Goal: Task Accomplishment & Management: Use online tool/utility

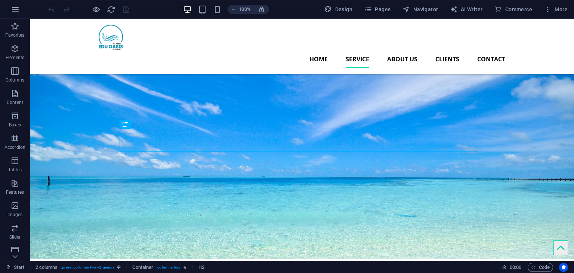
scroll to position [202, 0]
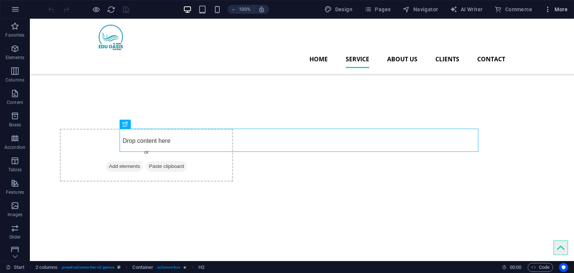
click at [548, 12] on icon "button" at bounding box center [547, 9] width 7 height 7
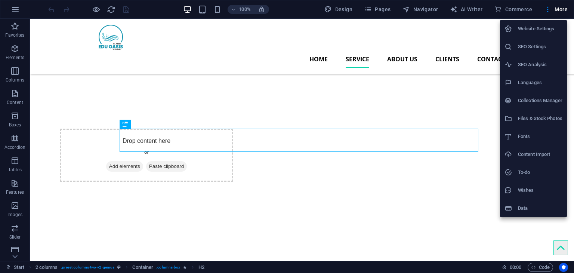
click at [537, 205] on h6 "Data" at bounding box center [540, 208] width 44 height 9
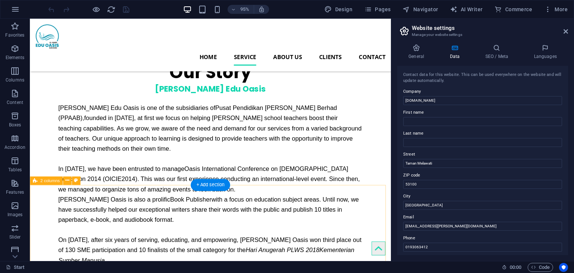
scroll to position [613, 0]
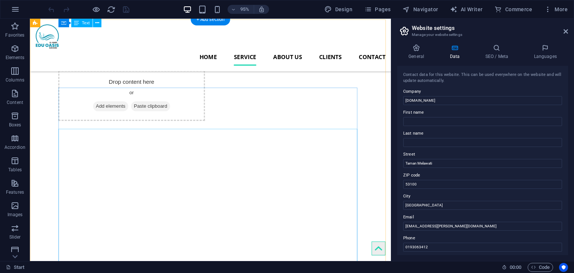
scroll to position [239, 0]
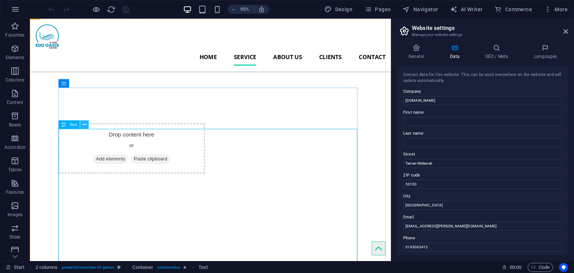
click at [84, 126] on icon at bounding box center [84, 124] width 4 height 7
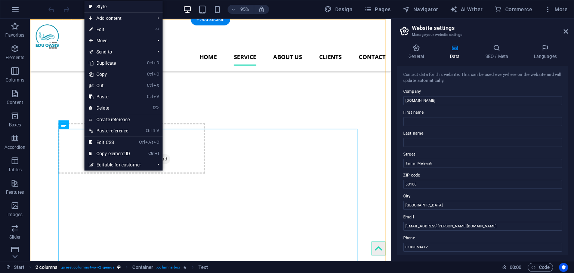
click at [109, 269] on span ". preset-columns-two-v2-genius" at bounding box center [88, 267] width 54 height 9
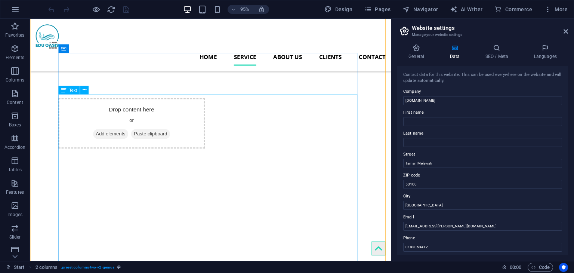
scroll to position [276, 0]
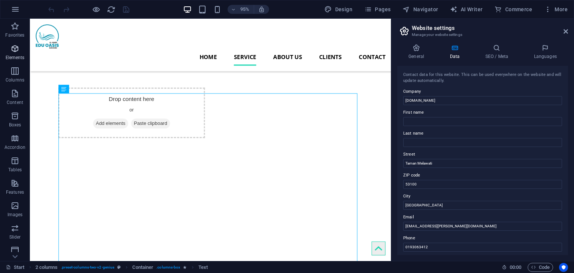
click at [18, 51] on icon "button" at bounding box center [14, 48] width 9 height 9
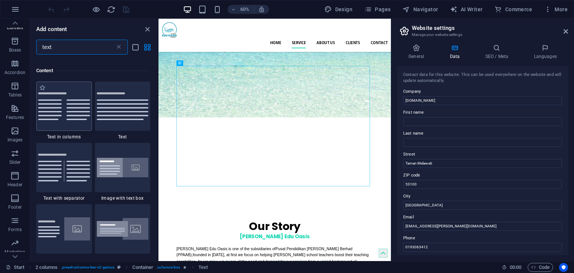
scroll to position [52, 0]
type input "text"
click at [133, 165] on img at bounding box center [123, 167] width 52 height 20
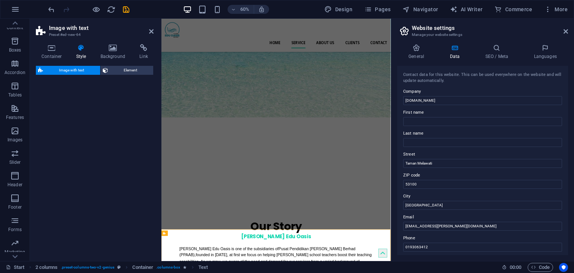
select select "rem"
select select "px"
select select "preset-text-with-image-v4-boxed"
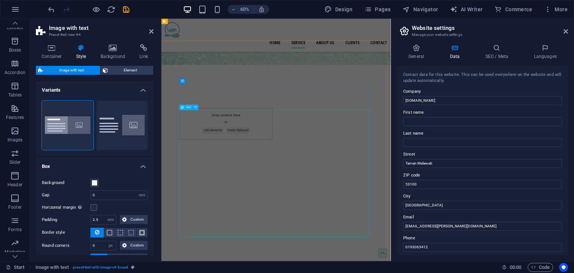
scroll to position [200, 0]
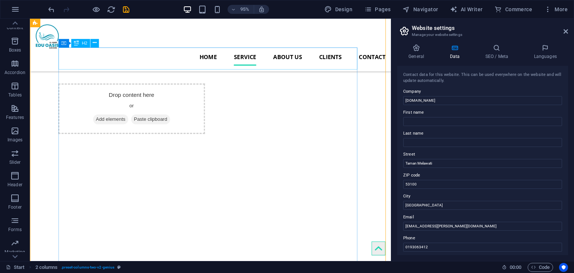
scroll to position [282, 0]
click at [565, 32] on icon at bounding box center [565, 31] width 4 height 6
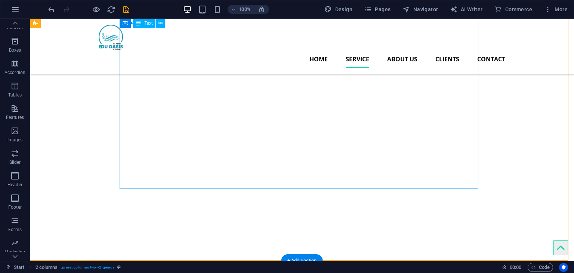
scroll to position [319, 0]
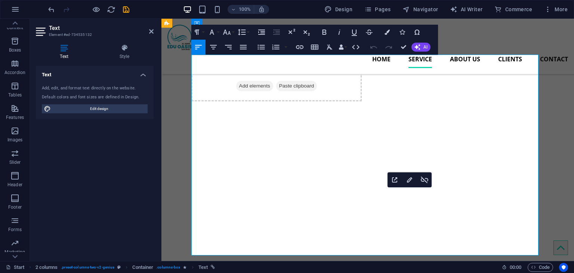
drag, startPoint x: 422, startPoint y: 211, endPoint x: 425, endPoint y: 212, distance: 4.0
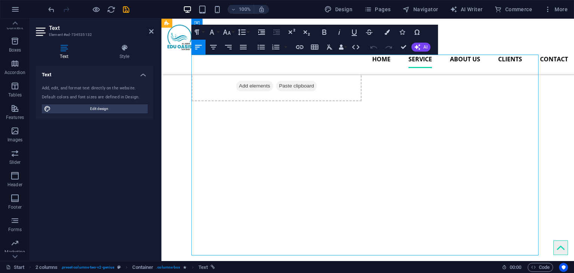
drag, startPoint x: 449, startPoint y: 222, endPoint x: 238, endPoint y: 142, distance: 226.0
copy div "Lo Ipsu Dol Sitam co adi el sed doeiusmodtem in Utlab Etdolorema Al-Enim Admini…"
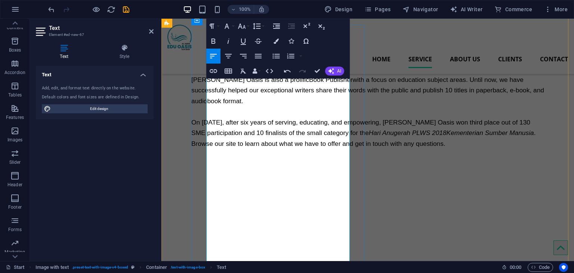
scroll to position [693, 0]
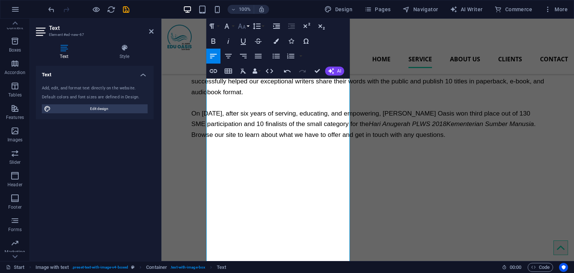
click at [242, 24] on icon "button" at bounding box center [241, 26] width 9 height 9
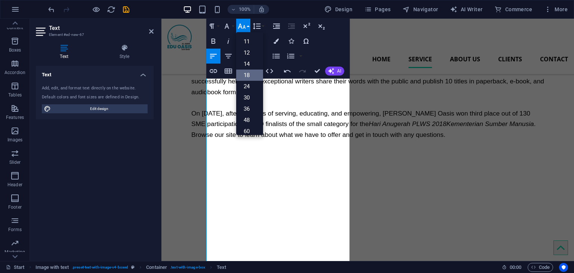
scroll to position [0, 0]
click at [244, 95] on link "14" at bounding box center [249, 96] width 27 height 11
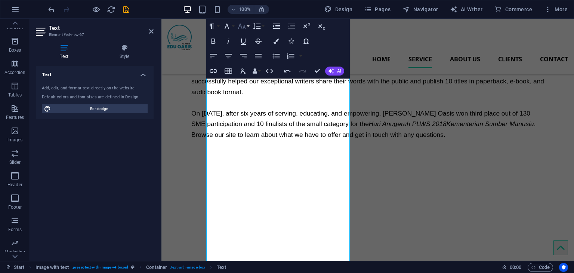
click at [245, 25] on icon "button" at bounding box center [241, 26] width 9 height 9
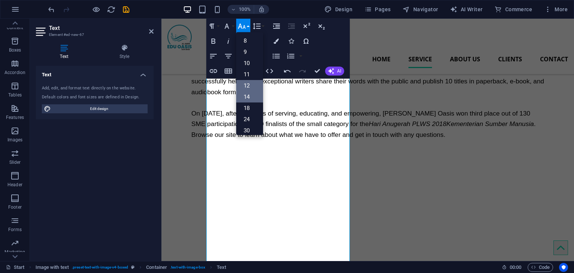
click at [253, 81] on link "12" at bounding box center [249, 85] width 27 height 11
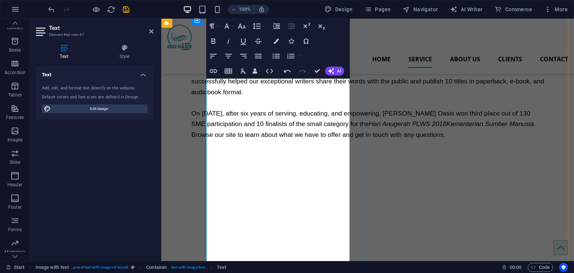
click at [245, 27] on icon "button" at bounding box center [241, 26] width 9 height 9
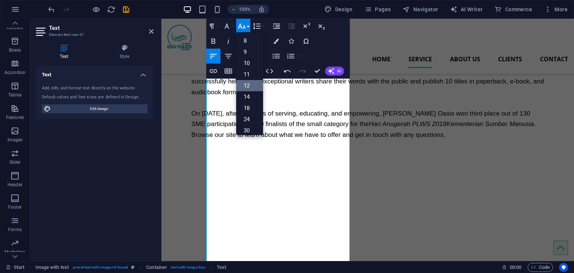
click at [250, 88] on link "12" at bounding box center [249, 85] width 27 height 11
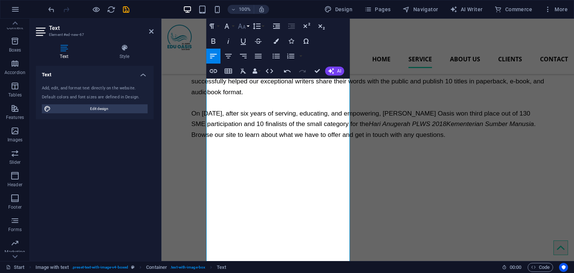
click at [242, 31] on button "Font Size" at bounding box center [243, 26] width 14 height 15
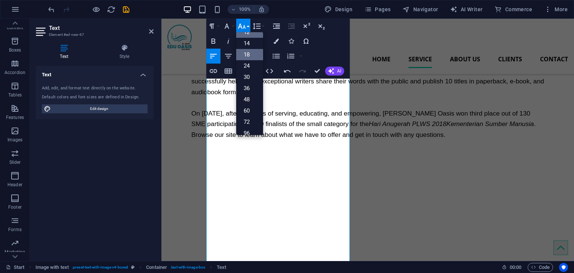
click at [249, 55] on link "18" at bounding box center [249, 54] width 27 height 11
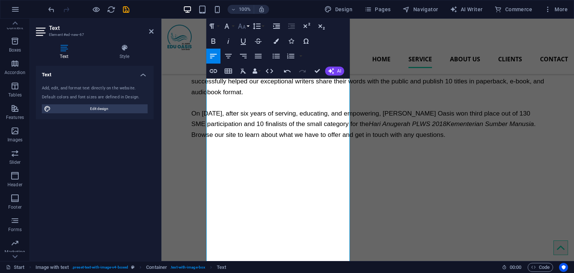
click at [245, 24] on icon "button" at bounding box center [241, 26] width 9 height 9
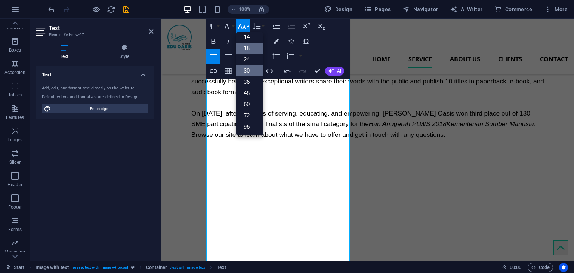
scroll to position [22, 0]
click at [252, 72] on link "14" at bounding box center [249, 74] width 27 height 11
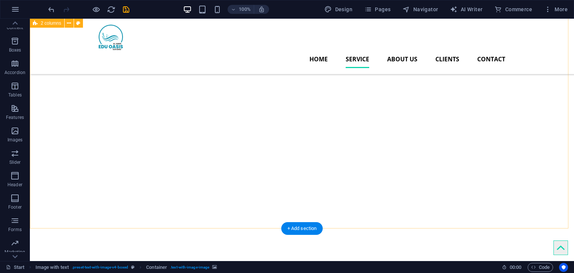
scroll to position [234, 0]
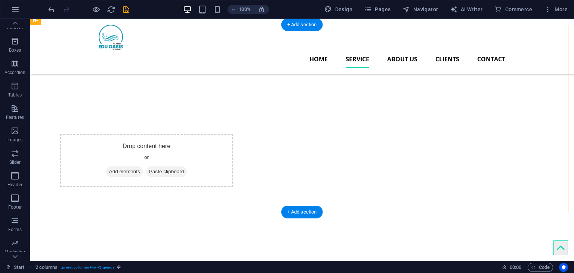
drag, startPoint x: 115, startPoint y: 102, endPoint x: 157, endPoint y: 131, distance: 50.5
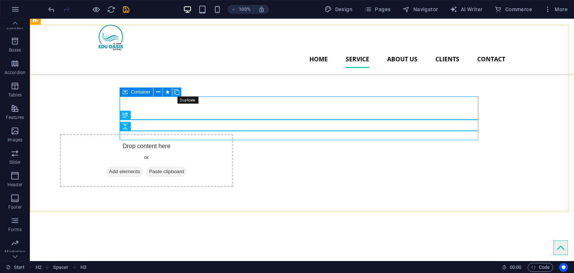
click at [176, 90] on icon at bounding box center [176, 92] width 5 height 8
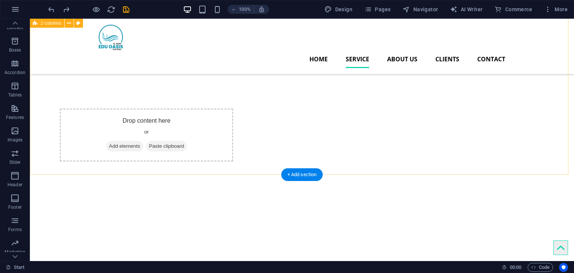
scroll to position [159, 0]
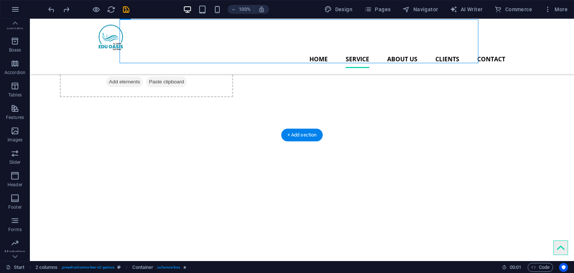
scroll to position [346, 0]
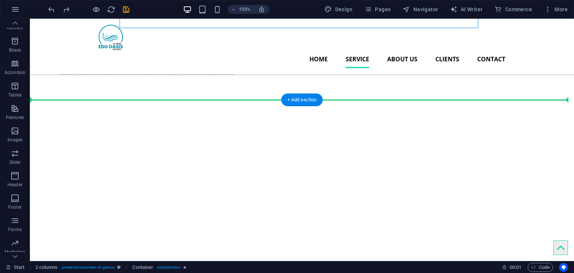
drag, startPoint x: 168, startPoint y: 186, endPoint x: 177, endPoint y: 161, distance: 26.0
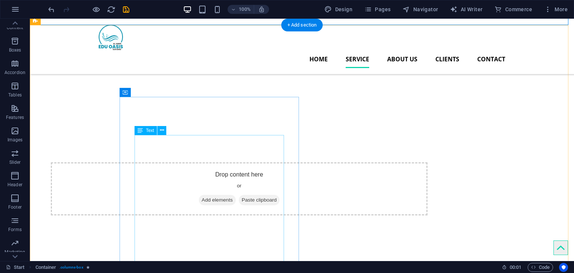
scroll to position [271, 0]
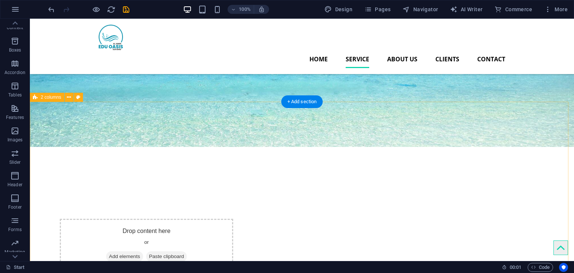
scroll to position [159, 0]
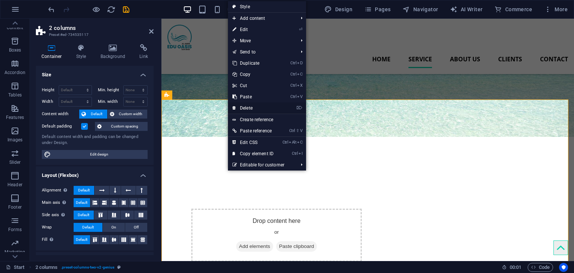
click at [269, 105] on link "⌦ Delete" at bounding box center [253, 107] width 50 height 11
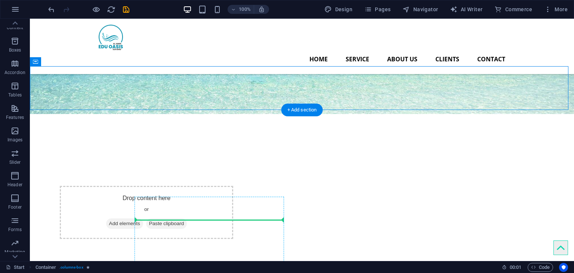
scroll to position [209, 0]
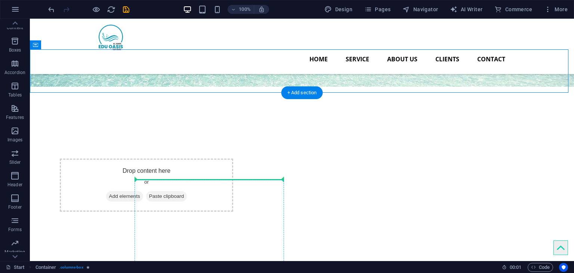
drag, startPoint x: 78, startPoint y: 112, endPoint x: 218, endPoint y: 183, distance: 156.7
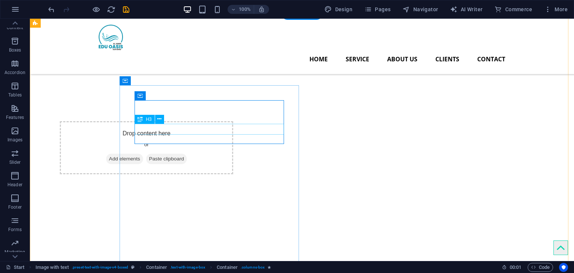
scroll to position [134, 0]
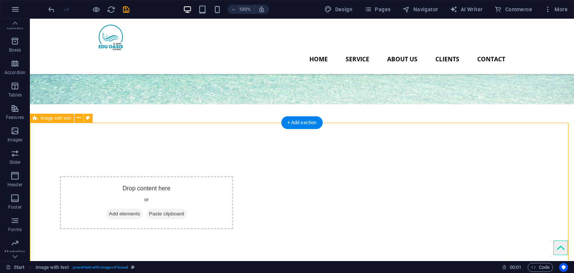
scroll to position [247, 0]
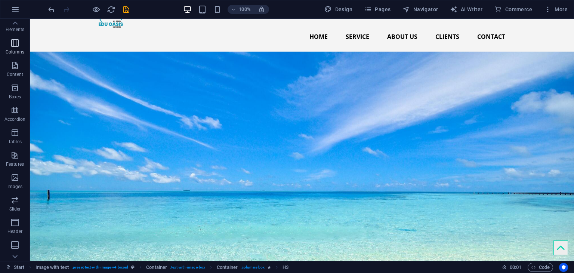
scroll to position [0, 0]
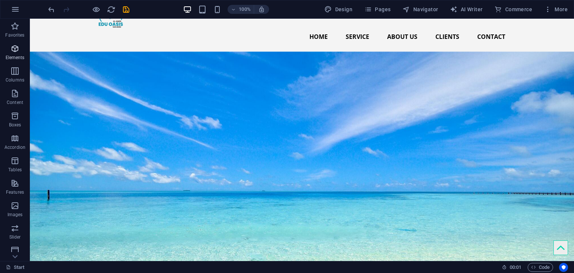
drag, startPoint x: 10, startPoint y: 45, endPoint x: 28, endPoint y: 170, distance: 126.5
click at [10, 45] on span "Elements" at bounding box center [15, 53] width 30 height 18
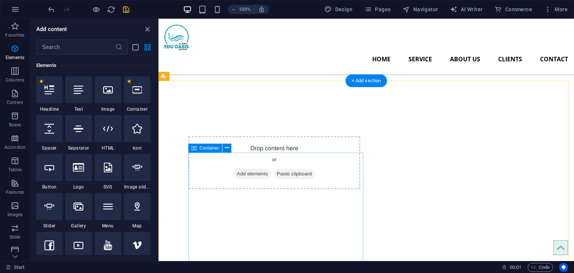
scroll to position [209, 0]
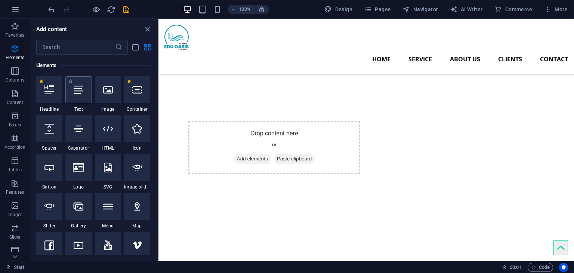
click at [75, 93] on icon at bounding box center [79, 90] width 10 height 10
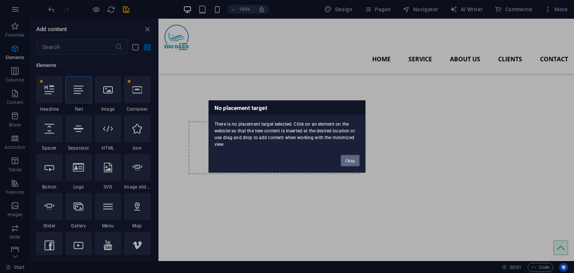
click at [352, 155] on button "Okay" at bounding box center [350, 160] width 19 height 11
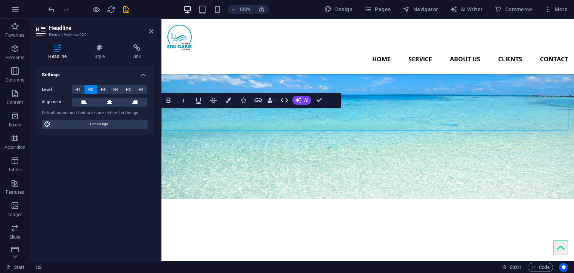
scroll to position [172, 0]
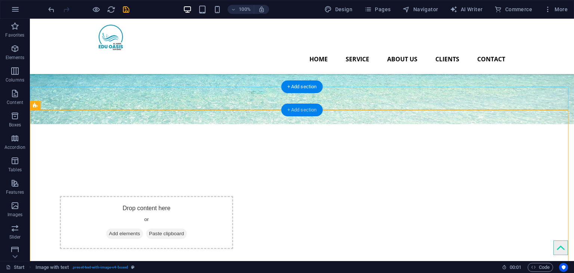
click at [312, 114] on div "+ Add section" at bounding box center [301, 109] width 41 height 13
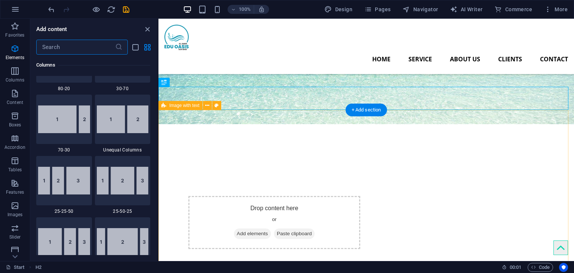
scroll to position [1307, 0]
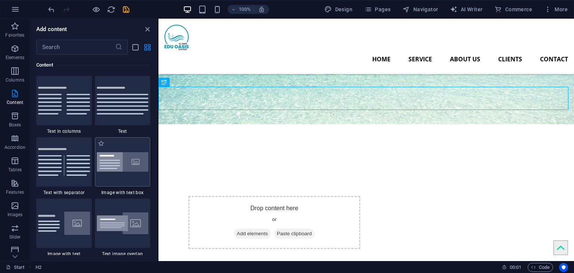
click at [129, 161] on img at bounding box center [123, 162] width 52 height 20
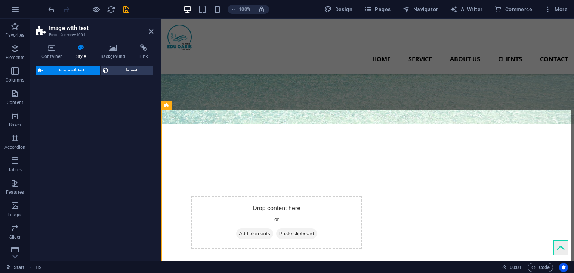
select select "rem"
select select "px"
select select "preset-text-with-image-v4-boxed"
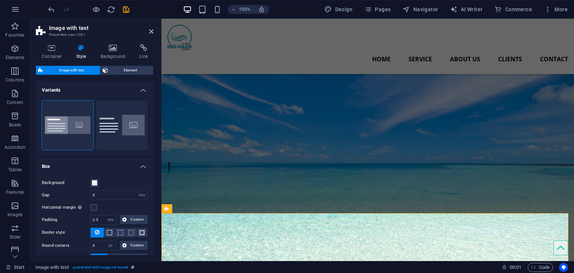
scroll to position [172, 0]
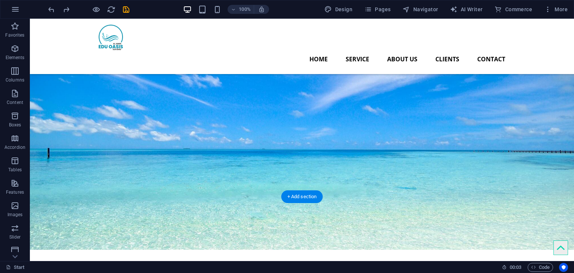
scroll to position [46, 0]
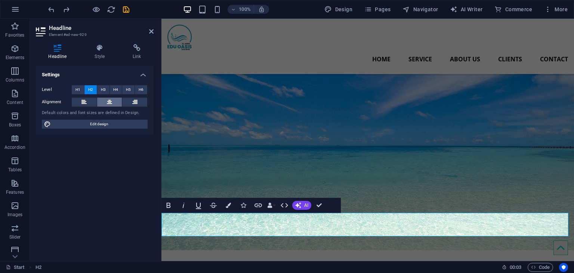
click at [108, 102] on icon at bounding box center [109, 101] width 5 height 9
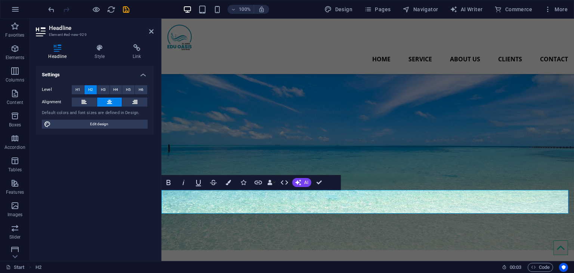
scroll to position [158, 0]
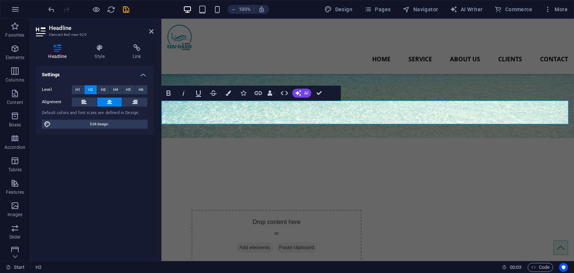
drag, startPoint x: 442, startPoint y: 114, endPoint x: 299, endPoint y: 129, distance: 144.3
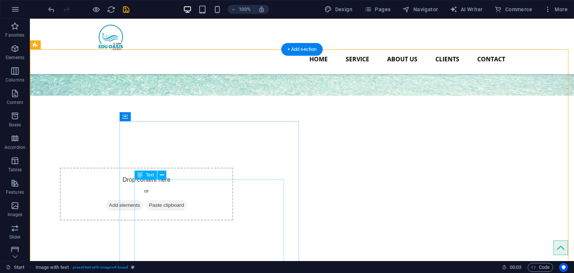
scroll to position [233, 0]
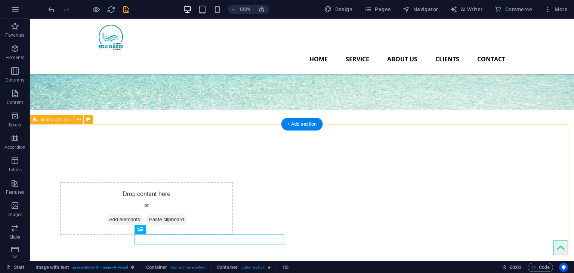
scroll to position [158, 0]
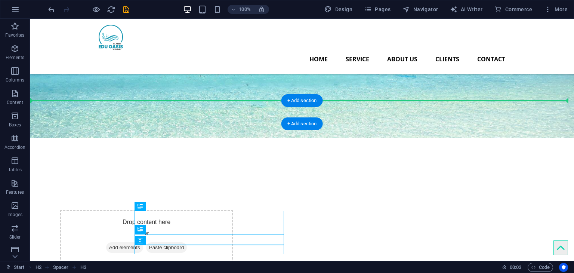
drag, startPoint x: 239, startPoint y: 224, endPoint x: 270, endPoint y: 109, distance: 119.9
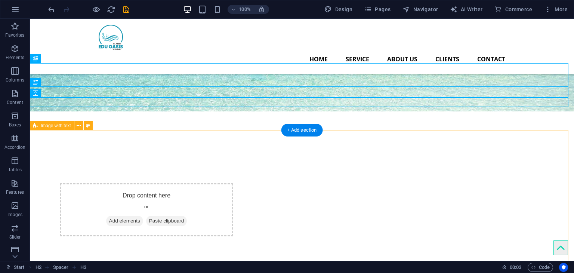
scroll to position [195, 0]
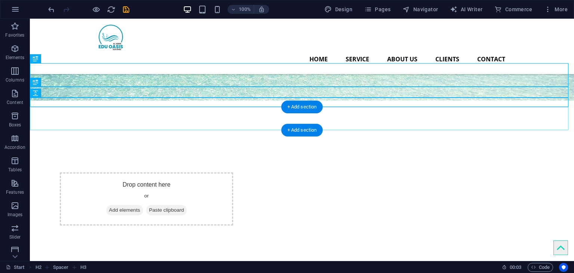
click at [293, 112] on div "+ Add section" at bounding box center [301, 106] width 41 height 13
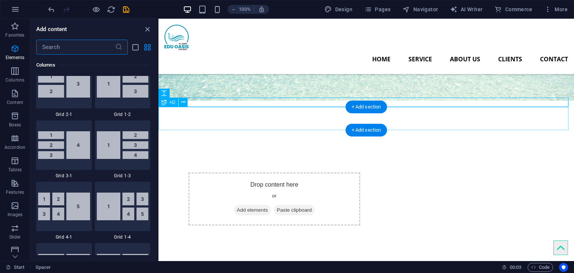
scroll to position [1307, 0]
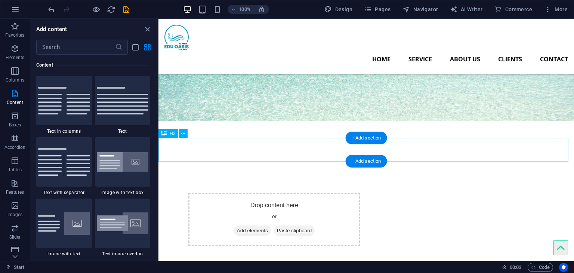
scroll to position [121, 0]
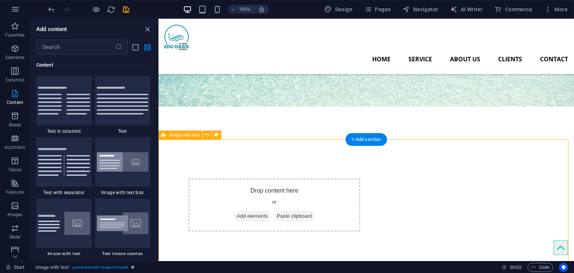
scroll to position [158, 0]
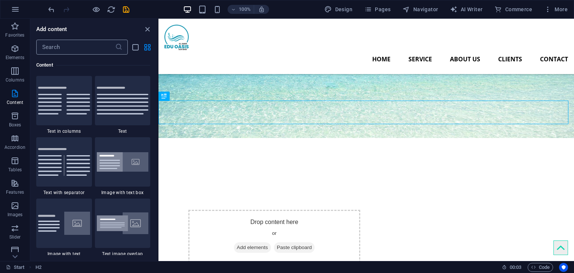
click at [110, 50] on input "text" at bounding box center [75, 47] width 79 height 15
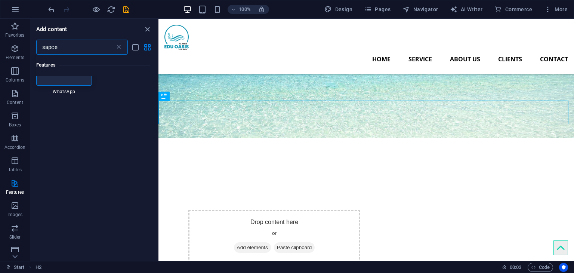
scroll to position [0, 0]
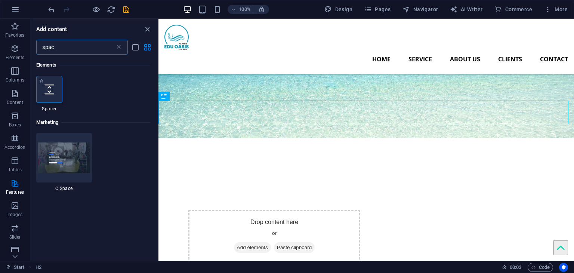
type input "spac"
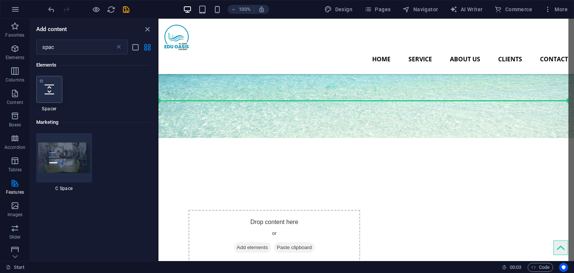
select select "px"
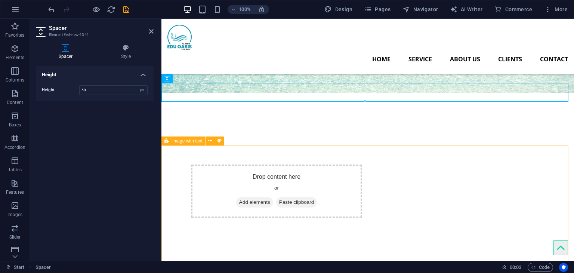
scroll to position [158, 0]
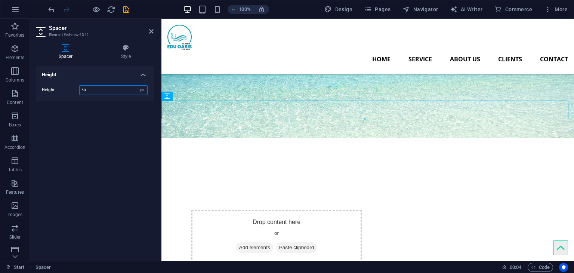
click at [100, 90] on input "50" at bounding box center [114, 90] width 68 height 9
type input "5"
type input "100"
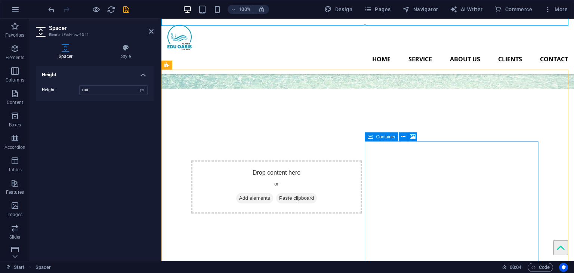
scroll to position [195, 0]
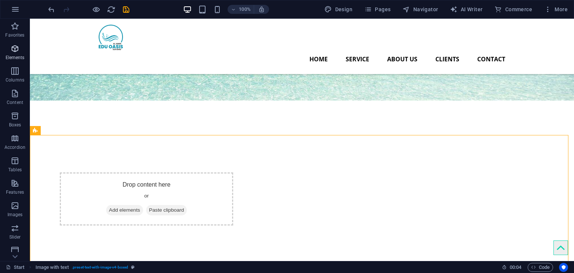
click at [15, 57] on p "Elements" at bounding box center [15, 58] width 19 height 6
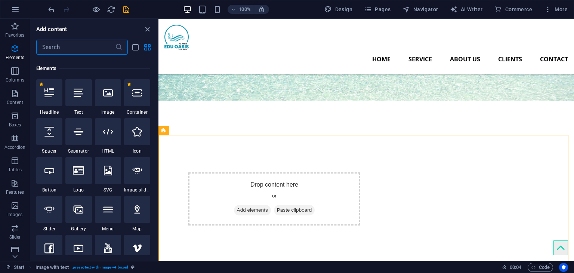
scroll to position [79, 0]
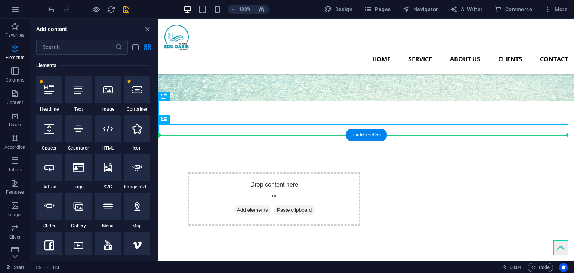
drag, startPoint x: 333, startPoint y: 107, endPoint x: 335, endPoint y: 149, distance: 41.9
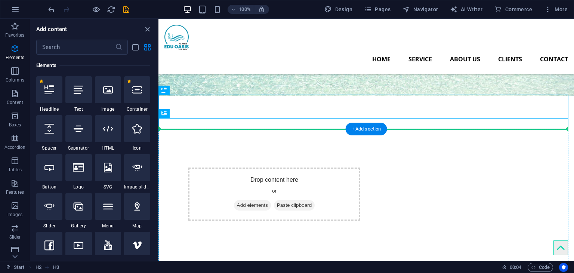
scroll to position [201, 0]
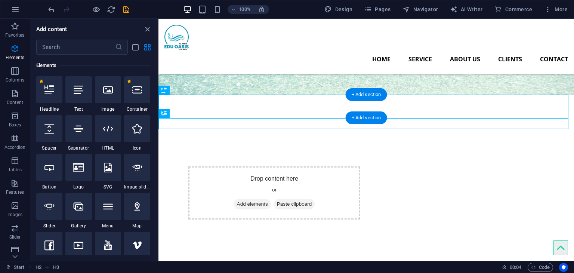
drag, startPoint x: 338, startPoint y: 114, endPoint x: 343, endPoint y: 107, distance: 8.1
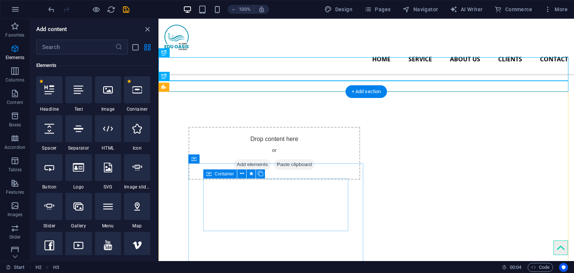
scroll to position [351, 0]
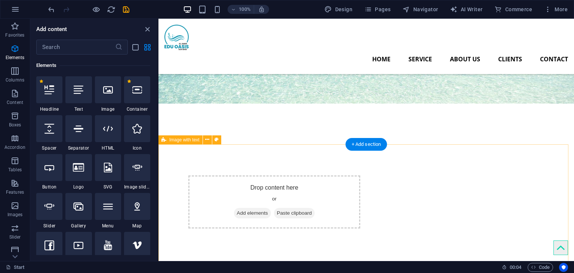
scroll to position [186, 0]
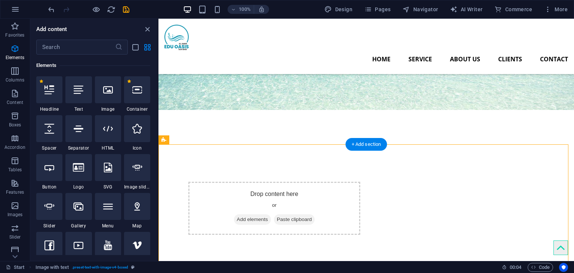
drag, startPoint x: 364, startPoint y: 232, endPoint x: 208, endPoint y: 180, distance: 164.3
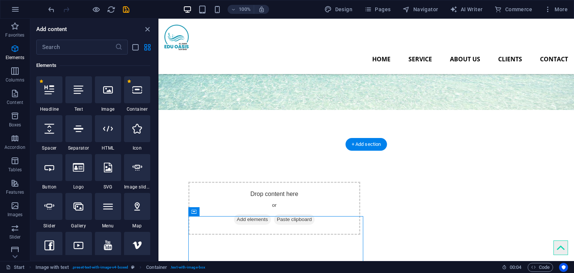
drag, startPoint x: 365, startPoint y: 230, endPoint x: 216, endPoint y: 146, distance: 171.1
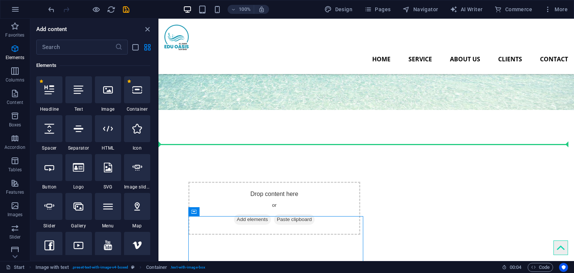
drag, startPoint x: 359, startPoint y: 230, endPoint x: 332, endPoint y: 140, distance: 93.6
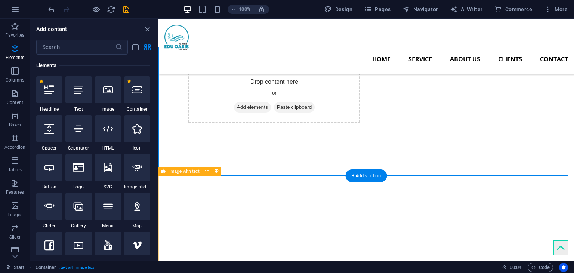
scroll to position [261, 0]
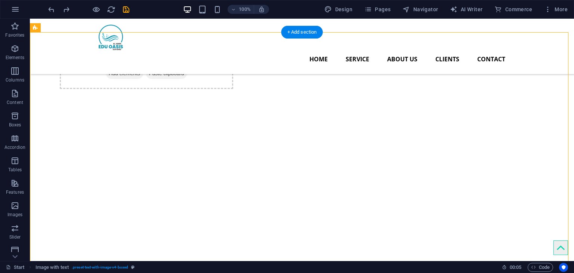
scroll to position [298, 0]
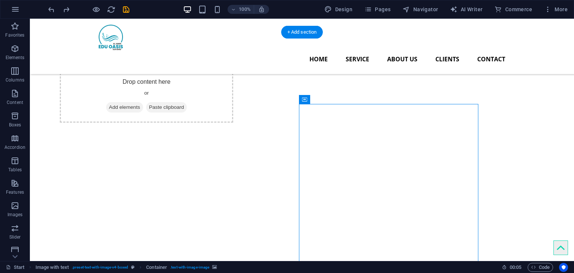
drag, startPoint x: 344, startPoint y: 116, endPoint x: 340, endPoint y: 93, distance: 23.9
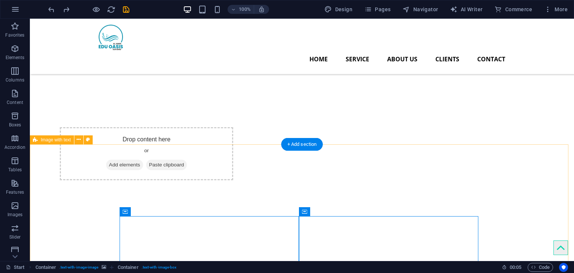
scroll to position [186, 0]
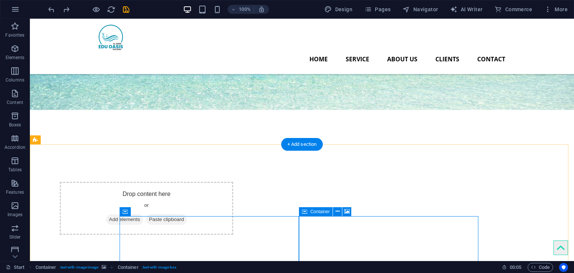
drag, startPoint x: 336, startPoint y: 227, endPoint x: 321, endPoint y: 235, distance: 16.7
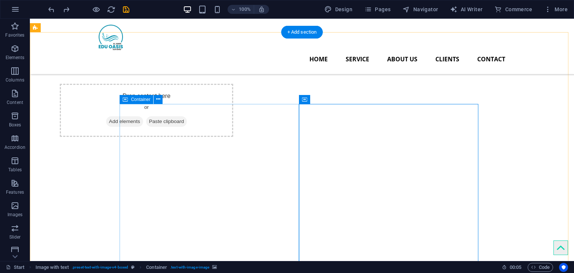
scroll to position [298, 0]
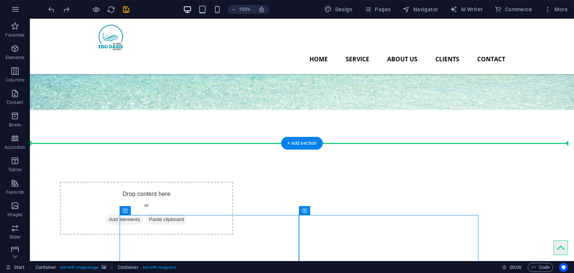
scroll to position [187, 0]
drag, startPoint x: 129, startPoint y: 213, endPoint x: 282, endPoint y: 142, distance: 168.3
click at [282, 142] on div "Drag here to replace the existing content. Press “Ctrl” if you want to create a…" at bounding box center [302, 46] width 544 height 429
drag, startPoint x: 160, startPoint y: 230, endPoint x: 258, endPoint y: 141, distance: 132.5
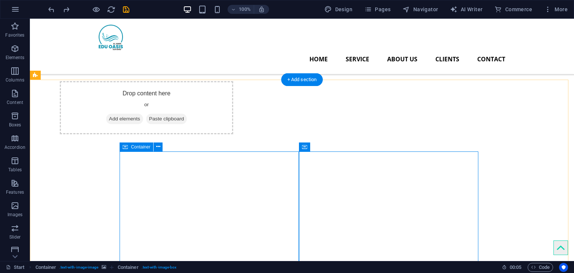
scroll to position [224, 0]
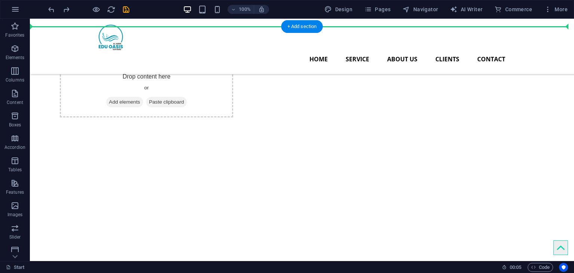
scroll to position [280, 0]
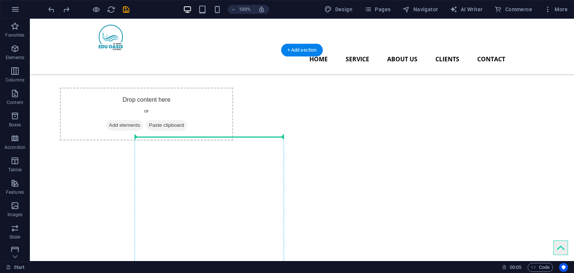
drag, startPoint x: 273, startPoint y: 85, endPoint x: 264, endPoint y: 140, distance: 56.4
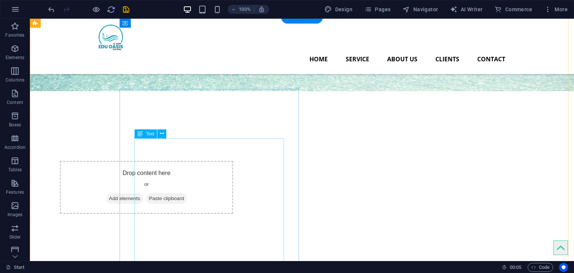
scroll to position [205, 0]
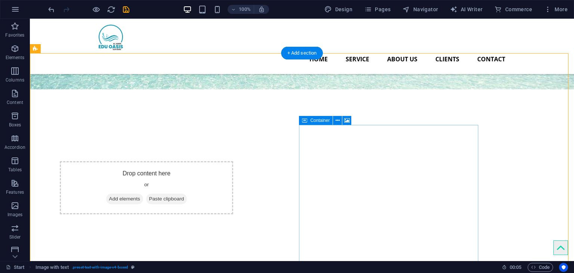
scroll to position [131, 0]
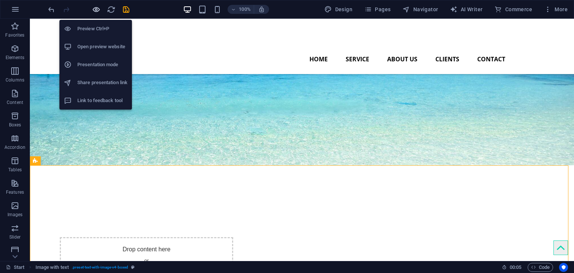
click at [96, 9] on icon "button" at bounding box center [96, 9] width 9 height 9
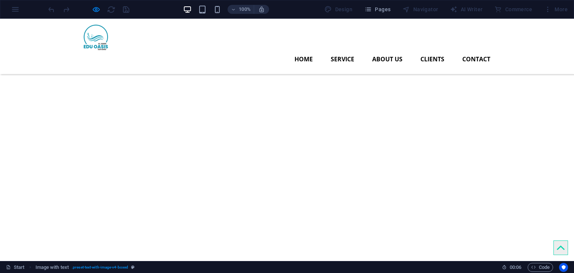
scroll to position [280, 0]
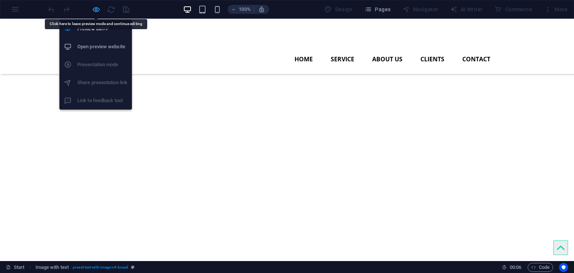
click at [93, 5] on icon "button" at bounding box center [96, 9] width 9 height 9
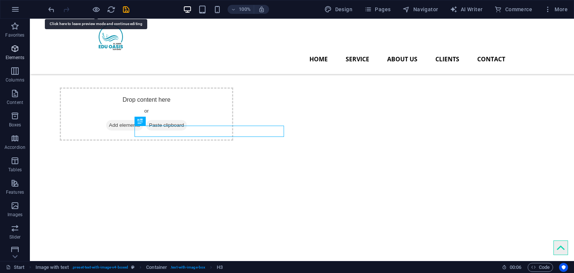
click at [12, 52] on icon "button" at bounding box center [14, 48] width 9 height 9
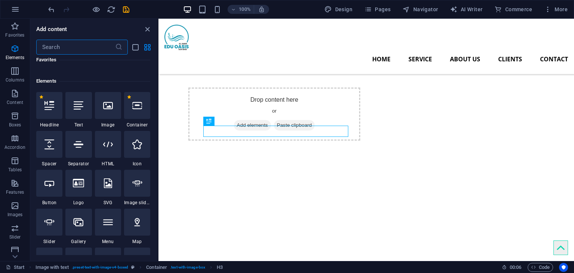
scroll to position [79, 0]
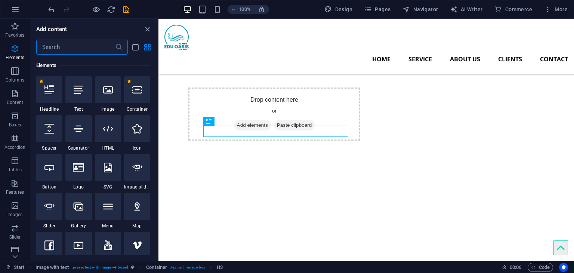
click at [91, 44] on input "text" at bounding box center [75, 47] width 79 height 15
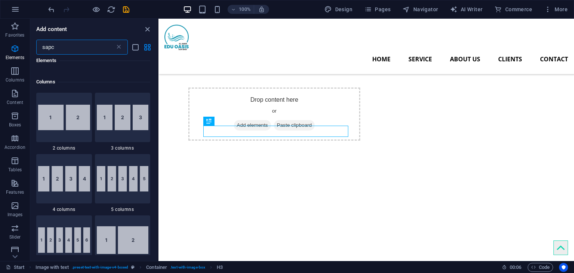
scroll to position [0, 0]
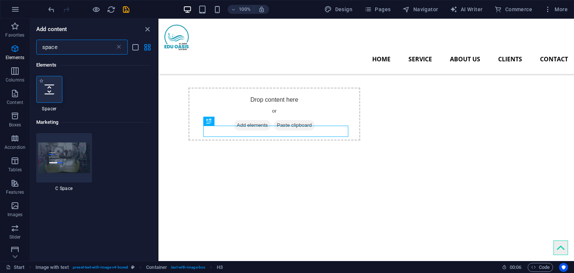
type input "space"
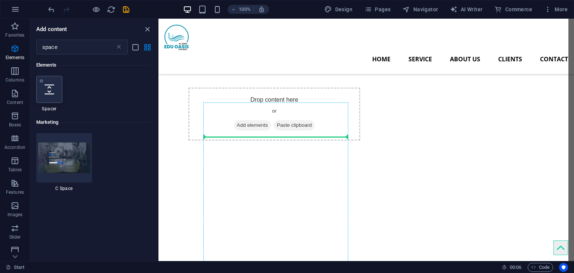
select select "px"
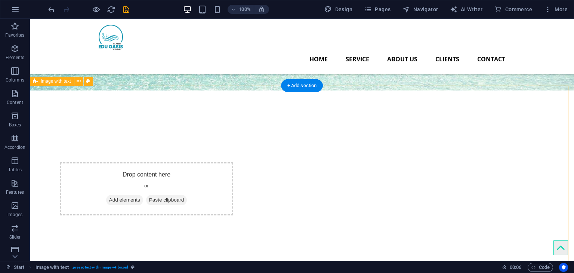
scroll to position [280, 0]
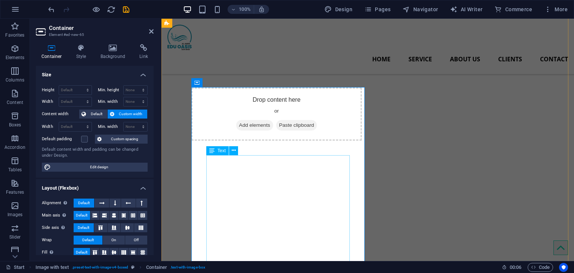
scroll to position [355, 0]
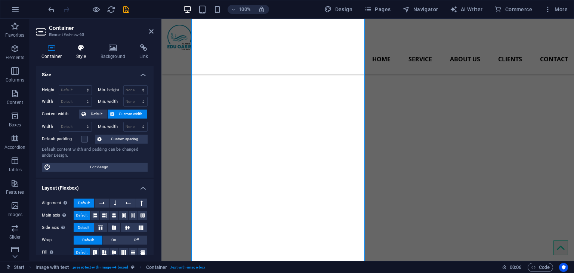
click at [76, 50] on icon at bounding box center [81, 47] width 21 height 7
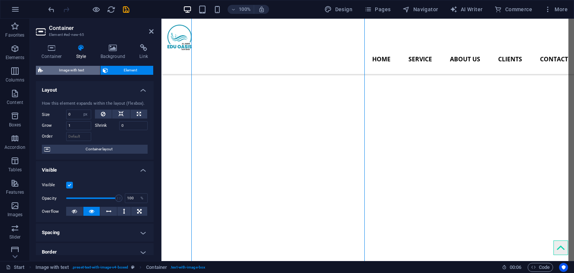
click at [90, 68] on span "Image with text" at bounding box center [71, 70] width 53 height 9
select select "rem"
select select "px"
select select "preset-text-with-image-v4-boxed"
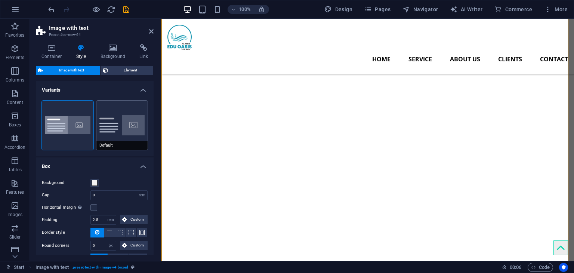
click at [104, 129] on button "Default" at bounding box center [122, 124] width 52 height 49
type input "2"
type input "0"
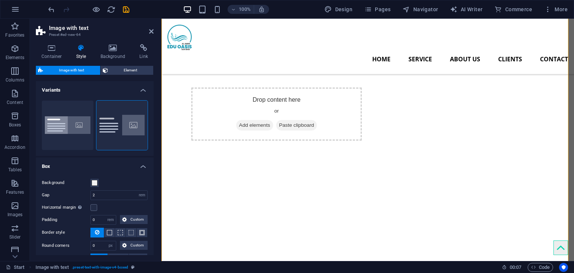
scroll to position [37, 0]
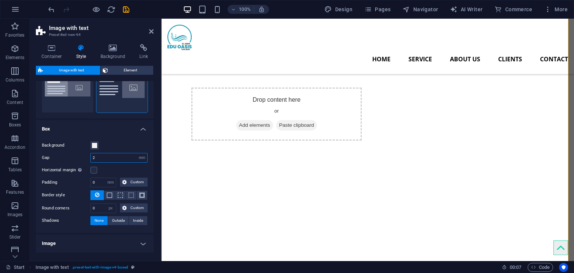
click at [114, 158] on input "2" at bounding box center [119, 157] width 56 height 9
click at [118, 158] on input "20" at bounding box center [119, 157] width 56 height 9
type input "2"
type input "1"
click at [108, 157] on input "1" at bounding box center [119, 157] width 56 height 9
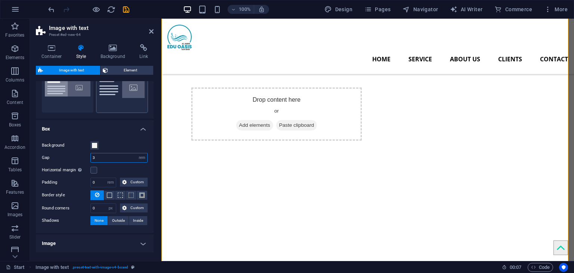
type input "3"
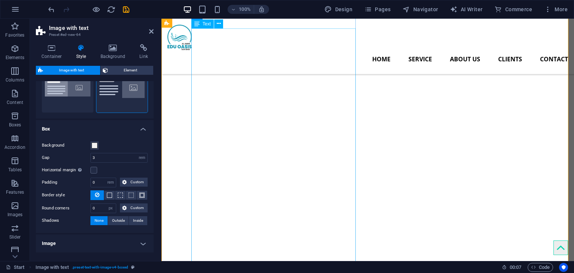
scroll to position [392, 0]
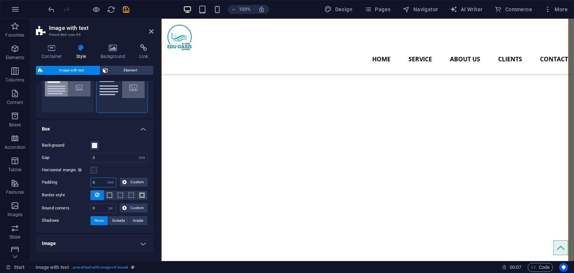
click at [95, 186] on input "0" at bounding box center [103, 182] width 25 height 9
type input "3"
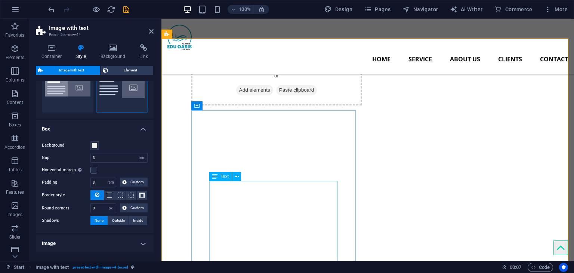
scroll to position [318, 0]
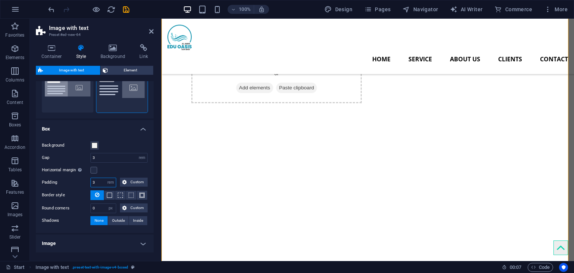
click at [99, 183] on input "3" at bounding box center [103, 182] width 25 height 9
type input "3"
click at [99, 183] on input "3" at bounding box center [103, 182] width 25 height 9
type input "3"
click at [133, 180] on span "Custom" at bounding box center [137, 181] width 16 height 9
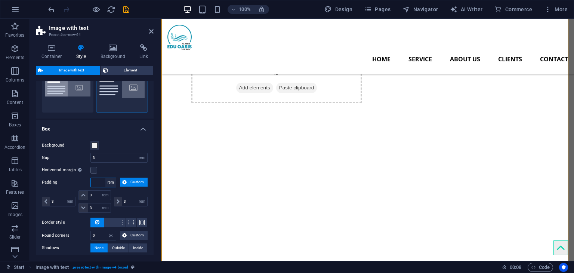
click at [110, 182] on select "rem px % vh vw Custom" at bounding box center [110, 182] width 10 height 9
click at [104, 183] on input "number" at bounding box center [103, 182] width 25 height 9
type input "0"
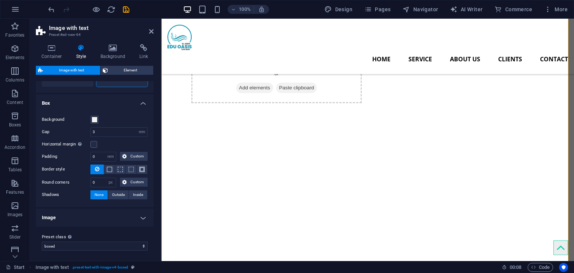
scroll to position [64, 0]
click at [139, 243] on select "genius boxed default Add preset class" at bounding box center [95, 245] width 106 height 9
click at [42, 241] on select "genius boxed default Add preset class" at bounding box center [95, 245] width 106 height 9
click at [111, 249] on div "Preset class Above chosen variant and settings affect all elements which carry …" at bounding box center [95, 241] width 118 height 30
click at [106, 244] on select "genius boxed default Add preset class" at bounding box center [95, 245] width 106 height 9
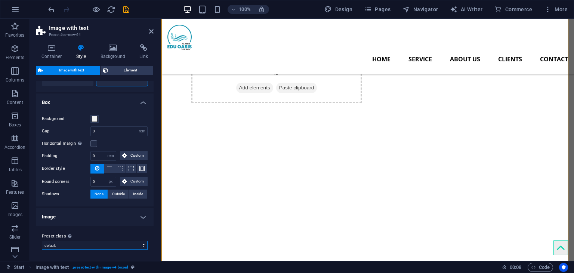
select select "preset-text-with-image-v4-genius"
click at [42, 241] on select "genius boxed default Add preset class" at bounding box center [95, 245] width 106 height 9
type input "2"
click at [131, 242] on select "genius boxed default Add preset class" at bounding box center [95, 245] width 106 height 9
click at [42, 241] on select "genius boxed default Add preset class" at bounding box center [95, 245] width 106 height 9
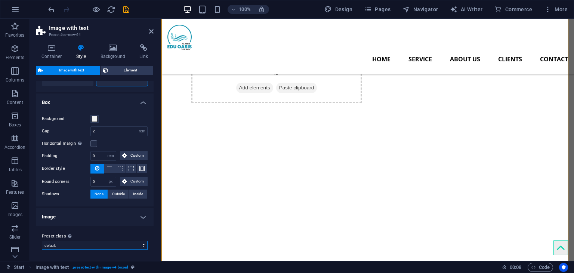
click at [108, 245] on select "genius boxed default Add preset class" at bounding box center [95, 245] width 106 height 9
select select "preset-text-with-image-v4-boxed"
click at [42, 241] on select "genius boxed default Add preset class" at bounding box center [95, 245] width 106 height 9
type input "3"
click at [109, 247] on select "genius boxed default Add preset class" at bounding box center [95, 245] width 106 height 9
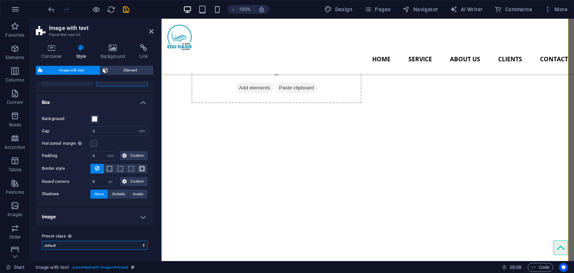
click at [42, 241] on select "genius boxed default Add preset class" at bounding box center [95, 245] width 106 height 9
select select "preset-text-with-image-v4-default"
click at [116, 247] on select "genius boxed default Add preset class" at bounding box center [95, 245] width 106 height 9
click at [42, 241] on select "genius boxed default Add preset class" at bounding box center [95, 245] width 106 height 9
select select "preset-text-with-image-v4-default"
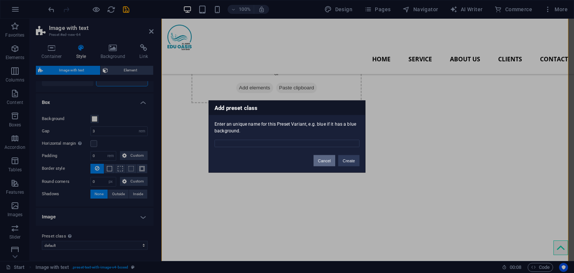
click at [331, 160] on button "Cancel" at bounding box center [324, 160] width 22 height 11
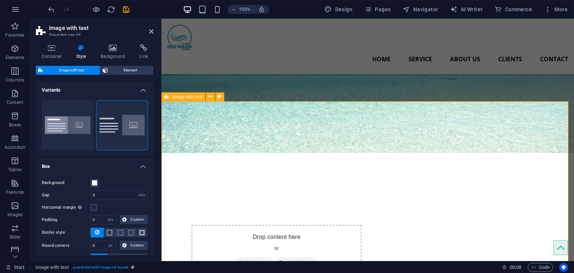
scroll to position [205, 0]
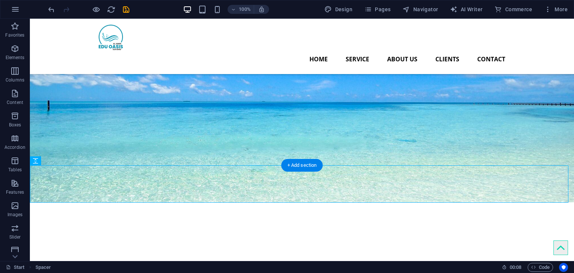
scroll to position [93, 0]
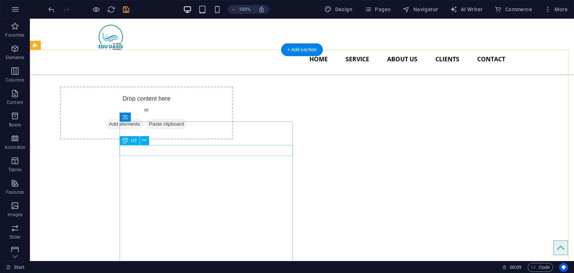
scroll to position [205, 0]
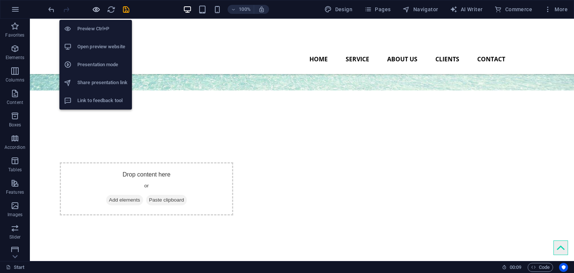
click at [96, 8] on icon "button" at bounding box center [96, 9] width 9 height 9
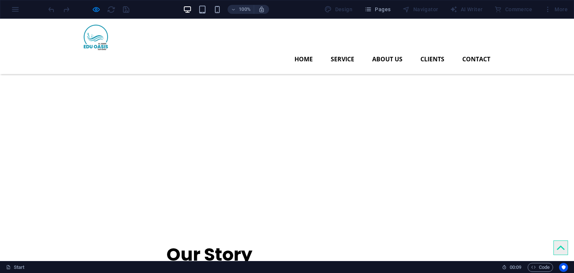
scroll to position [430, 0]
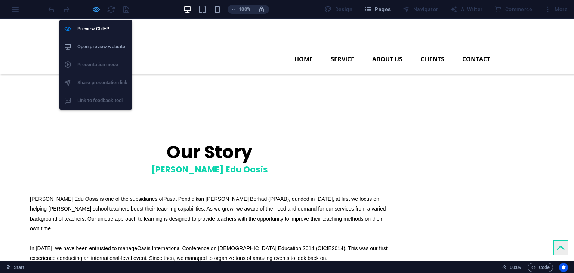
click at [93, 9] on icon "button" at bounding box center [96, 9] width 9 height 9
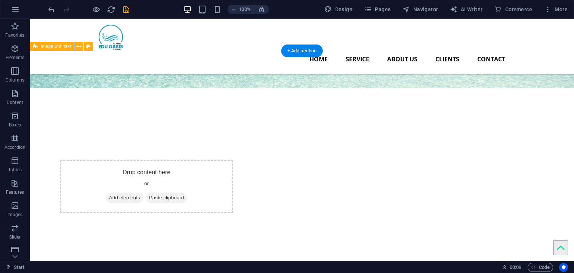
scroll to position [205, 0]
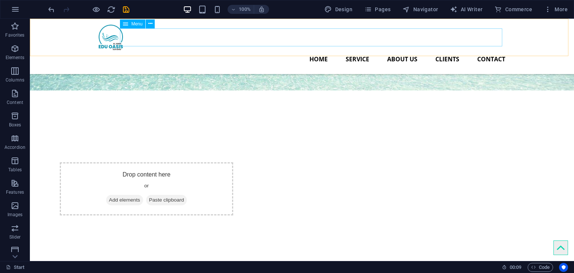
click at [309, 50] on nav "Home Service About us Clients Contact" at bounding box center [302, 59] width 406 height 18
click at [312, 50] on nav "Home Service About us Clients Contact" at bounding box center [302, 59] width 406 height 18
click at [319, 50] on nav "Home Service About us Clients Contact" at bounding box center [302, 59] width 406 height 18
select select
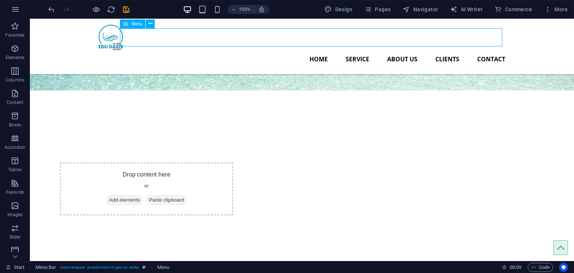
select select
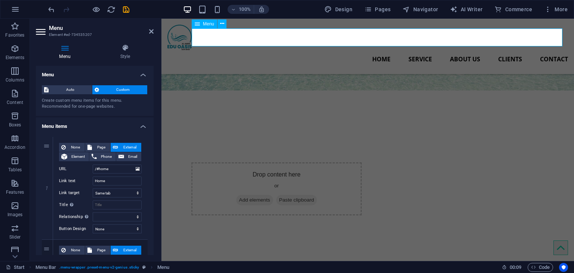
click at [380, 50] on nav "Home Service About us Clients Contact" at bounding box center [367, 59] width 400 height 18
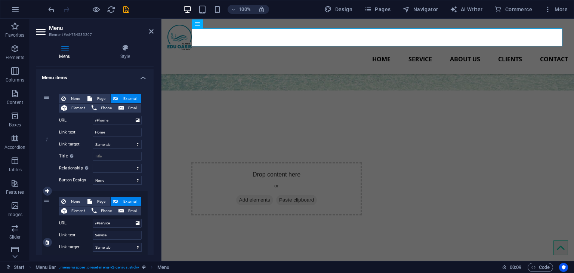
scroll to position [37, 0]
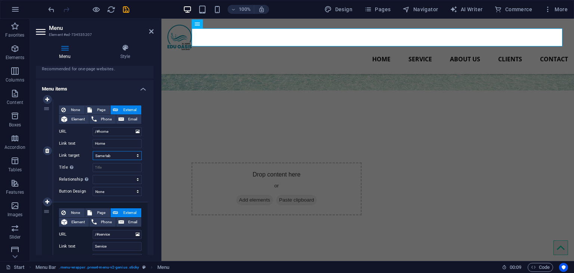
click at [125, 156] on select "New tab Same tab Overlay" at bounding box center [117, 155] width 49 height 9
select select "blank"
click at [93, 151] on select "New tab Same tab Overlay" at bounding box center [117, 155] width 49 height 9
select select
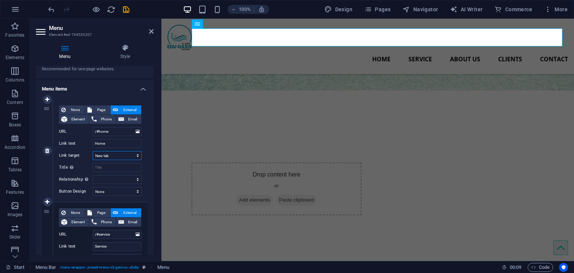
select select
click at [121, 170] on input "Title Additional link description, should not be the same as the link text. The…" at bounding box center [117, 167] width 49 height 9
click at [112, 153] on select "New tab Same tab Overlay" at bounding box center [117, 155] width 49 height 9
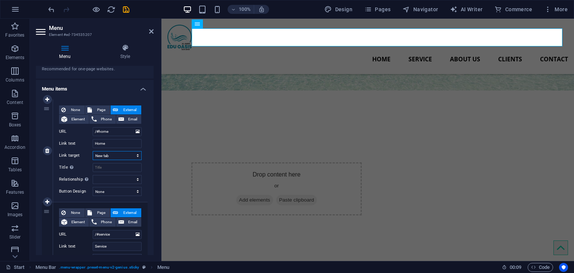
select select
click at [93, 151] on select "New tab Same tab Overlay" at bounding box center [117, 155] width 49 height 9
select select
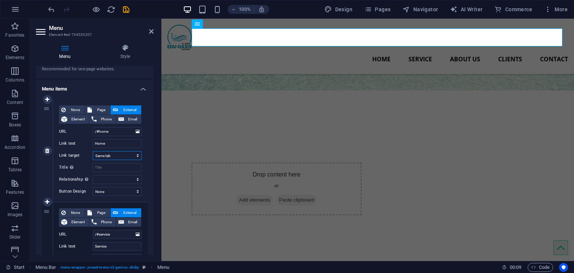
select select
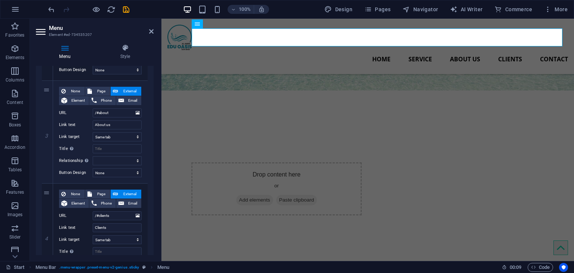
scroll to position [299, 0]
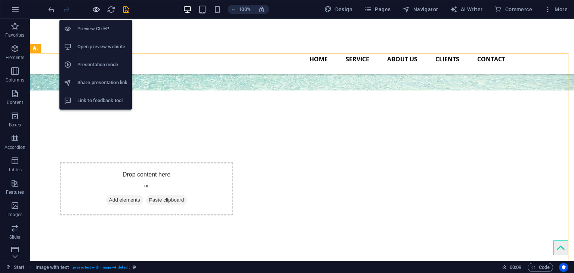
click at [96, 7] on icon "button" at bounding box center [96, 9] width 9 height 9
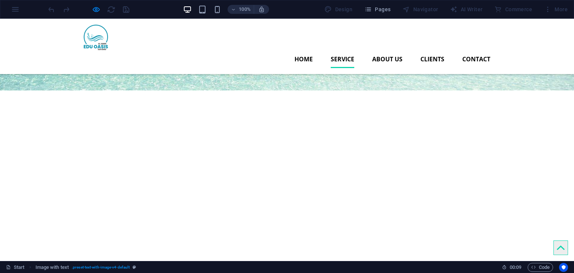
click at [342, 50] on link "Service" at bounding box center [343, 59] width 24 height 18
click at [383, 50] on link "About us" at bounding box center [387, 59] width 30 height 18
click at [468, 50] on link "Contact" at bounding box center [476, 59] width 28 height 18
drag, startPoint x: 414, startPoint y: 40, endPoint x: 340, endPoint y: 52, distance: 75.7
click at [404, 50] on ul "Home Service About us Clients Contact" at bounding box center [287, 59] width 406 height 18
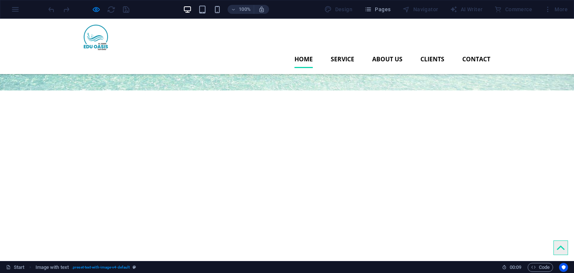
click at [301, 50] on link "Home" at bounding box center [303, 59] width 18 height 18
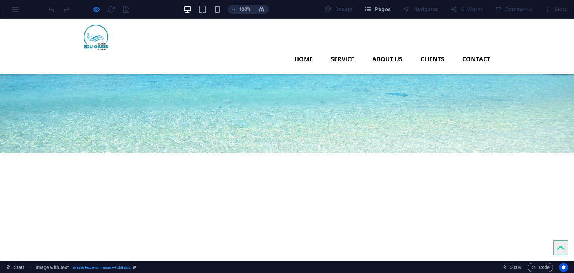
scroll to position [131, 0]
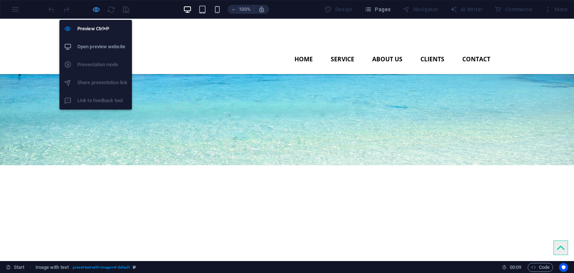
click at [96, 12] on icon "button" at bounding box center [96, 9] width 9 height 9
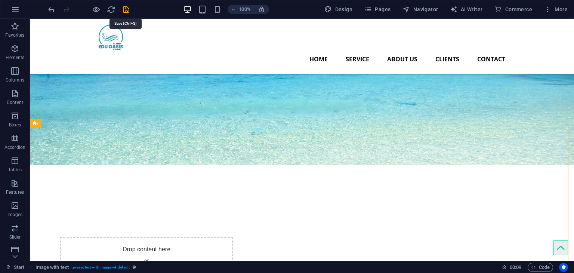
click at [125, 10] on icon "save" at bounding box center [126, 9] width 9 height 9
checkbox input "false"
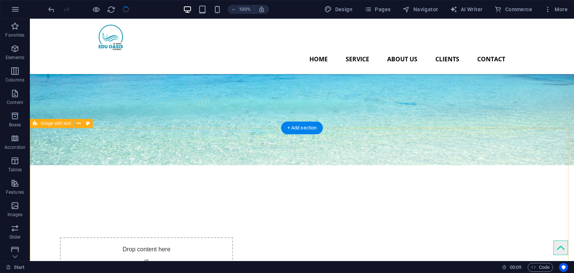
checkbox input "false"
click at [428, 12] on span "Navigator" at bounding box center [419, 9] width 35 height 7
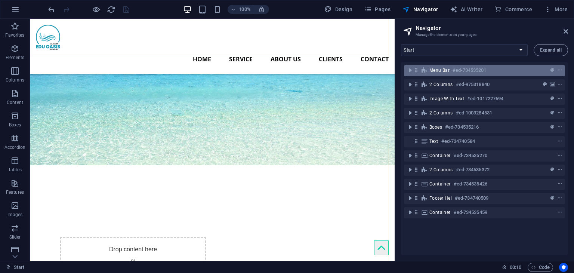
click at [432, 72] on span "Menu Bar" at bounding box center [439, 70] width 20 height 6
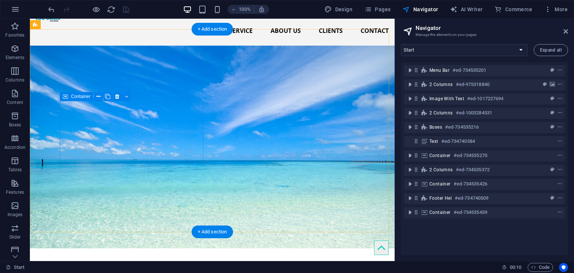
scroll to position [0, 0]
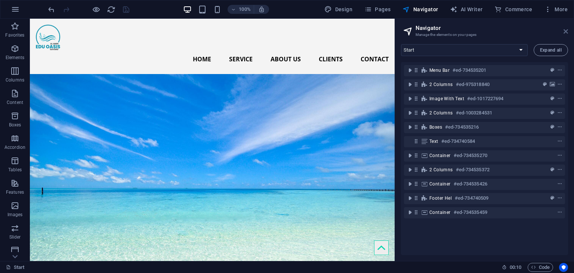
click at [565, 29] on icon at bounding box center [565, 31] width 4 height 6
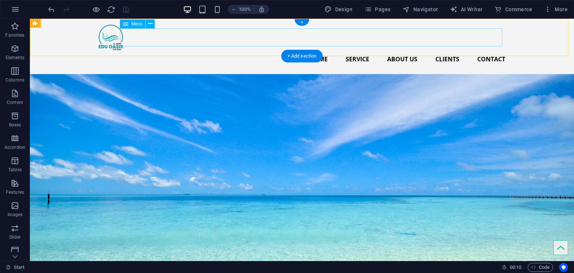
click at [308, 50] on nav "Home Service About us Clients Contact" at bounding box center [302, 59] width 406 height 18
select select
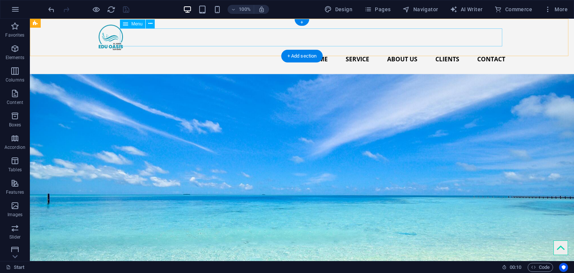
select select
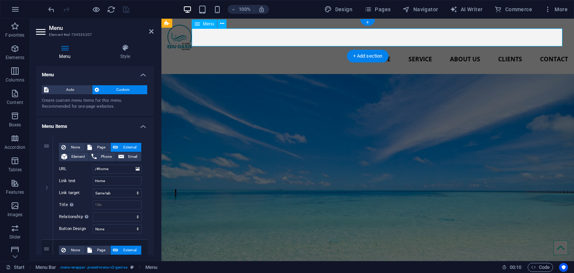
click at [373, 50] on nav "Home Service About us Clients Contact" at bounding box center [367, 59] width 400 height 18
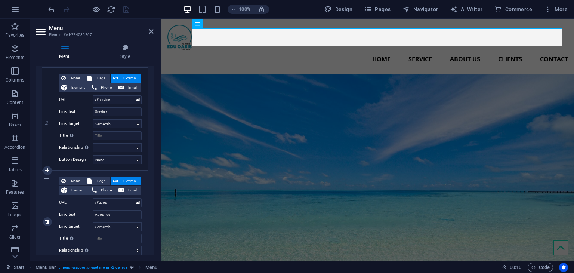
scroll to position [149, 0]
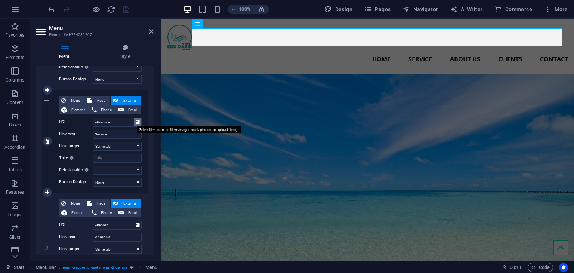
click at [136, 119] on icon at bounding box center [138, 122] width 4 height 8
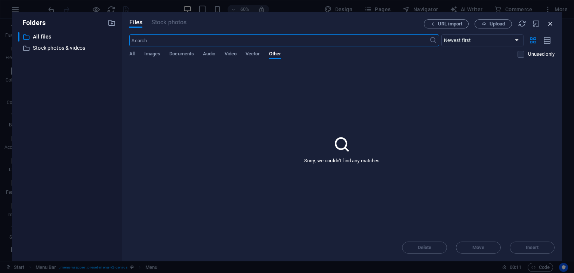
click at [548, 24] on icon "button" at bounding box center [550, 23] width 8 height 8
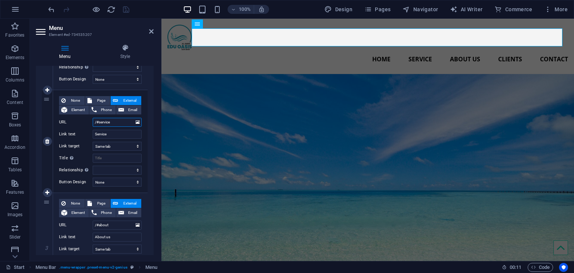
click at [126, 121] on input "/#service" at bounding box center [117, 122] width 49 height 9
click at [120, 133] on input "Service" at bounding box center [117, 134] width 49 height 9
drag, startPoint x: 120, startPoint y: 133, endPoint x: 89, endPoint y: 136, distance: 30.4
click at [89, 136] on div "Link text Service" at bounding box center [100, 134] width 83 height 9
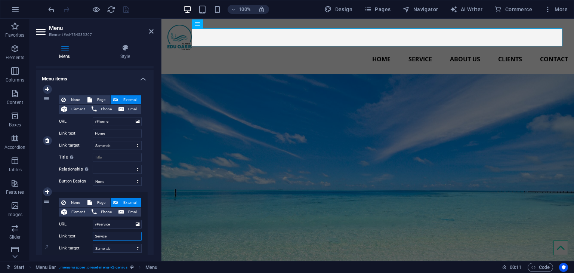
scroll to position [58, 0]
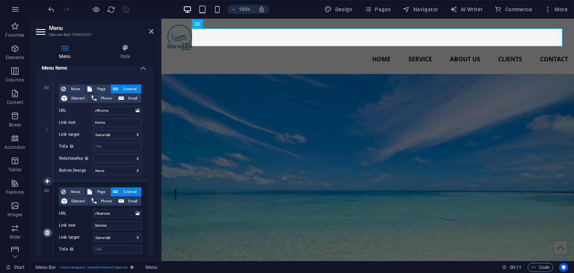
click at [45, 234] on icon at bounding box center [47, 232] width 4 height 5
select select
type input "/#about"
type input "About us"
select select
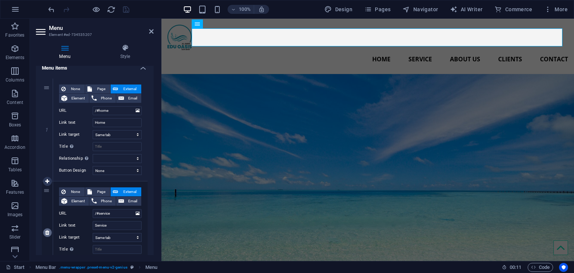
type input "/#clients"
type input "Clients"
select select
type input "/#contact"
type input "Contact"
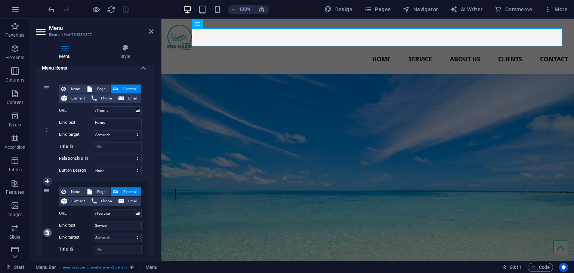
select select
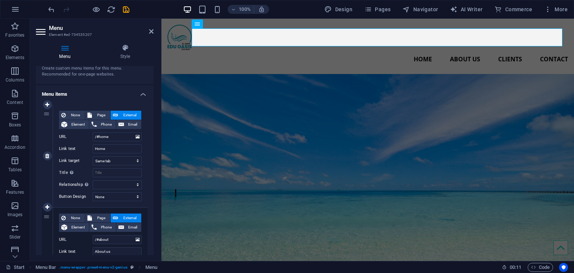
scroll to position [21, 0]
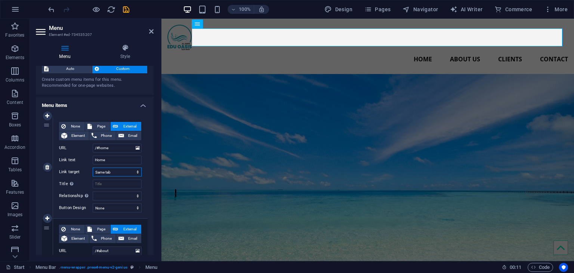
click at [128, 170] on select "New tab Same tab Overlay" at bounding box center [117, 171] width 49 height 9
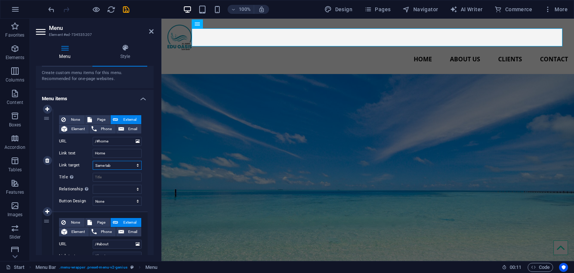
scroll to position [26, 0]
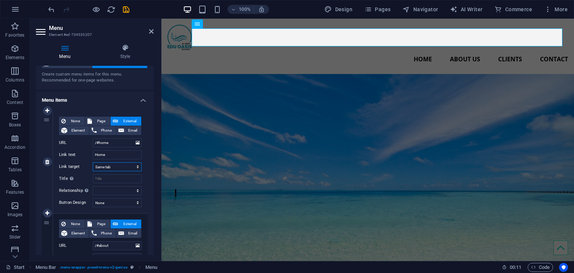
click at [133, 168] on select "New tab Same tab Overlay" at bounding box center [117, 166] width 49 height 9
select select "blank"
click at [93, 162] on select "New tab Same tab Overlay" at bounding box center [117, 166] width 49 height 9
select select
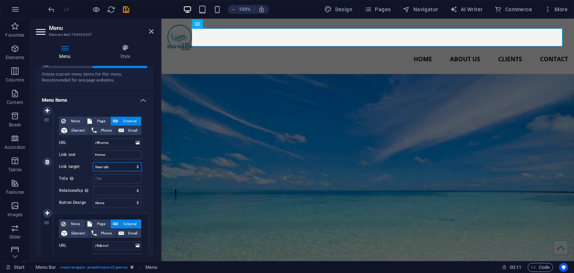
select select
click at [110, 166] on select "New tab Same tab Overlay" at bounding box center [117, 166] width 49 height 9
select select
click at [93, 162] on select "New tab Same tab Overlay" at bounding box center [117, 166] width 49 height 9
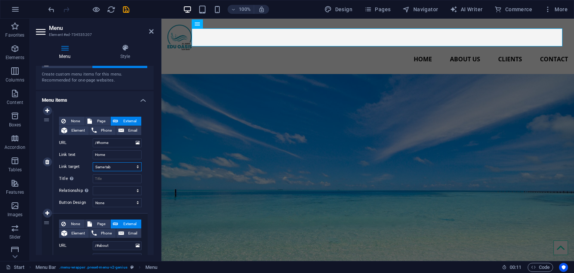
select select
click at [96, 119] on span "Page" at bounding box center [101, 121] width 14 height 9
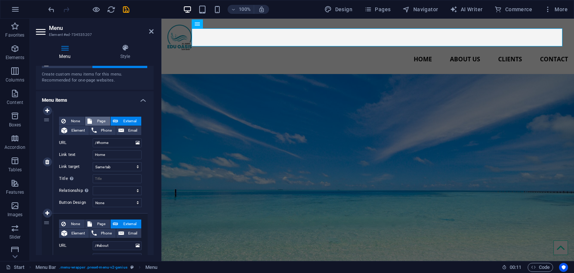
select select
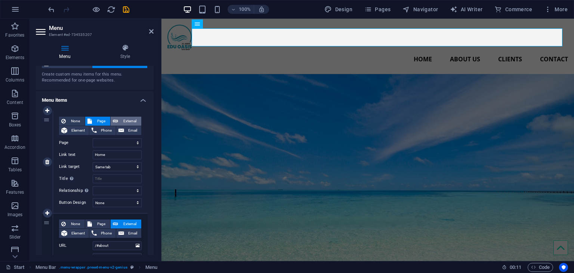
click at [122, 121] on span "External" at bounding box center [129, 121] width 19 height 9
select select "blank"
select select
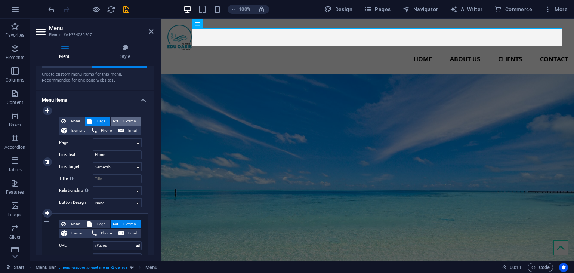
select select
click at [102, 118] on span "Page" at bounding box center [101, 121] width 14 height 9
select select
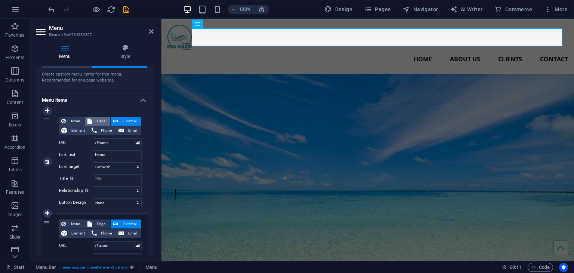
select select
click at [129, 140] on select "Start Subpage Legal Notice Privacy" at bounding box center [117, 142] width 49 height 9
select select "0"
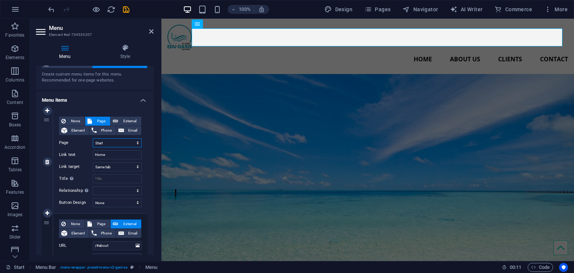
click at [93, 138] on select "Start Subpage Legal Notice Privacy" at bounding box center [117, 142] width 49 height 9
select select
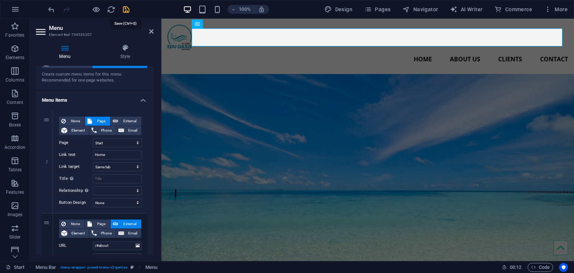
click at [126, 5] on icon "save" at bounding box center [126, 9] width 9 height 9
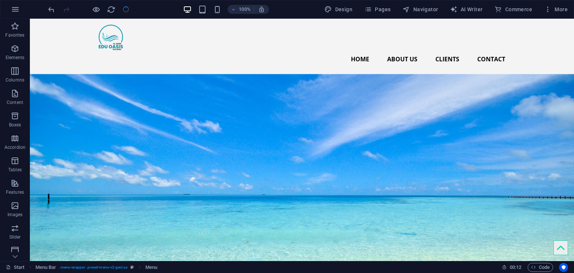
checkbox input "false"
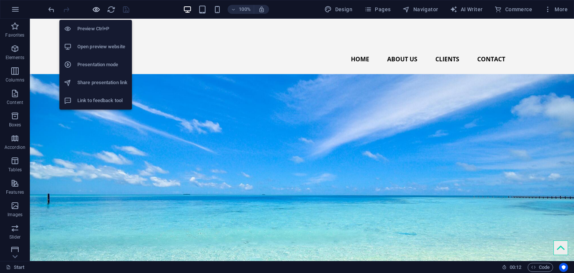
click at [97, 7] on icon "button" at bounding box center [96, 9] width 9 height 9
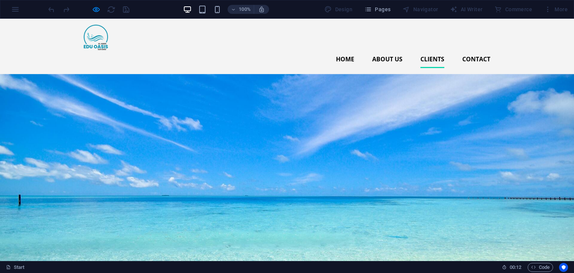
click at [435, 50] on link "Clients" at bounding box center [432, 59] width 24 height 18
click at [332, 50] on ul "Home About us Clients Contact" at bounding box center [287, 59] width 406 height 18
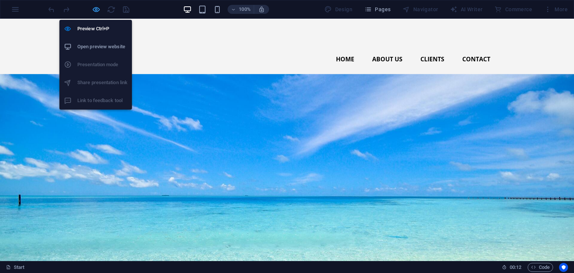
click at [98, 7] on icon "button" at bounding box center [96, 9] width 9 height 9
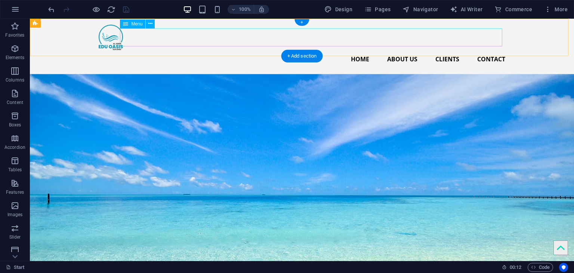
click at [352, 50] on nav "Home About us Clients Contact" at bounding box center [302, 59] width 406 height 18
click at [401, 50] on nav "Home About us Clients Contact" at bounding box center [302, 59] width 406 height 18
select select
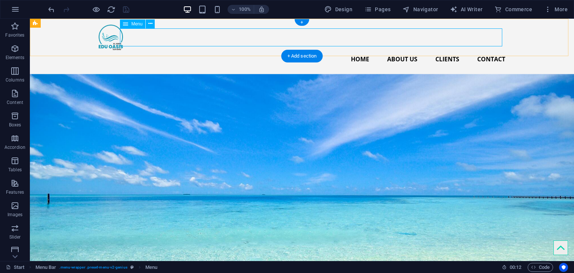
select select
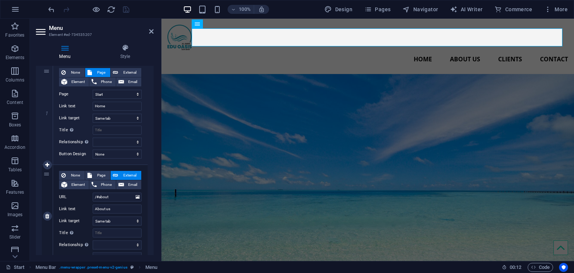
scroll to position [112, 0]
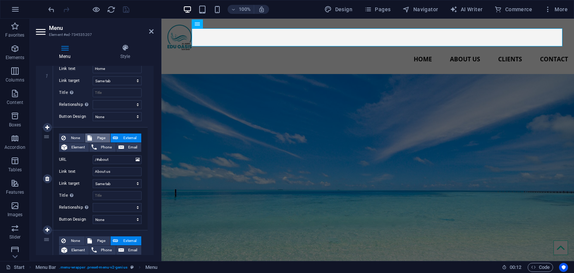
click at [106, 133] on span "Page" at bounding box center [101, 137] width 14 height 9
select select
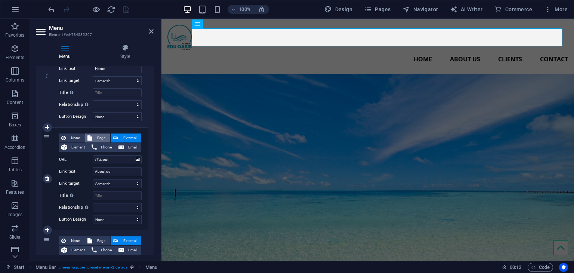
select select
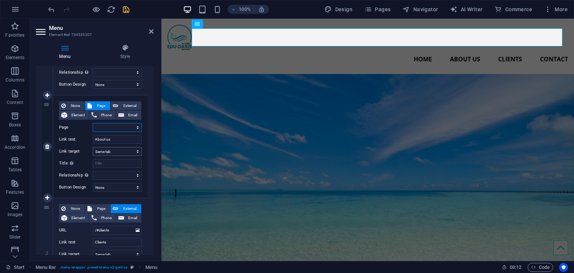
scroll to position [149, 0]
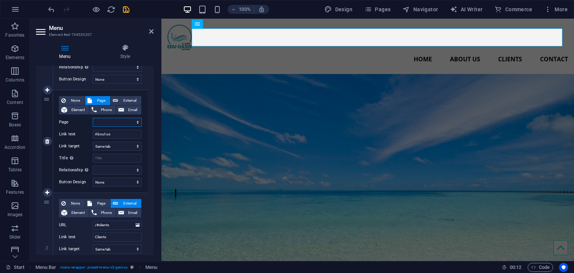
click at [134, 121] on select "Start Subpage Legal Notice Privacy" at bounding box center [117, 122] width 49 height 9
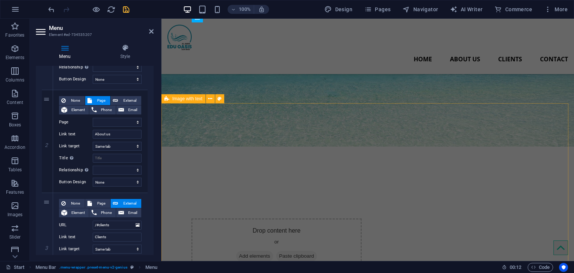
scroll to position [187, 0]
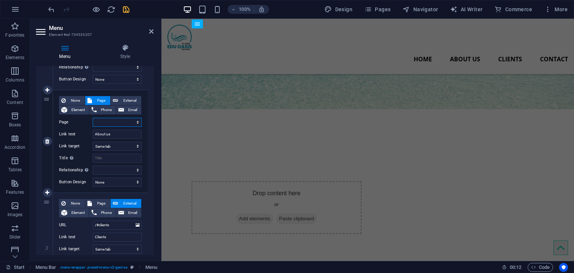
click at [137, 123] on select "Start Subpage Legal Notice Privacy" at bounding box center [117, 122] width 49 height 9
select select "1"
click at [93, 118] on select "Start Subpage Legal Notice Privacy" at bounding box center [117, 122] width 49 height 9
select select
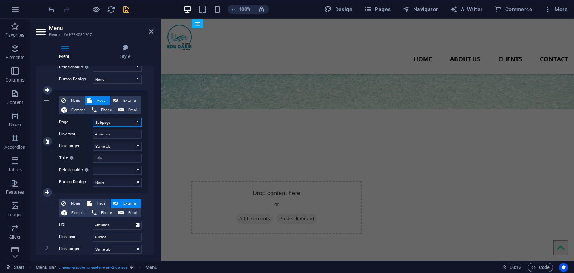
select select
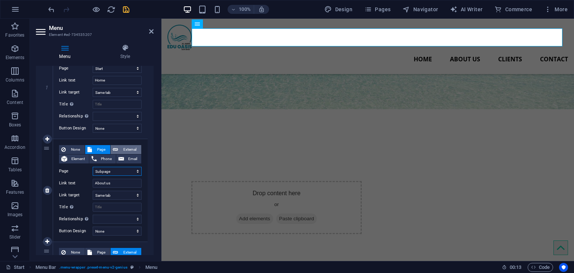
scroll to position [112, 0]
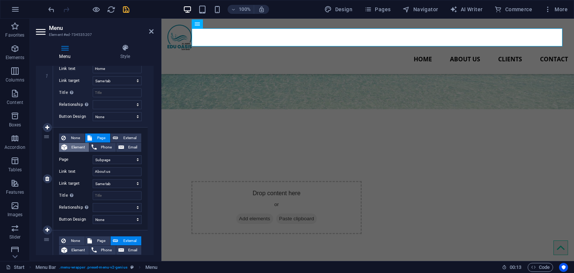
click at [75, 148] on span "Element" at bounding box center [77, 147] width 17 height 9
select select
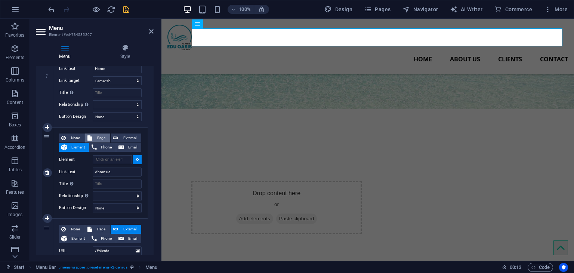
click at [99, 136] on span "Page" at bounding box center [101, 137] width 14 height 9
select select
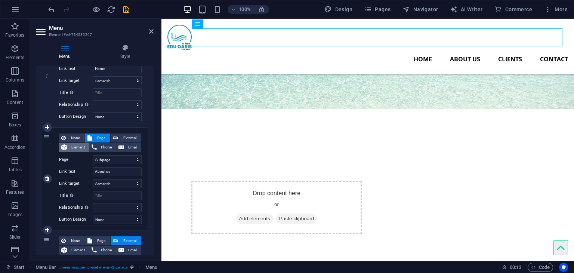
click at [80, 143] on span "Element" at bounding box center [77, 147] width 17 height 9
select select
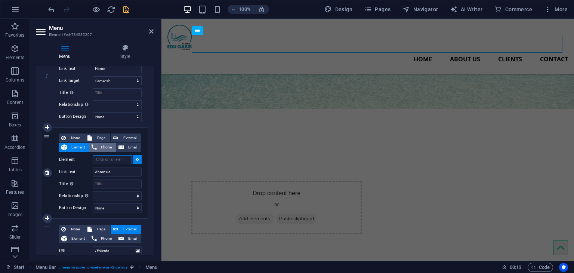
scroll to position [149, 0]
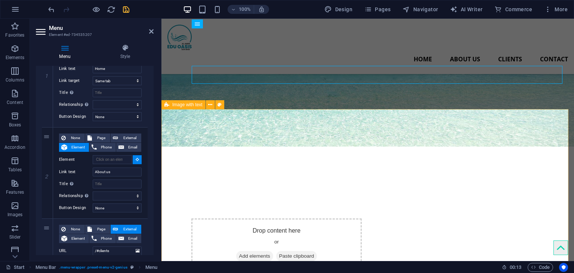
select select
type input "#ed-1017227694"
select select
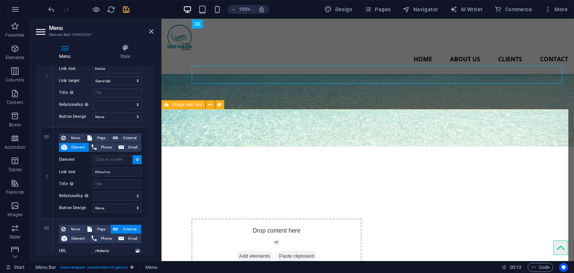
select select
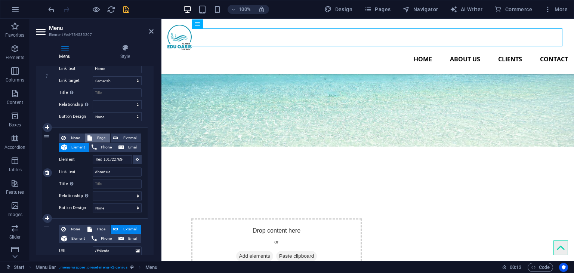
click at [92, 139] on button "Page" at bounding box center [97, 137] width 25 height 9
select select
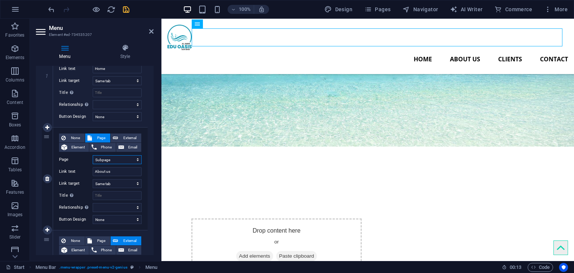
click at [113, 160] on select "Start Subpage Legal Notice Privacy" at bounding box center [117, 159] width 49 height 9
click at [131, 138] on span "External" at bounding box center [129, 137] width 19 height 9
select select
select select "blank"
select select
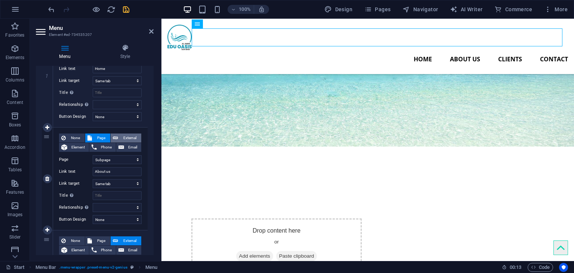
select select
click at [124, 10] on icon "save" at bounding box center [126, 9] width 9 height 9
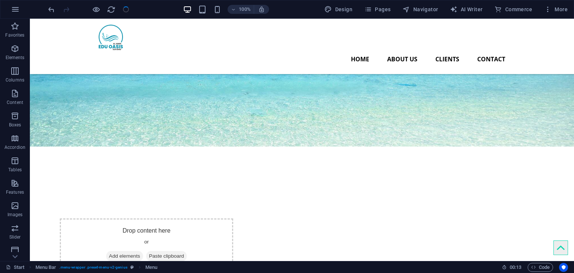
checkbox input "false"
click at [383, 50] on nav "Home About us Clients Contact" at bounding box center [302, 59] width 406 height 18
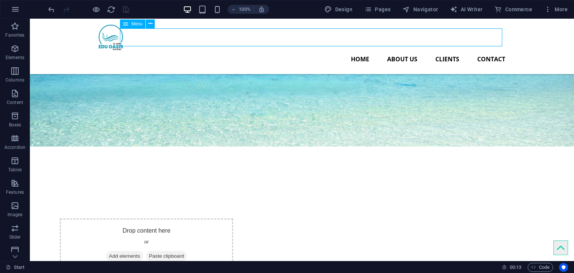
click at [383, 50] on nav "Home About us Clients Contact" at bounding box center [302, 59] width 406 height 18
select select
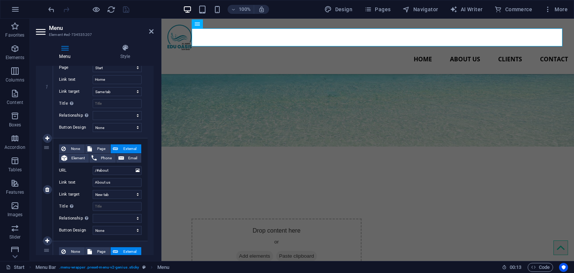
scroll to position [112, 0]
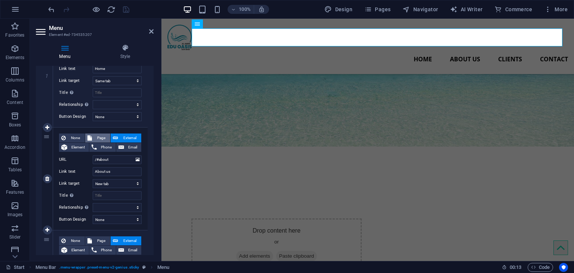
click at [95, 137] on span "Page" at bounding box center [101, 137] width 14 height 9
select select
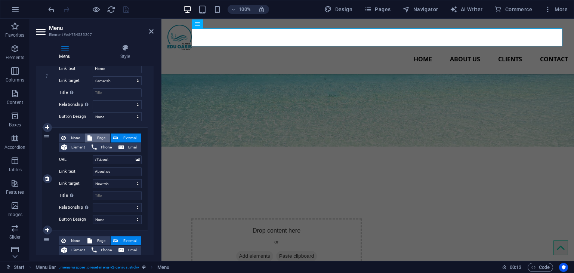
select select
click at [128, 164] on div "None Page External Element Phone Email Page Start Subpage Legal Notice Privacy …" at bounding box center [100, 172] width 83 height 78
click at [126, 158] on select "Start Subpage Legal Notice Privacy" at bounding box center [117, 159] width 49 height 9
select select "3"
click at [93, 155] on select "Start Subpage Legal Notice Privacy" at bounding box center [117, 159] width 49 height 9
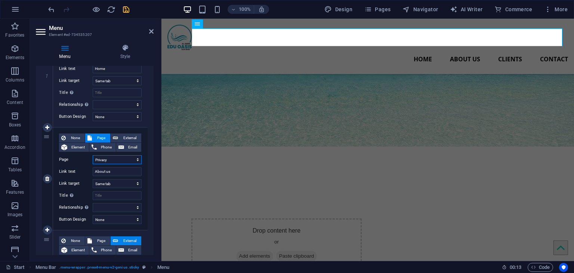
select select
click at [124, 155] on select "Start Subpage Legal Notice Privacy" at bounding box center [117, 159] width 49 height 9
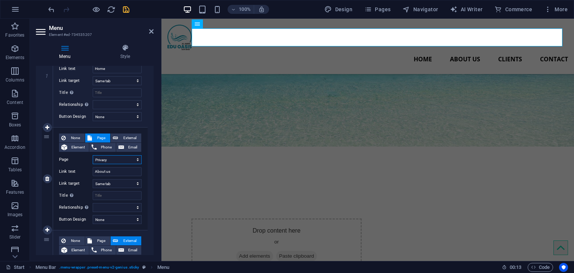
select select "0"
click at [93, 155] on select "Start Subpage Legal Notice Privacy" at bounding box center [117, 159] width 49 height 9
select select
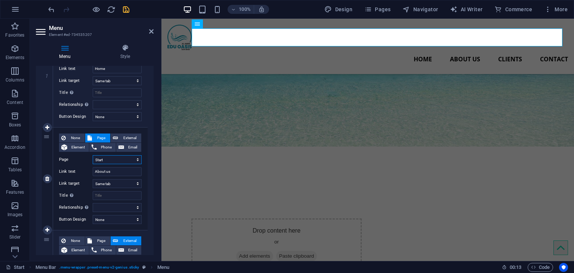
select select
click at [114, 136] on icon at bounding box center [115, 137] width 5 height 9
select select
select select "blank"
select select
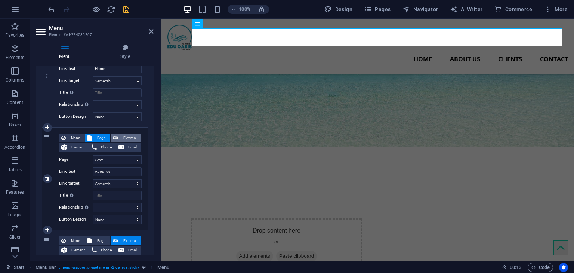
select select
click at [69, 147] on button "Element" at bounding box center [74, 147] width 30 height 9
select select
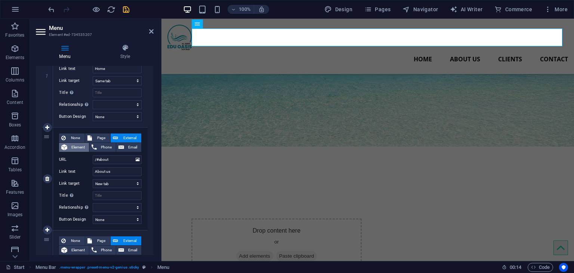
select select
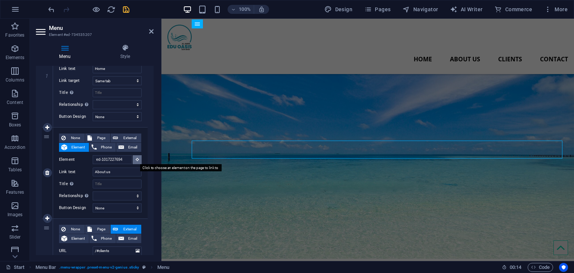
scroll to position [0, 0]
click at [137, 160] on icon at bounding box center [137, 159] width 3 height 4
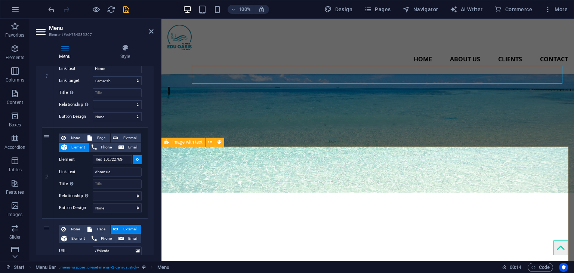
scroll to position [112, 0]
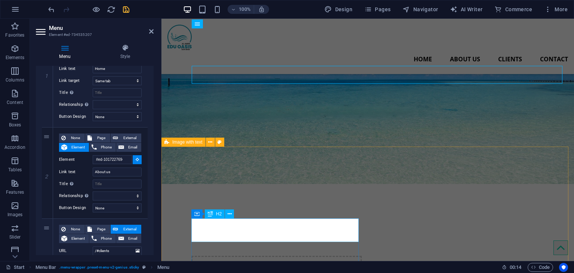
select select
type input "#ed-734535123"
select select
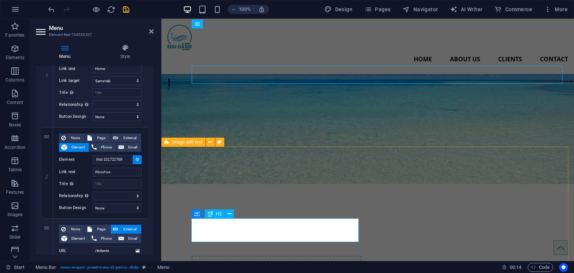
select select
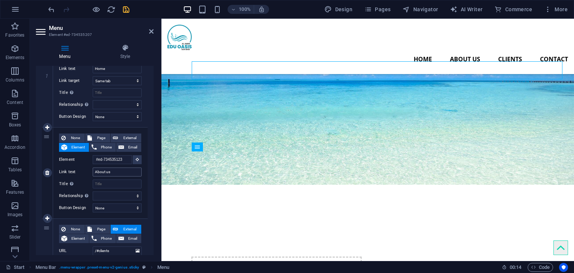
scroll to position [37, 0]
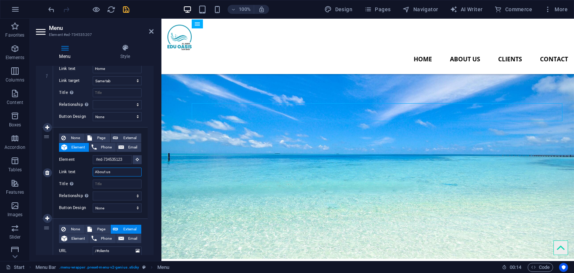
click at [114, 168] on input "About us" at bounding box center [117, 171] width 49 height 9
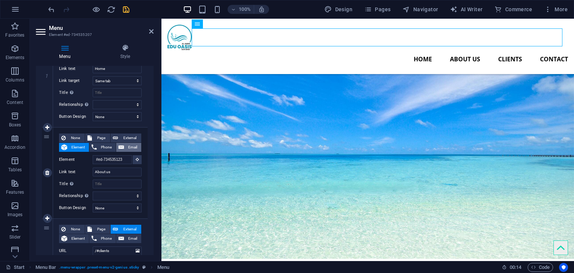
click at [123, 145] on button "Email" at bounding box center [128, 147] width 25 height 9
select select
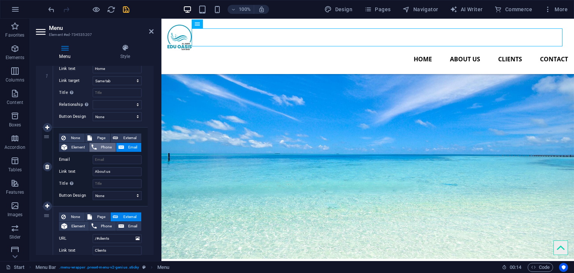
click at [111, 144] on span "Phone" at bounding box center [106, 147] width 15 height 9
select select
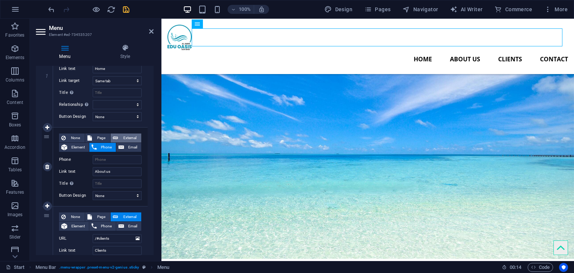
click at [120, 136] on span "External" at bounding box center [129, 137] width 19 height 9
select select
select select "blank"
select select
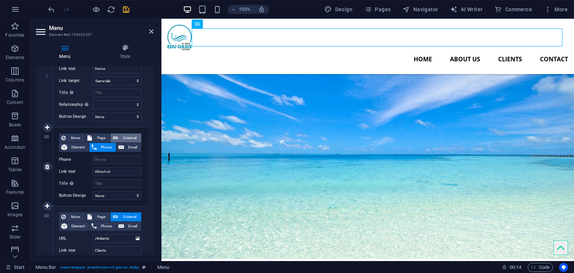
select select
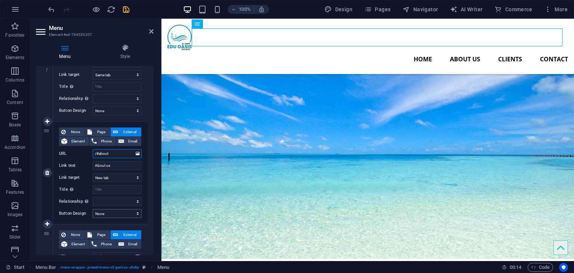
scroll to position [112, 0]
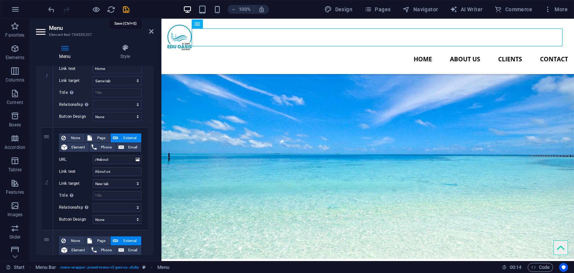
click at [127, 6] on icon "save" at bounding box center [126, 9] width 9 height 9
checkbox input "false"
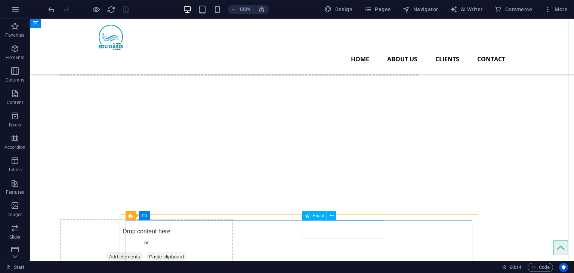
scroll to position [896, 0]
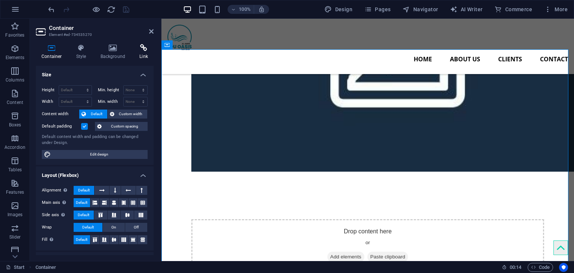
click at [136, 53] on h4 "Link" at bounding box center [144, 52] width 20 height 16
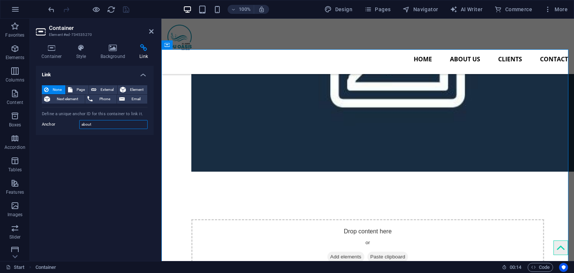
drag, startPoint x: 97, startPoint y: 127, endPoint x: 40, endPoint y: 117, distance: 58.4
click at [40, 117] on div "None Page External Element Next element Phone Email Page Start Subpage Legal No…" at bounding box center [95, 107] width 118 height 56
click at [153, 31] on icon at bounding box center [151, 31] width 4 height 6
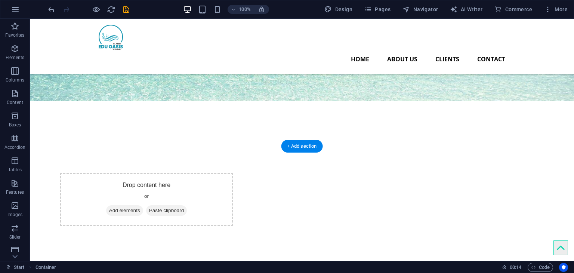
scroll to position [112, 0]
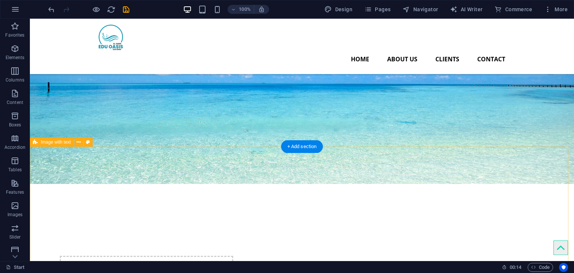
drag, startPoint x: 245, startPoint y: 180, endPoint x: 112, endPoint y: 180, distance: 132.6
select select "rem"
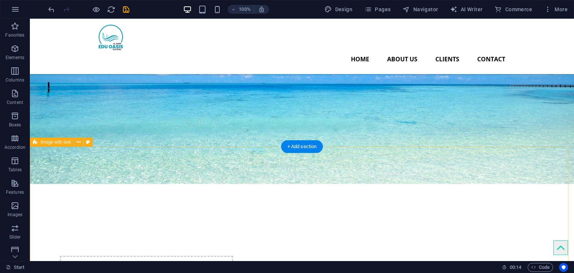
select select "px"
select select "preset-text-with-image-v4-default"
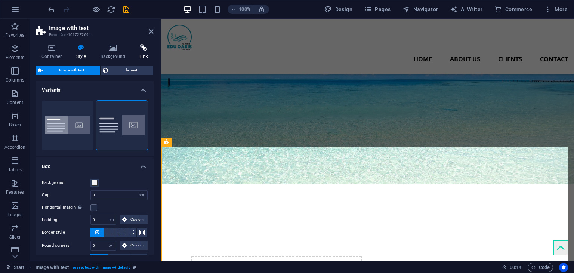
click at [143, 50] on icon at bounding box center [144, 47] width 20 height 7
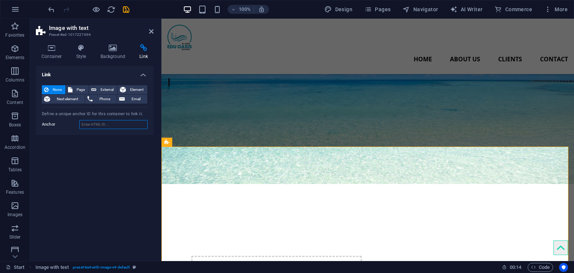
click at [91, 126] on input "Anchor" at bounding box center [113, 124] width 68 height 9
type input "about"
click at [124, 13] on icon "save" at bounding box center [126, 9] width 9 height 9
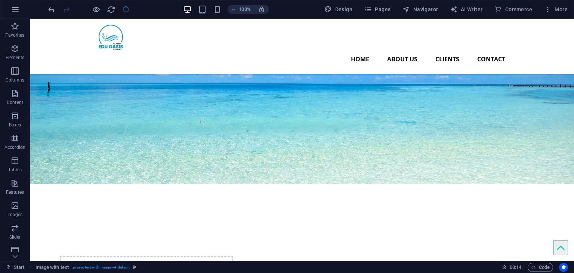
checkbox input "false"
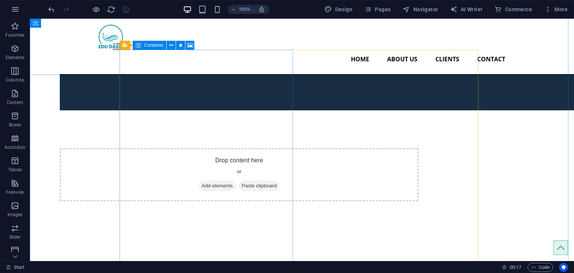
scroll to position [822, 0]
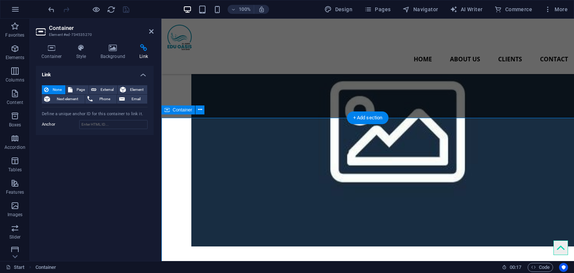
scroll to position [831, 0]
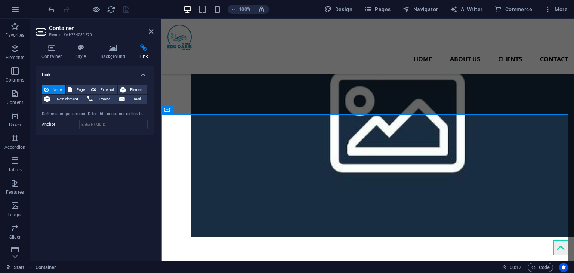
click at [383, 2] on div "100% Design Pages Navigator AI Writer Commerce More" at bounding box center [286, 9] width 573 height 18
click at [383, 12] on span "Pages" at bounding box center [377, 9] width 26 height 7
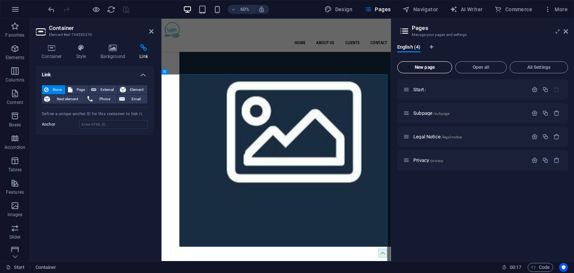
click at [426, 66] on span "New page" at bounding box center [424, 67] width 48 height 4
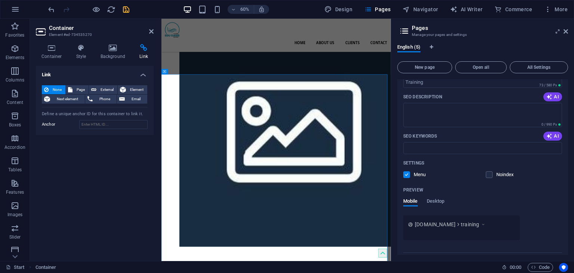
scroll to position [202, 0]
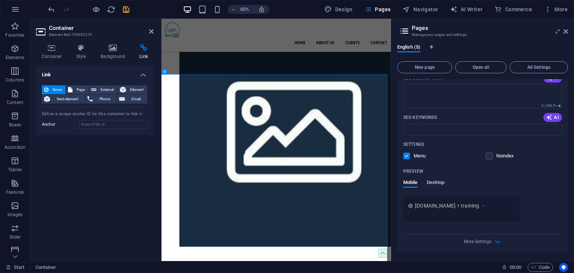
click at [438, 180] on span "Desktop" at bounding box center [436, 183] width 18 height 10
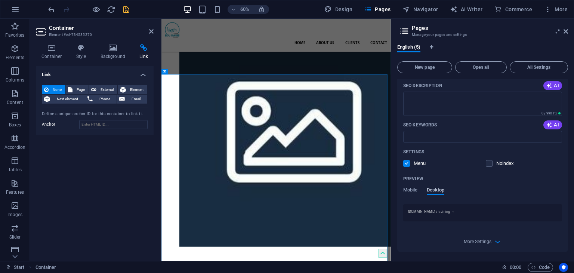
scroll to position [195, 0]
click at [411, 191] on span "Mobile" at bounding box center [410, 190] width 15 height 10
click at [432, 192] on span "Desktop" at bounding box center [436, 190] width 18 height 10
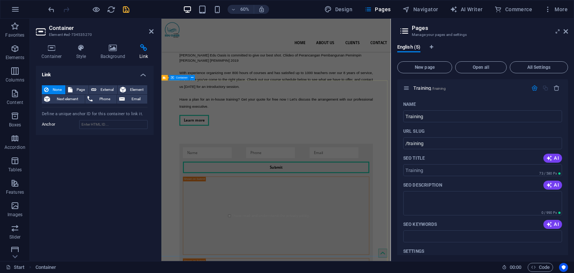
scroll to position [2293, 0]
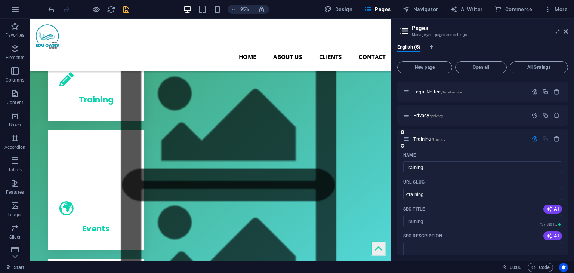
scroll to position [45, 0]
click at [422, 137] on span "Training /training" at bounding box center [429, 139] width 32 height 6
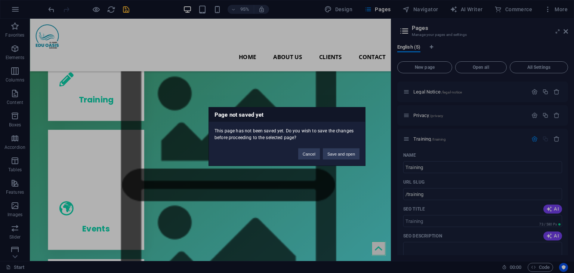
click at [349, 147] on div "Cancel Save and open" at bounding box center [328, 150] width 72 height 19
click at [347, 153] on button "Save and open" at bounding box center [341, 153] width 37 height 11
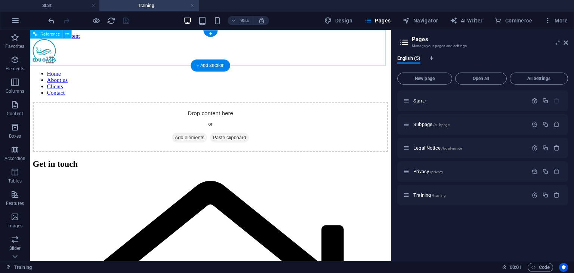
scroll to position [0, 0]
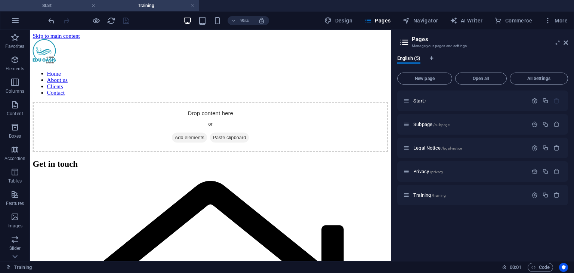
click at [63, 6] on h4 "Start" at bounding box center [49, 5] width 99 height 8
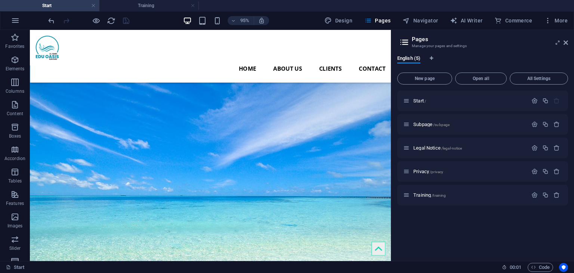
scroll to position [1437, 0]
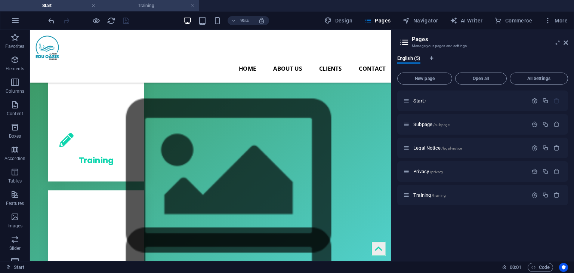
click at [153, 6] on h4 "Training" at bounding box center [148, 5] width 99 height 8
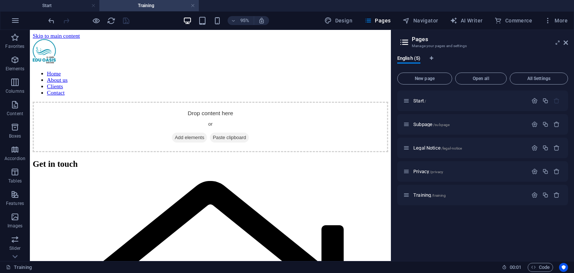
scroll to position [0, 0]
click at [64, 7] on h4 "Start" at bounding box center [49, 5] width 99 height 8
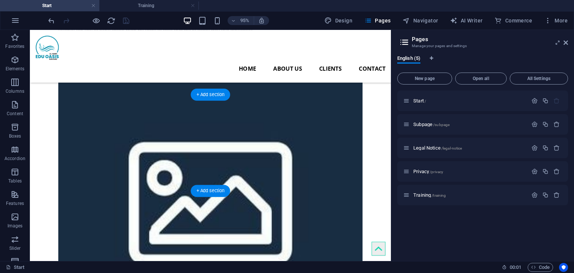
scroll to position [765, 0]
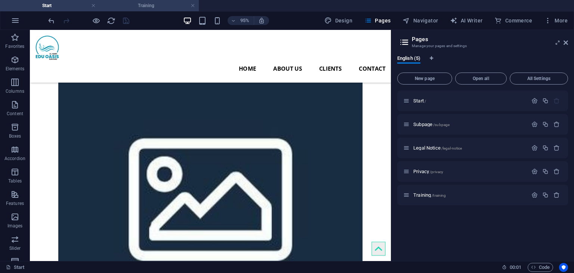
click at [145, 6] on h4 "Training" at bounding box center [148, 5] width 99 height 8
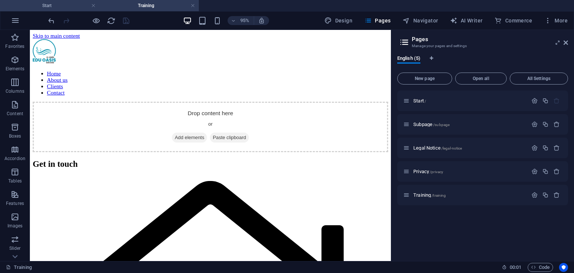
click at [64, 9] on h4 "Start" at bounding box center [49, 5] width 99 height 8
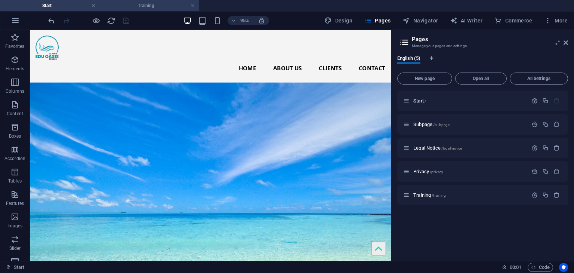
scroll to position [765, 0]
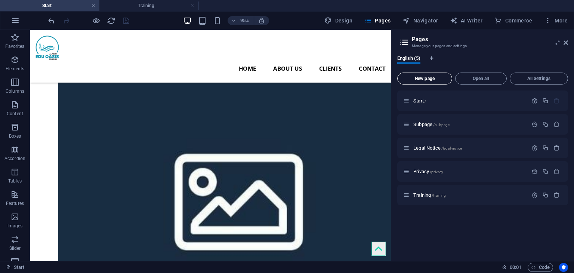
click at [423, 80] on span "New page" at bounding box center [424, 78] width 48 height 4
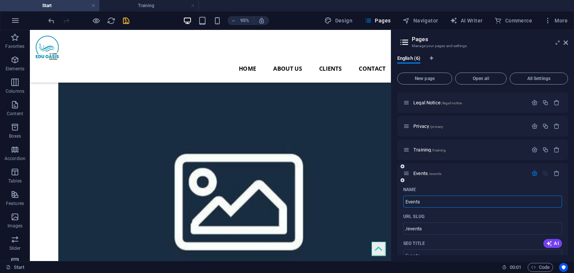
scroll to position [13, 0]
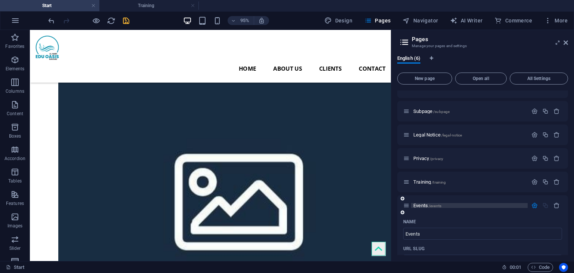
click at [425, 205] on span "Events /events" at bounding box center [427, 205] width 28 height 6
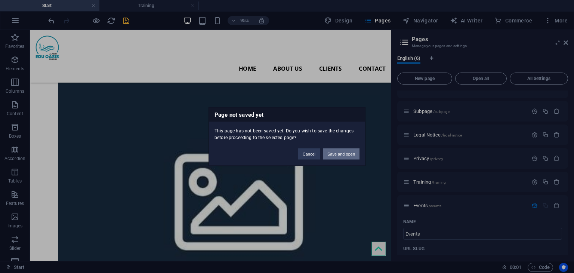
click at [352, 149] on button "Save and open" at bounding box center [341, 153] width 37 height 11
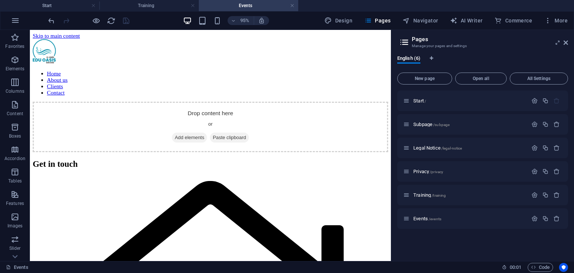
scroll to position [0, 0]
click at [439, 75] on button "New page" at bounding box center [424, 78] width 55 height 12
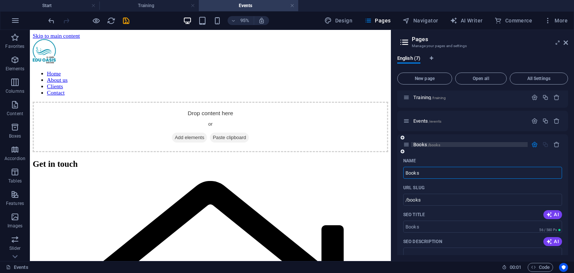
click at [432, 145] on span "/books" at bounding box center [434, 145] width 12 height 4
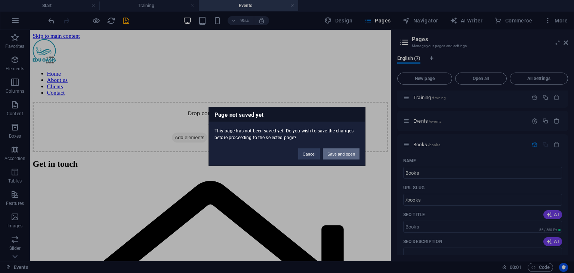
click at [339, 151] on button "Save and open" at bounding box center [341, 153] width 37 height 11
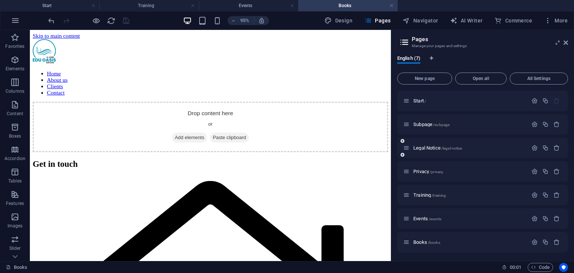
scroll to position [0, 0]
click at [72, 1] on h4 "Start" at bounding box center [49, 5] width 99 height 8
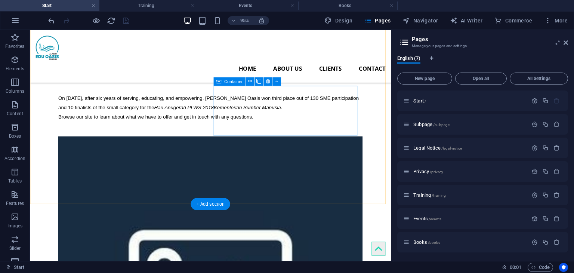
scroll to position [727, 0]
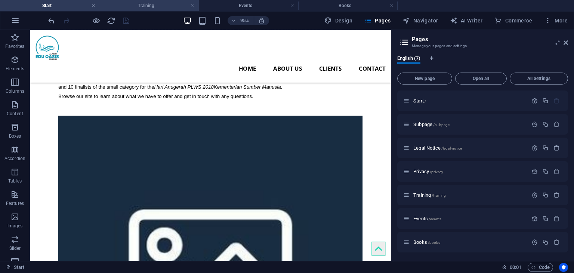
click at [145, 3] on h4 "Training" at bounding box center [148, 5] width 99 height 8
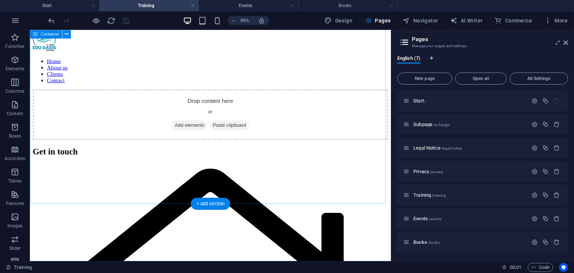
scroll to position [0, 0]
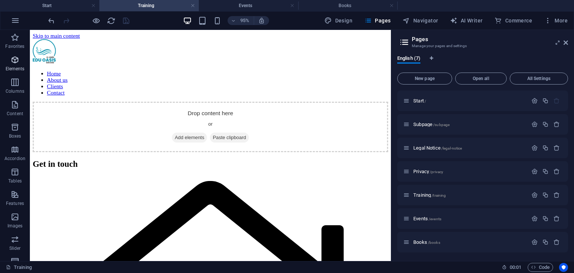
drag, startPoint x: 15, startPoint y: 78, endPoint x: 18, endPoint y: 63, distance: 15.7
click at [15, 78] on icon "button" at bounding box center [14, 82] width 9 height 9
click at [18, 63] on icon "button" at bounding box center [14, 59] width 9 height 9
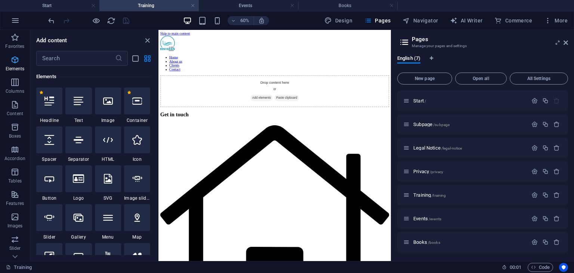
scroll to position [79, 0]
click at [77, 57] on input "text" at bounding box center [75, 58] width 79 height 15
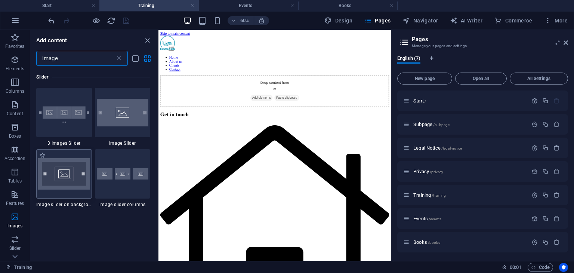
scroll to position [672, 0]
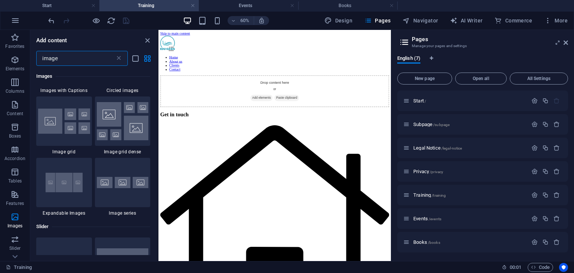
click at [68, 56] on input "image" at bounding box center [75, 58] width 79 height 15
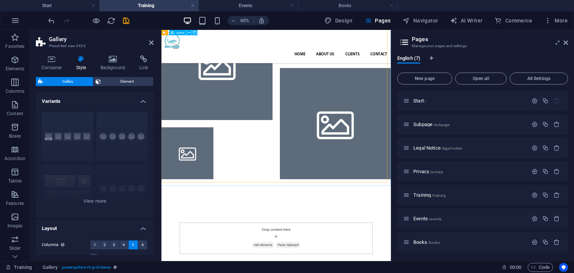
scroll to position [0, 0]
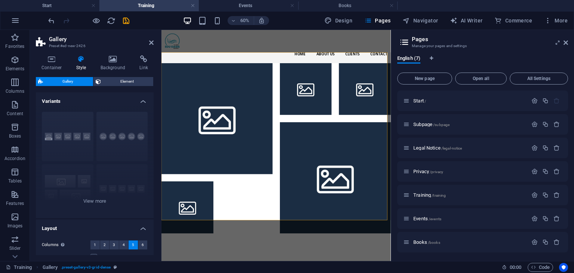
click at [139, 101] on h4 "Variants" at bounding box center [95, 98] width 118 height 13
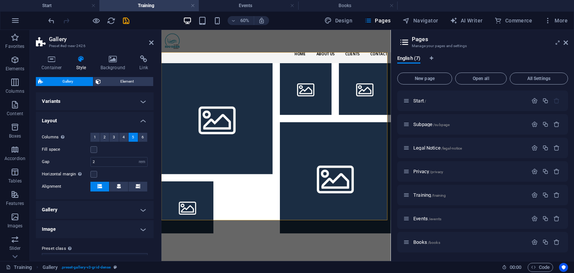
click at [139, 101] on h4 "Variants" at bounding box center [95, 101] width 118 height 18
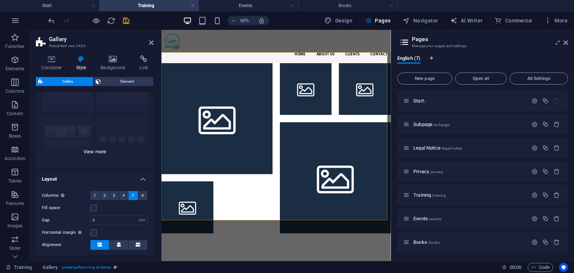
scroll to position [37, 0]
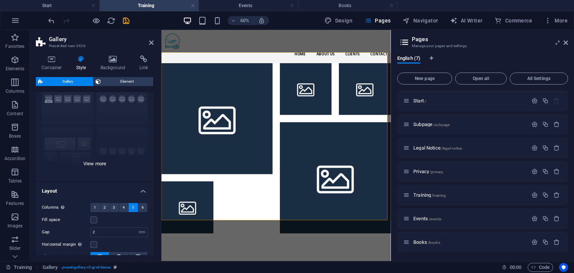
click at [96, 162] on div "Captions Circle Collage Default Grid Grid shifted" at bounding box center [95, 124] width 118 height 112
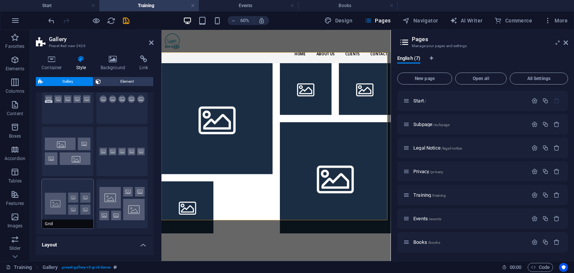
click at [78, 208] on button "Grid" at bounding box center [68, 203] width 52 height 49
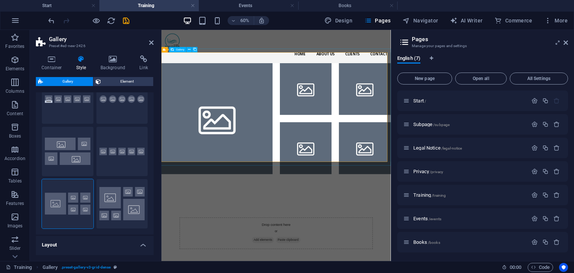
click at [240, 113] on li at bounding box center [253, 177] width 185 height 185
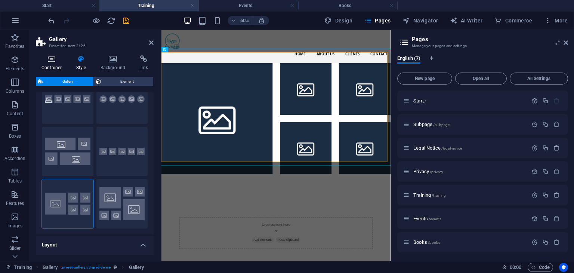
click at [55, 65] on h4 "Container" at bounding box center [53, 63] width 35 height 16
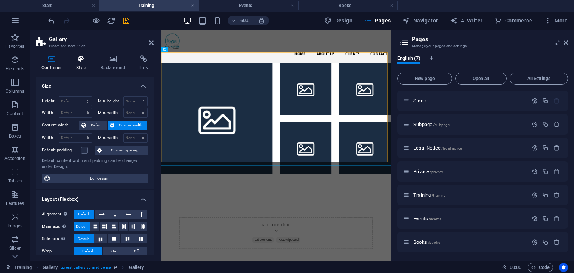
click at [77, 64] on h4 "Style" at bounding box center [83, 63] width 24 height 16
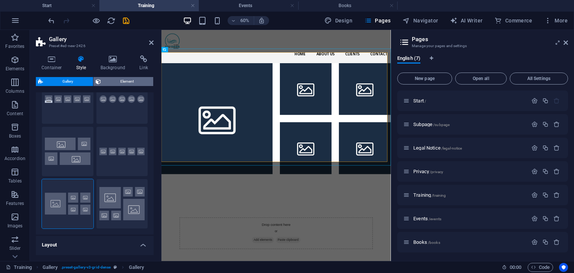
click at [103, 81] on span "Element" at bounding box center [127, 81] width 48 height 9
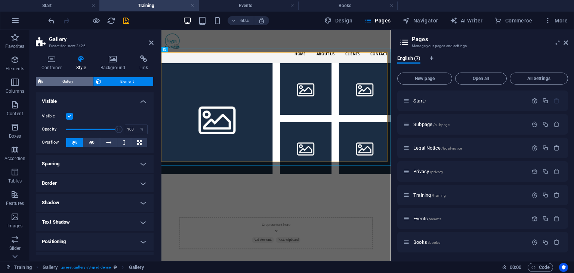
click at [70, 79] on span "Gallery" at bounding box center [68, 81] width 46 height 9
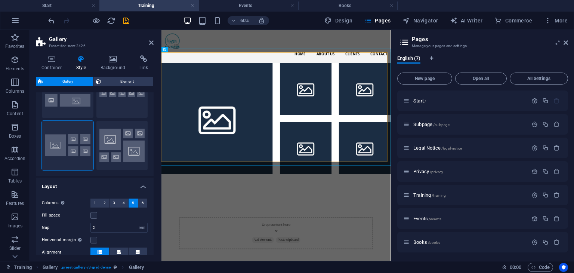
scroll to position [149, 0]
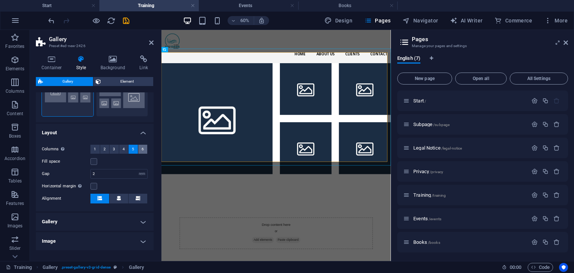
click at [144, 148] on button "6" at bounding box center [142, 149] width 9 height 9
click at [123, 156] on div "Columns Only if "Style" is set to "Default". 1 2 3 4 5 6 Fill space Gap 2 px re…" at bounding box center [94, 174] width 121 height 74
click at [91, 160] on label at bounding box center [93, 161] width 7 height 7
click at [0, 0] on input "Fill space" at bounding box center [0, 0] width 0 height 0
click at [92, 162] on label at bounding box center [93, 161] width 7 height 7
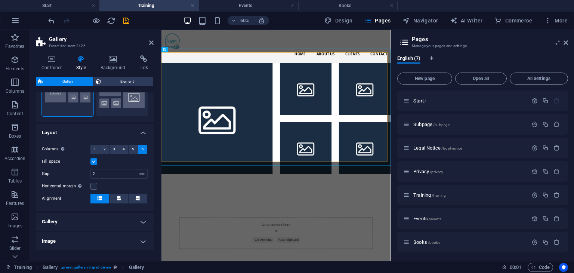
click at [0, 0] on input "Fill space" at bounding box center [0, 0] width 0 height 0
click at [134, 149] on button "5" at bounding box center [132, 149] width 9 height 9
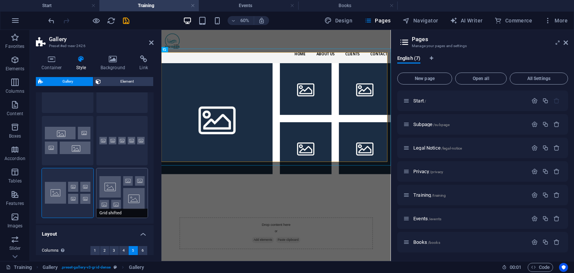
scroll to position [37, 0]
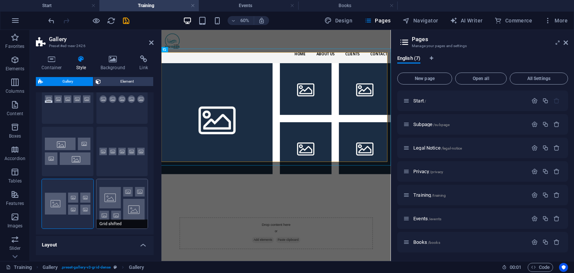
click at [124, 206] on button "Grid shifted" at bounding box center [122, 203] width 52 height 49
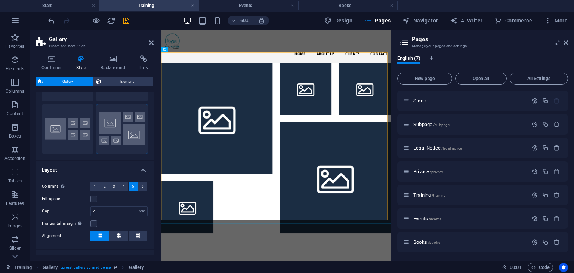
scroll to position [149, 0]
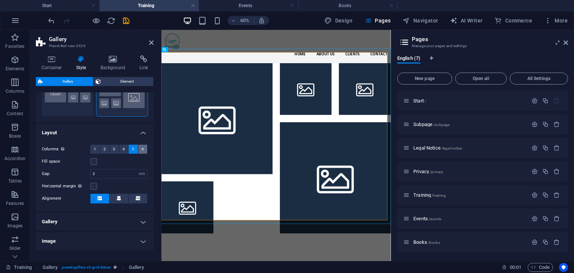
click at [142, 148] on span "6" at bounding box center [143, 149] width 2 height 9
click at [252, 272] on div at bounding box center [352, 226] width 394 height 295
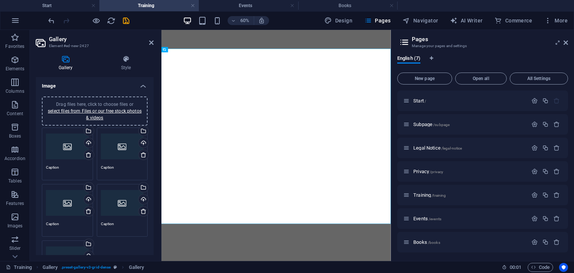
select select "4"
select select "px"
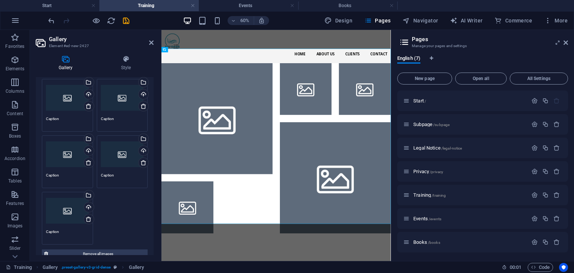
scroll to position [37, 0]
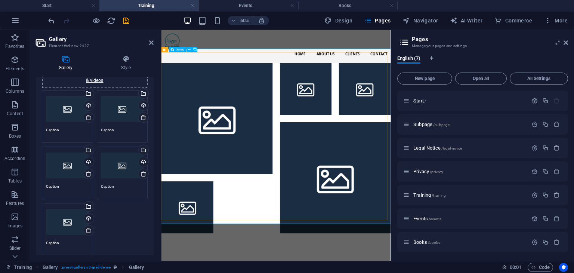
click at [293, 272] on div at bounding box center [352, 226] width 394 height 295
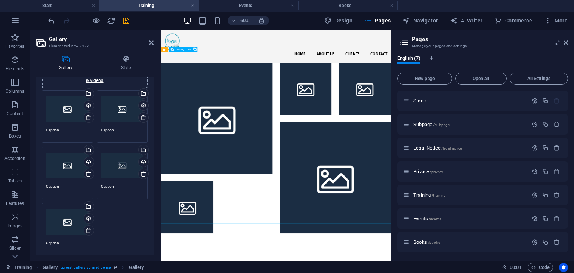
click at [295, 272] on div at bounding box center [352, 226] width 394 height 295
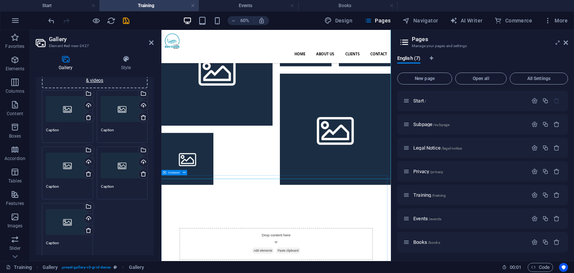
scroll to position [75, 0]
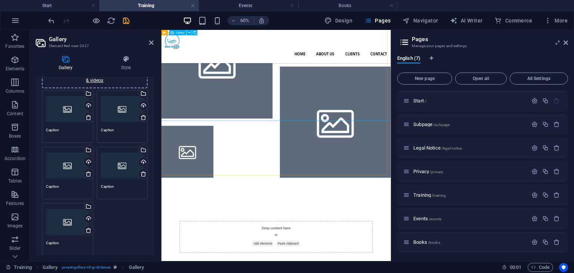
click at [284, 230] on div at bounding box center [352, 134] width 394 height 295
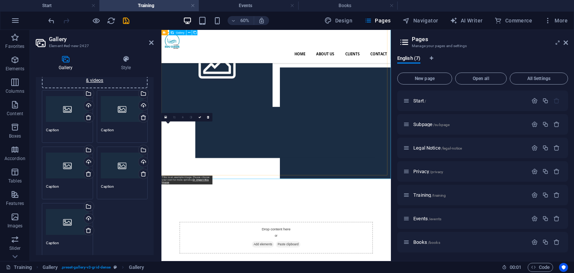
drag, startPoint x: 232, startPoint y: 213, endPoint x: 276, endPoint y: 209, distance: 43.8
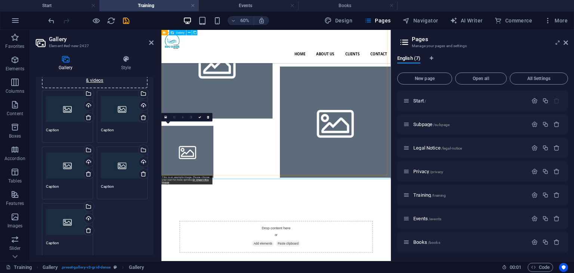
click at [231, 212] on li at bounding box center [204, 232] width 87 height 87
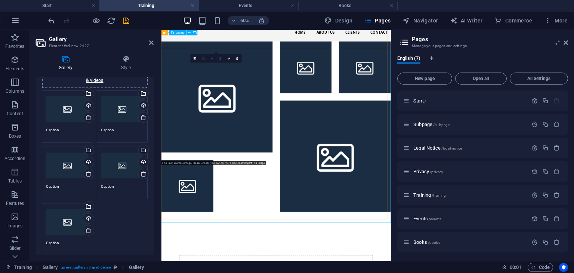
scroll to position [0, 0]
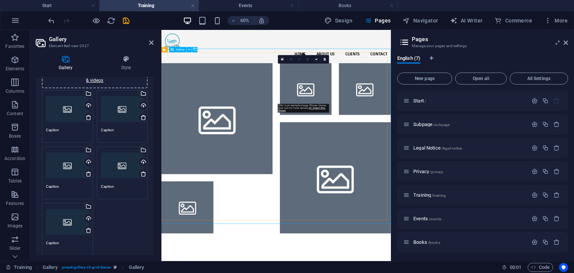
click at [395, 120] on li at bounding box center [402, 128] width 87 height 87
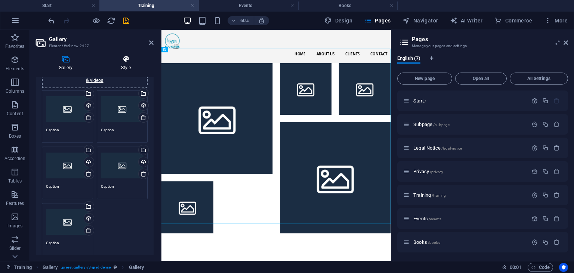
click at [133, 57] on icon at bounding box center [125, 58] width 55 height 7
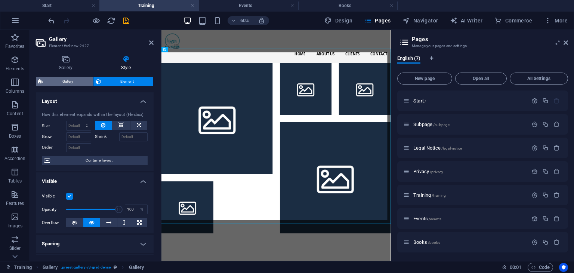
click at [79, 81] on span "Gallery" at bounding box center [68, 81] width 46 height 9
select select "rem"
select select "preset-gallery-v3-grid-dense"
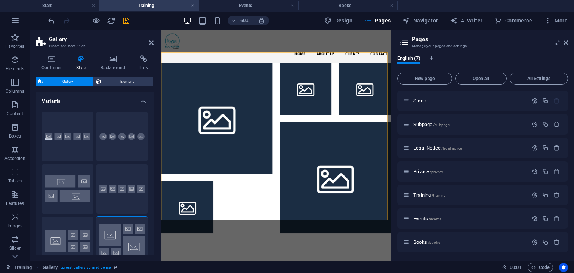
click at [143, 95] on h4 "Variants" at bounding box center [95, 98] width 118 height 13
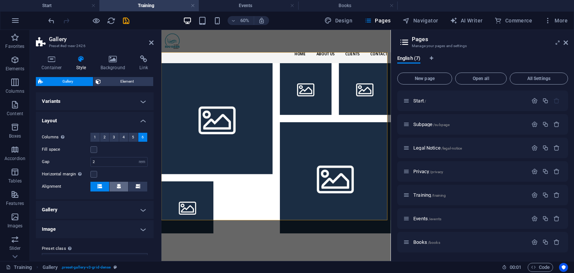
click at [118, 190] on span at bounding box center [119, 187] width 4 height 10
click at [118, 187] on icon at bounding box center [119, 186] width 4 height 4
click at [126, 178] on div "Horizontal margin Only if the containers "Content width" is not set to "Default"" at bounding box center [95, 174] width 106 height 9
click at [113, 174] on div "Horizontal margin Only if the containers "Content width" is not set to "Default"" at bounding box center [95, 174] width 106 height 9
drag, startPoint x: 102, startPoint y: 186, endPoint x: 93, endPoint y: 179, distance: 10.9
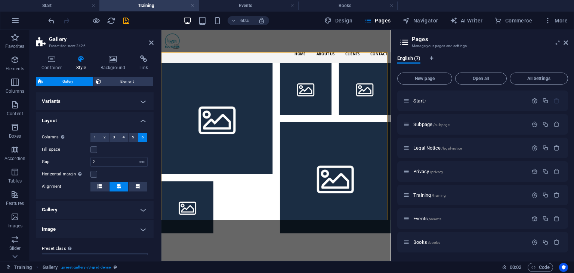
click at [102, 186] on icon at bounding box center [99, 186] width 4 height 4
click at [96, 174] on label at bounding box center [93, 174] width 7 height 7
click at [0, 0] on input "Horizontal margin Only if the containers "Content width" is not set to "Default"" at bounding box center [0, 0] width 0 height 0
click at [113, 173] on div "Horizontal margin Only if the containers "Content width" is not set to "Default"" at bounding box center [95, 174] width 106 height 9
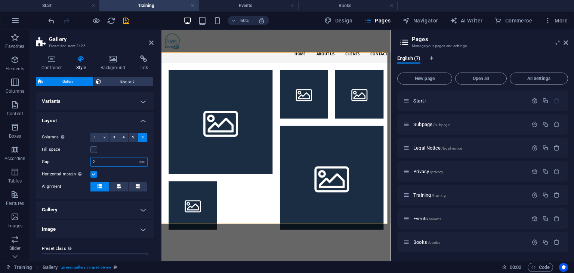
click at [111, 162] on input "2" at bounding box center [119, 161] width 56 height 9
click at [93, 172] on label at bounding box center [93, 174] width 7 height 7
click at [0, 0] on input "Horizontal margin Only if the containers "Content width" is not set to "Default"" at bounding box center [0, 0] width 0 height 0
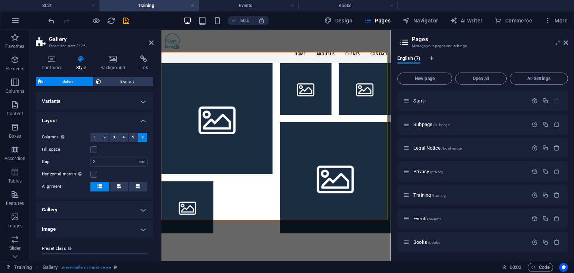
click at [109, 170] on div "Horizontal margin Only if the containers "Content width" is not set to "Default"" at bounding box center [95, 174] width 106 height 9
click at [93, 174] on label at bounding box center [93, 174] width 7 height 7
click at [0, 0] on input "Horizontal margin Only if the containers "Content width" is not set to "Default"" at bounding box center [0, 0] width 0 height 0
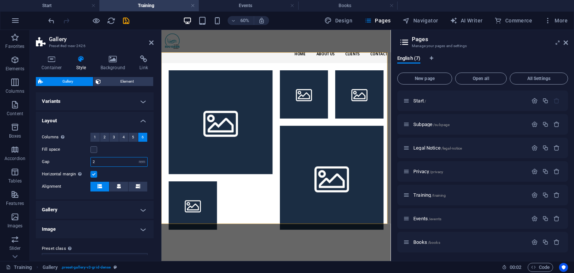
click at [112, 162] on input "2" at bounding box center [119, 161] width 56 height 9
type input "1"
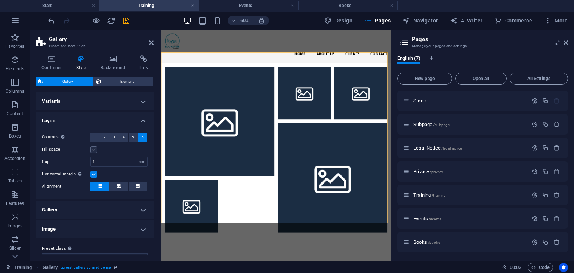
click at [94, 150] on label at bounding box center [93, 149] width 7 height 7
click at [0, 0] on input "Fill space" at bounding box center [0, 0] width 0 height 0
click at [136, 150] on div "Fill space" at bounding box center [95, 149] width 106 height 9
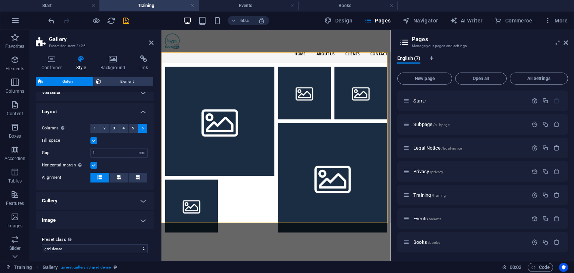
scroll to position [13, 0]
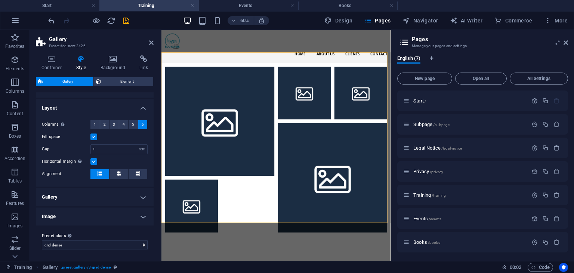
click at [134, 214] on h4 "Image" at bounding box center [95, 216] width 118 height 18
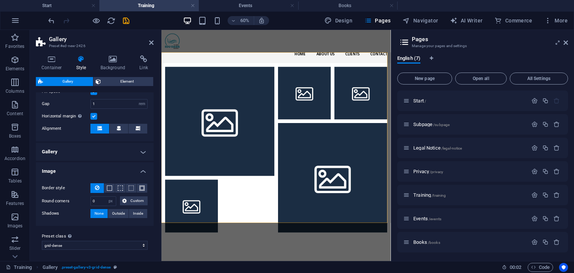
click at [142, 171] on h4 "Image" at bounding box center [95, 168] width 118 height 13
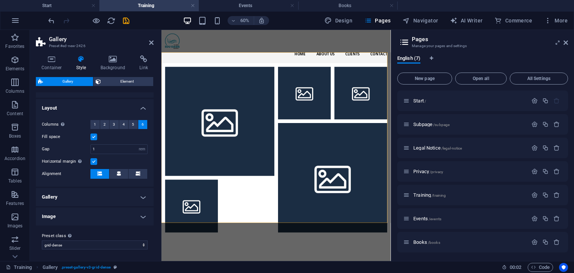
click at [145, 190] on h4 "Gallery" at bounding box center [95, 197] width 118 height 18
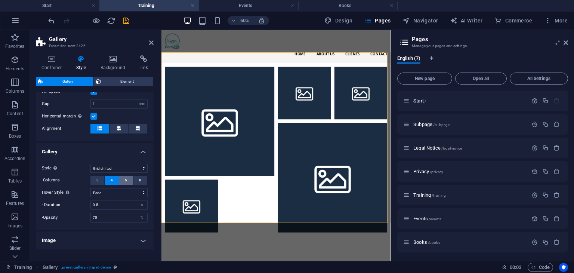
click at [121, 180] on button "6" at bounding box center [126, 180] width 14 height 9
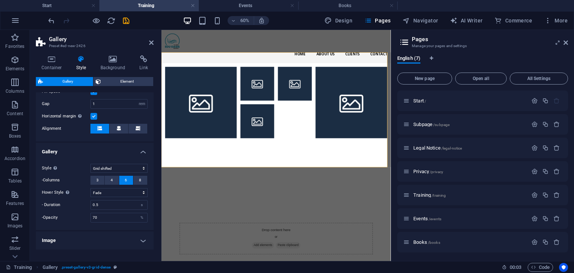
click at [114, 151] on h4 "Gallery" at bounding box center [95, 149] width 118 height 13
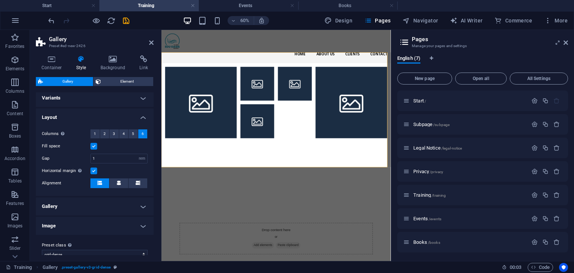
scroll to position [0, 0]
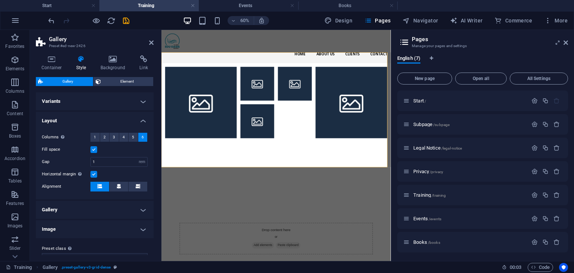
click at [137, 209] on h4 "Gallery" at bounding box center [95, 210] width 118 height 18
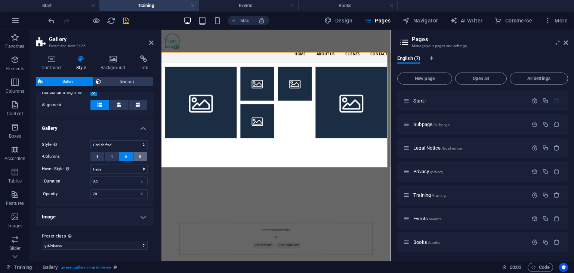
click at [140, 154] on button "8" at bounding box center [140, 156] width 14 height 9
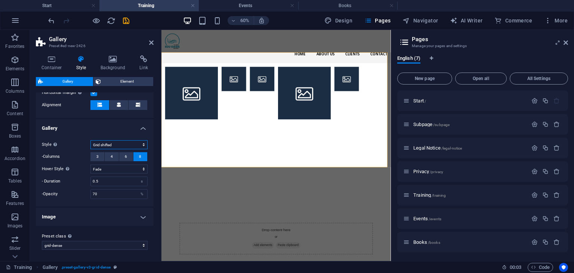
click at [143, 143] on select "Default Grid Grid reverse Grid shifted Collage" at bounding box center [118, 144] width 57 height 9
click at [133, 148] on select "Default Grid Grid reverse Grid shifted Collage" at bounding box center [118, 144] width 57 height 9
click at [137, 143] on select "Default Grid Grid reverse Grid shifted Collage" at bounding box center [118, 144] width 57 height 9
click at [90, 140] on select "Default Grid Grid reverse Grid shifted Collage" at bounding box center [118, 144] width 57 height 9
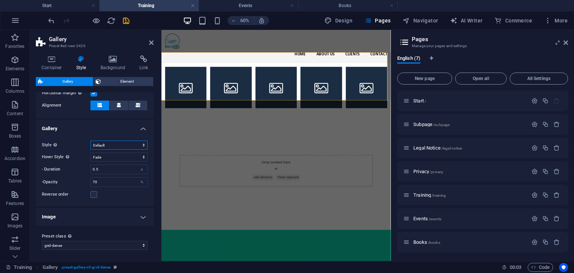
click at [145, 142] on select "Default Grid Grid reverse Grid shifted Collage" at bounding box center [118, 144] width 57 height 9
click at [90, 140] on select "Default Grid Grid reverse Grid shifted Collage" at bounding box center [118, 144] width 57 height 9
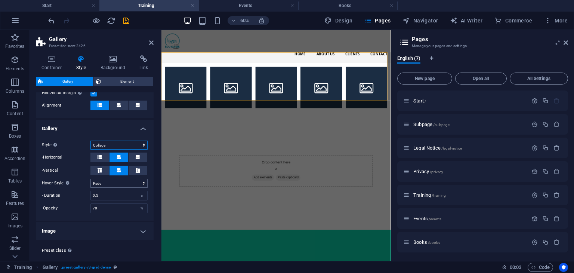
scroll to position [81, 0]
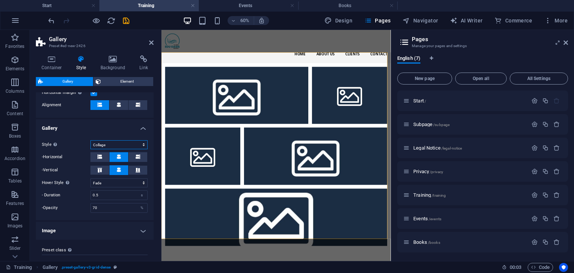
click at [143, 145] on select "Default Grid Grid reverse Grid shifted Collage" at bounding box center [118, 144] width 57 height 9
click at [90, 140] on select "Default Grid Grid reverse Grid shifted Collage" at bounding box center [118, 144] width 57 height 9
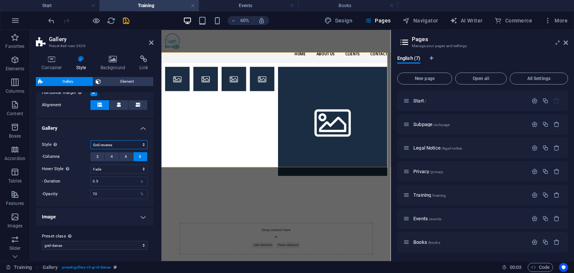
click at [139, 144] on select "Default Grid Grid reverse Grid shifted Collage" at bounding box center [118, 144] width 57 height 9
click at [90, 140] on select "Default Grid Grid reverse Grid shifted Collage" at bounding box center [118, 144] width 57 height 9
click at [139, 145] on select "Default Grid Grid reverse Grid shifted Collage" at bounding box center [118, 144] width 57 height 9
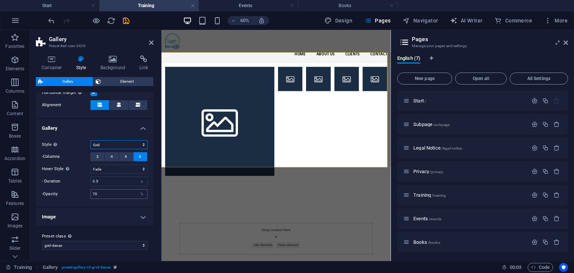
select select "grid-dense"
click at [90, 140] on select "Default Grid Grid reverse Grid shifted Collage" at bounding box center [118, 144] width 57 height 9
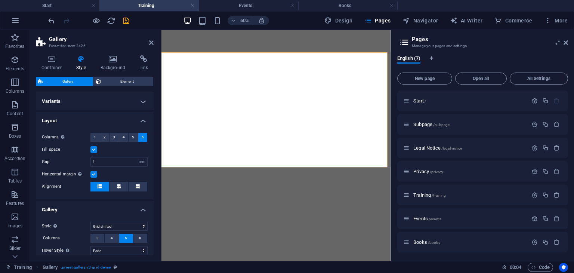
select select "rem"
select select "grid-dense"
select select "fade"
select select "px"
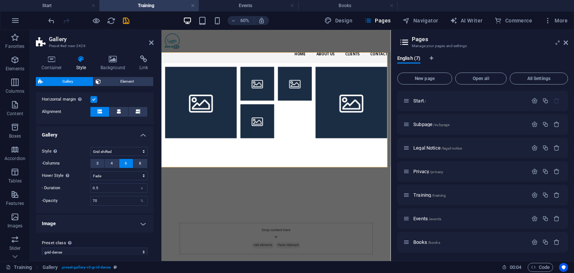
scroll to position [81, 0]
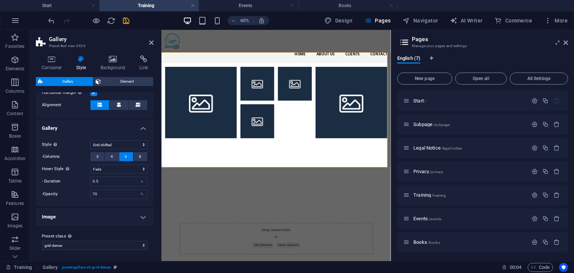
click at [137, 211] on h4 "Image" at bounding box center [95, 217] width 118 height 18
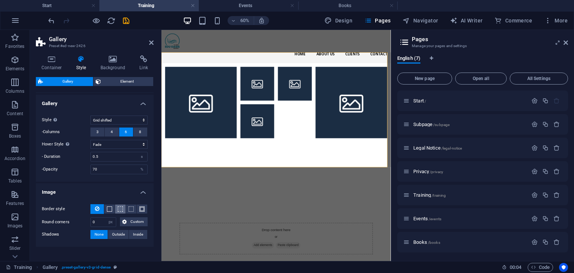
scroll to position [127, 0]
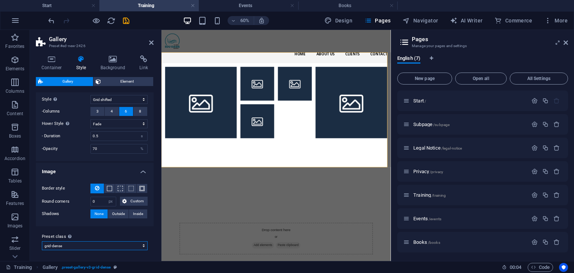
click at [134, 245] on select "genius grid-dense Add preset class" at bounding box center [95, 245] width 106 height 9
select select "preset-gallery-v3-genius"
click at [42, 241] on select "genius grid-dense Add preset class" at bounding box center [95, 245] width 106 height 9
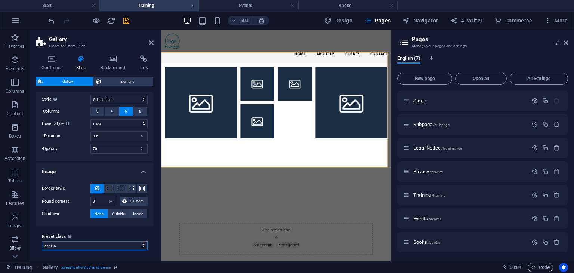
type input "3"
select select "vw"
select select "default"
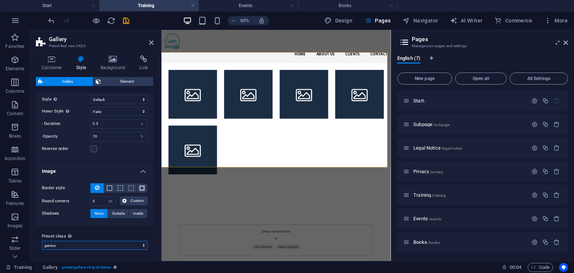
scroll to position [126, 0]
click at [113, 244] on select "genius grid-dense Add preset class" at bounding box center [95, 245] width 106 height 9
select select "preset-gallery-v3-grid-dense"
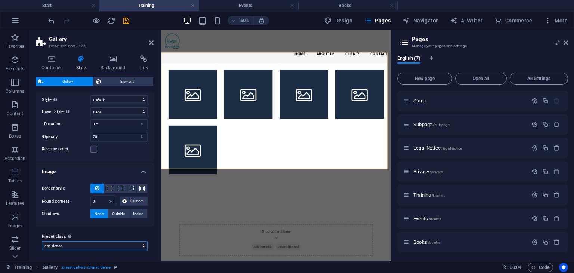
click at [42, 241] on select "genius grid-dense Add preset class" at bounding box center [95, 245] width 106 height 9
type input "1"
select select "rem"
select select "grid-dense"
select select "preset-gallery-v3-grid-dense"
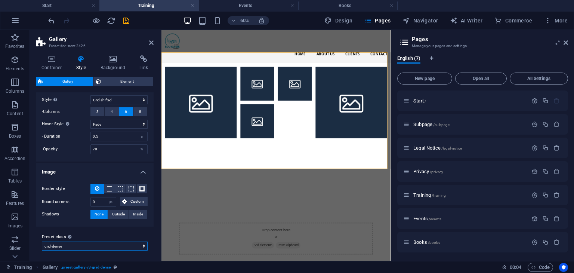
scroll to position [127, 0]
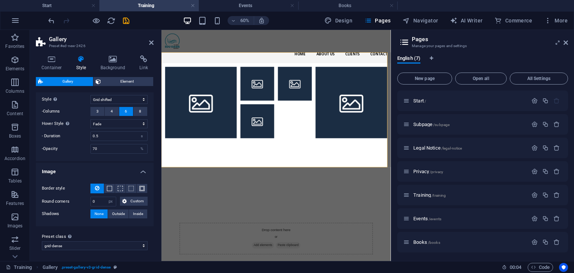
click at [138, 168] on h4 "Image" at bounding box center [95, 168] width 118 height 13
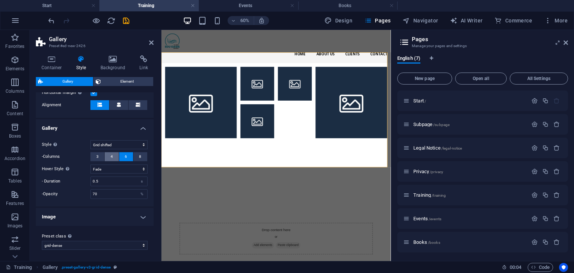
click at [112, 154] on button "4" at bounding box center [112, 156] width 14 height 9
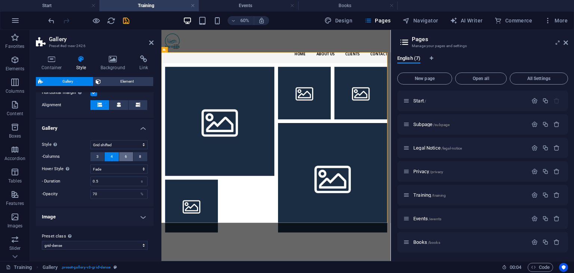
click at [121, 158] on button "6" at bounding box center [126, 156] width 14 height 9
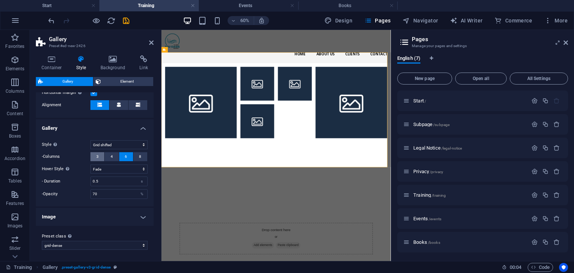
click at [100, 153] on button "3" at bounding box center [97, 156] width 14 height 9
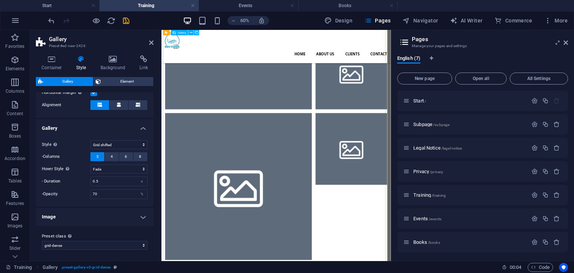
scroll to position [187, 0]
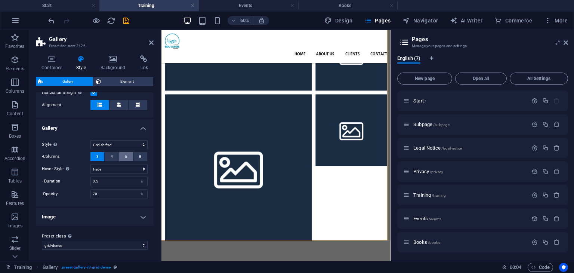
click at [122, 156] on button "6" at bounding box center [126, 156] width 14 height 9
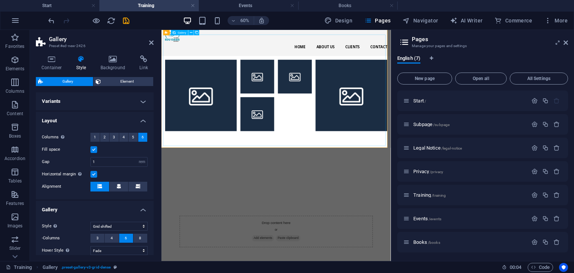
scroll to position [0, 0]
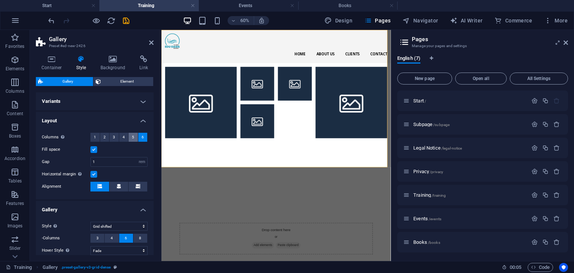
click at [133, 135] on button "5" at bounding box center [132, 137] width 9 height 9
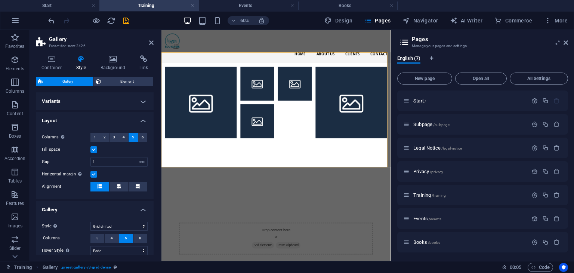
click at [134, 149] on div "Fill space" at bounding box center [95, 149] width 106 height 9
click at [151, 42] on icon at bounding box center [151, 43] width 4 height 6
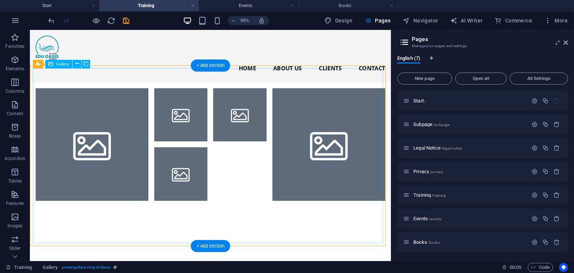
click at [198, 116] on li at bounding box center [189, 119] width 56 height 56
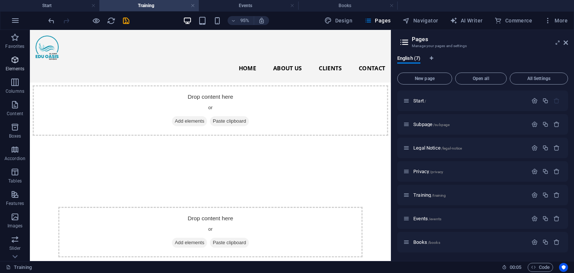
click at [15, 63] on icon "button" at bounding box center [14, 59] width 9 height 9
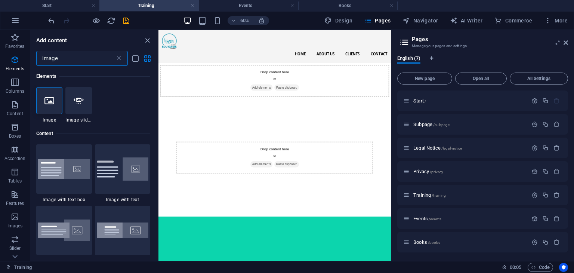
type input "image"
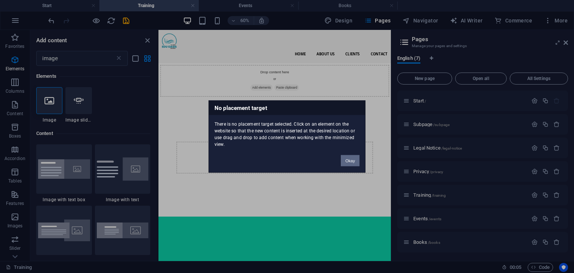
click at [352, 163] on button "Okay" at bounding box center [350, 160] width 19 height 11
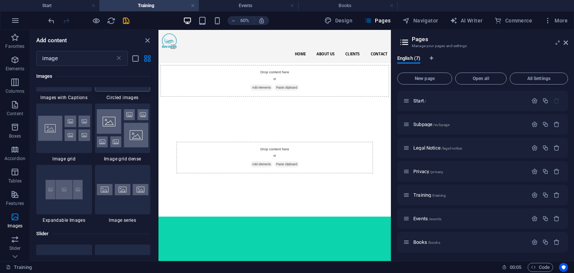
scroll to position [672, 0]
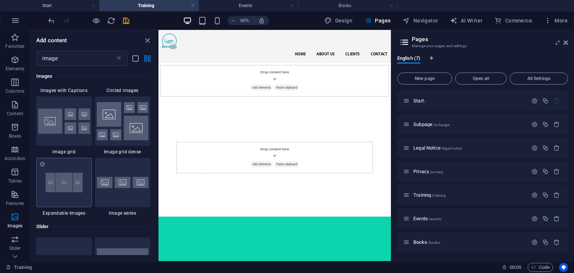
click at [70, 185] on img at bounding box center [64, 182] width 52 height 34
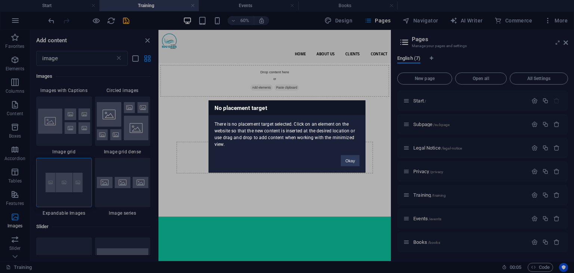
drag, startPoint x: 57, startPoint y: 182, endPoint x: 223, endPoint y: 163, distance: 167.3
click at [223, 163] on div "No placement target There is no placement target selected. Click on an element …" at bounding box center [287, 136] width 574 height 273
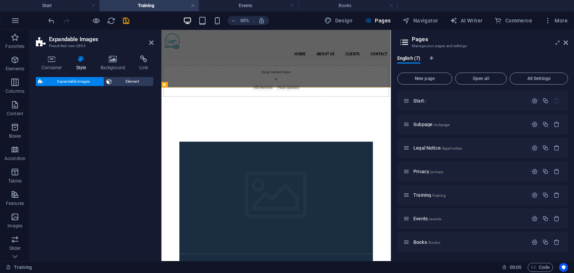
select select "rem"
select select "px"
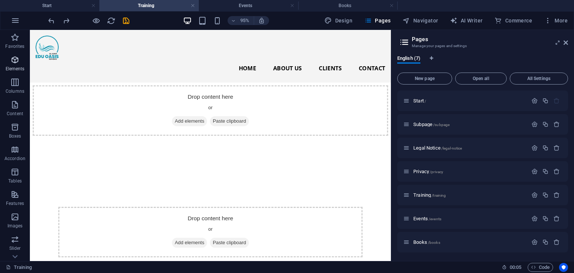
click at [9, 62] on span "Elements" at bounding box center [15, 64] width 30 height 18
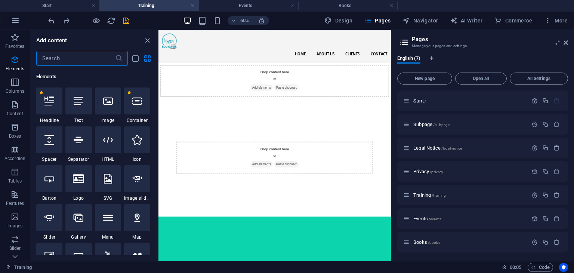
scroll to position [79, 0]
click at [71, 60] on input "text" at bounding box center [75, 58] width 79 height 15
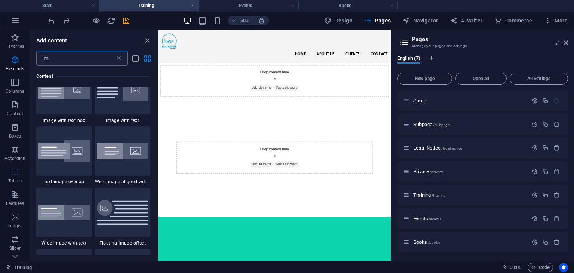
scroll to position [0, 0]
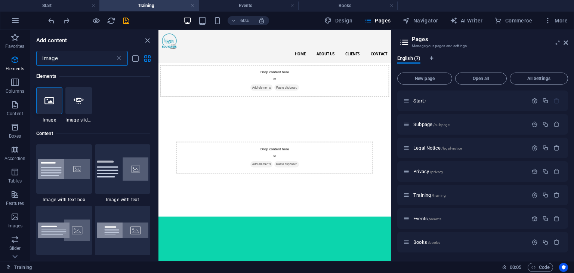
type input "image"
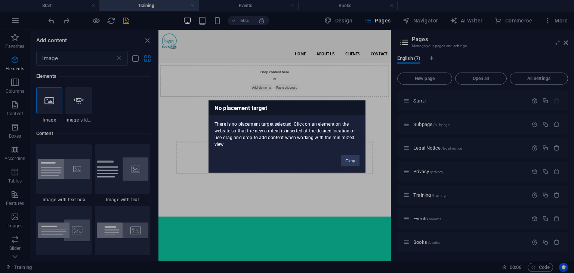
drag, startPoint x: 155, startPoint y: 85, endPoint x: 157, endPoint y: 99, distance: 14.3
click at [157, 99] on div "No placement target There is no placement target selected. Click on an element …" at bounding box center [287, 136] width 574 height 273
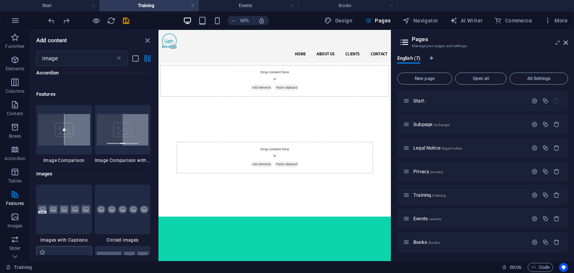
scroll to position [635, 0]
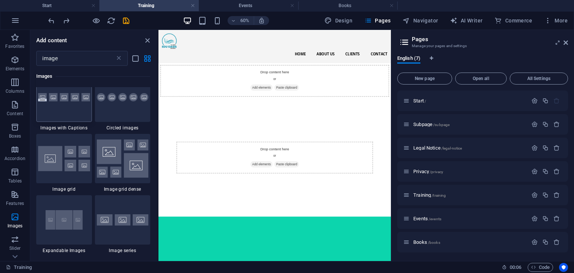
click at [67, 113] on div at bounding box center [64, 96] width 56 height 49
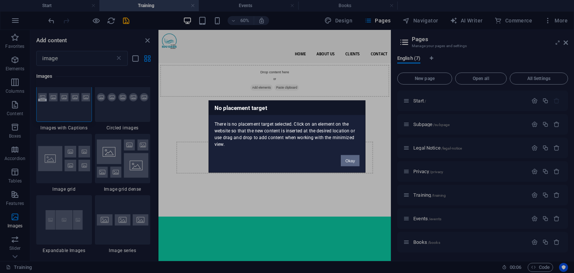
drag, startPoint x: 319, startPoint y: 211, endPoint x: 352, endPoint y: 158, distance: 62.5
click at [352, 158] on button "Okay" at bounding box center [350, 160] width 19 height 11
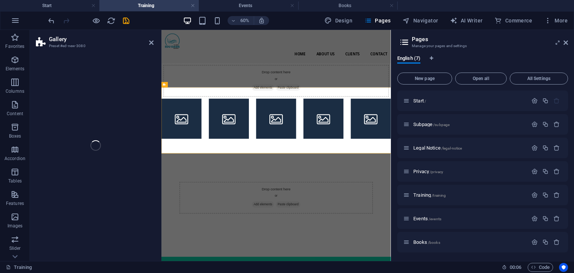
select select "rem"
select select "preset-gallery-v3-captions"
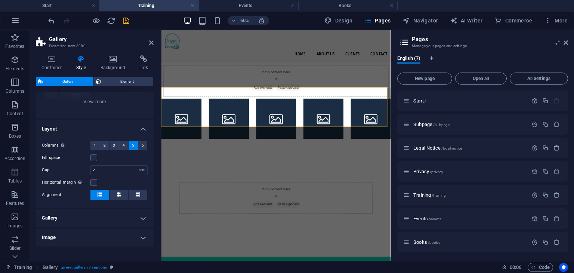
scroll to position [112, 0]
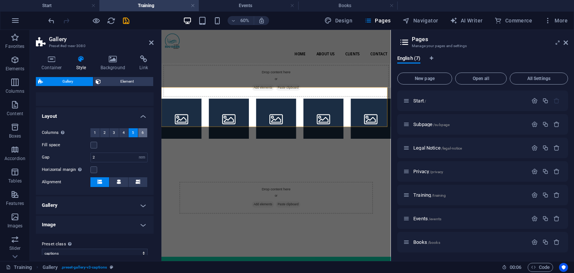
click at [142, 131] on span "6" at bounding box center [143, 132] width 2 height 9
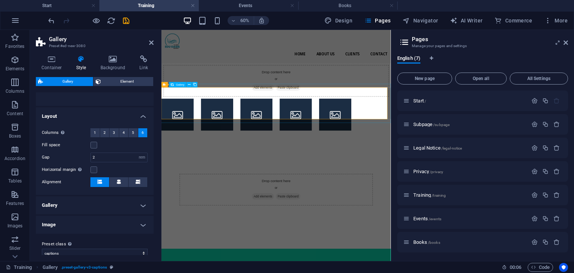
click at [455, 146] on li at bounding box center [451, 171] width 54 height 54
click at [100, 157] on input "2" at bounding box center [119, 157] width 56 height 9
type input "1"
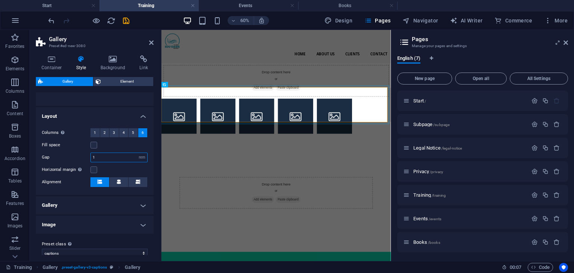
click at [126, 157] on input "1" at bounding box center [119, 157] width 56 height 9
type input "0"
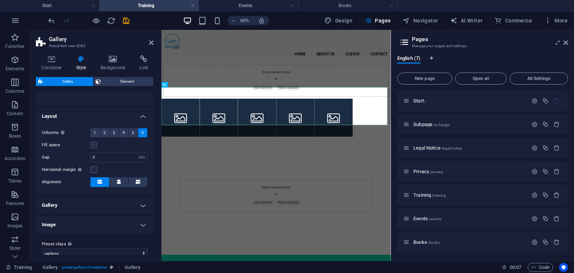
click at [96, 148] on label at bounding box center [93, 145] width 7 height 7
click at [0, 0] on input "Fill space" at bounding box center [0, 0] width 0 height 0
click at [108, 142] on div "Fill space" at bounding box center [95, 144] width 106 height 9
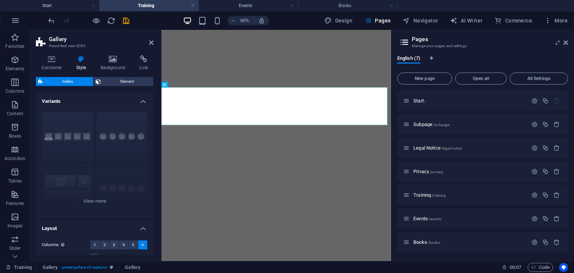
select select "rem"
select select "preset-gallery-v3-captions"
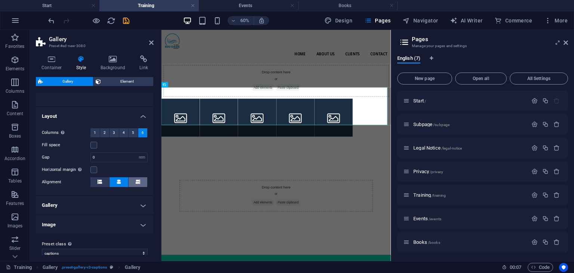
click at [131, 180] on button at bounding box center [137, 182] width 19 height 10
click at [127, 171] on div "Horizontal margin Only if the containers "Content width" is not set to "Default"" at bounding box center [95, 169] width 106 height 9
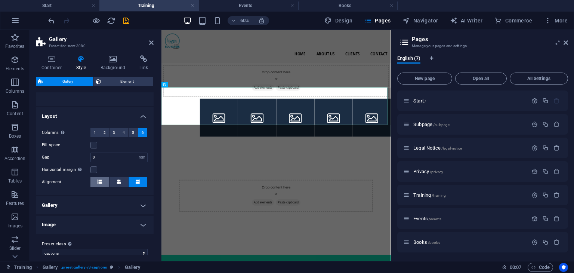
click at [96, 181] on button at bounding box center [99, 182] width 19 height 10
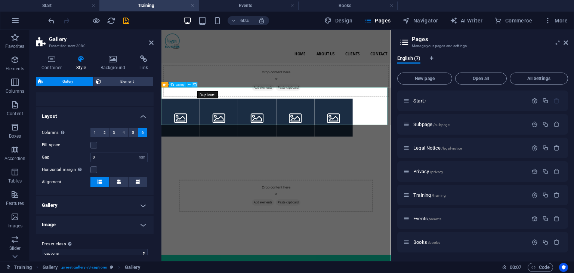
click at [196, 85] on icon at bounding box center [194, 84] width 3 height 5
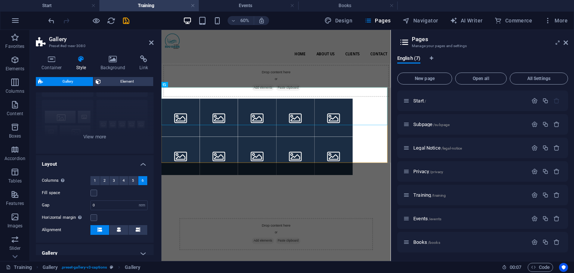
scroll to position [75, 0]
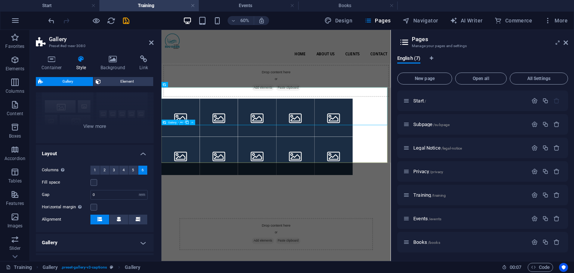
click at [456, 220] on li at bounding box center [448, 240] width 64 height 64
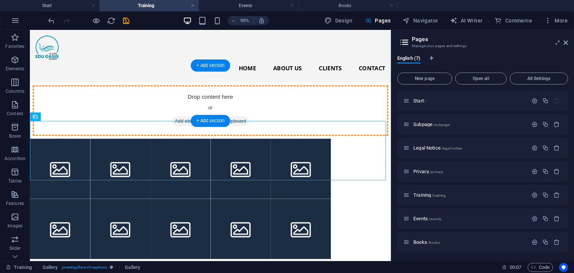
drag, startPoint x: 318, startPoint y: 161, endPoint x: 357, endPoint y: 113, distance: 62.1
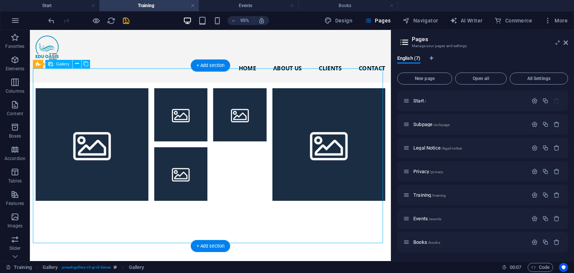
drag, startPoint x: 338, startPoint y: 138, endPoint x: 238, endPoint y: 138, distance: 100.1
click at [238, 138] on div at bounding box center [220, 181] width 374 height 187
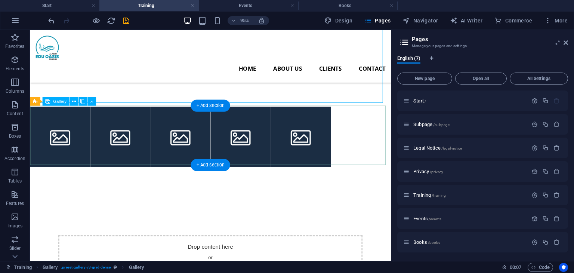
scroll to position [37, 0]
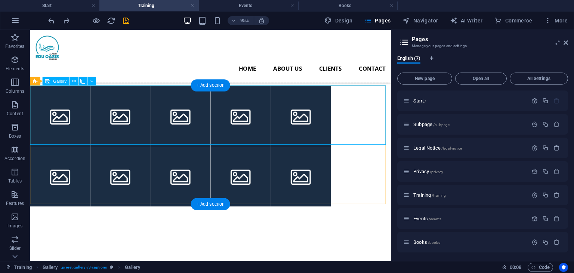
click at [344, 120] on div at bounding box center [220, 121] width 380 height 64
click at [319, 120] on li at bounding box center [315, 121] width 64 height 64
select select "4"
select select "px"
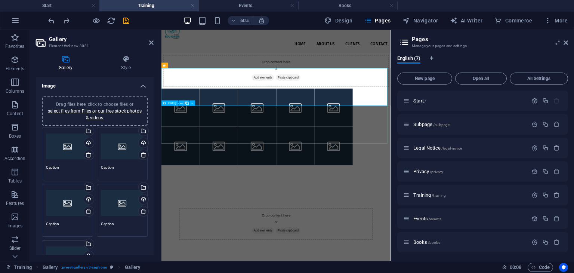
scroll to position [0, 0]
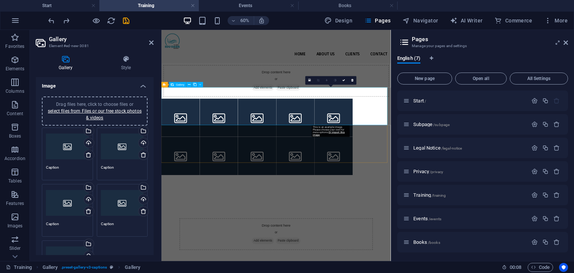
click at [452, 144] on li at bounding box center [448, 176] width 64 height 64
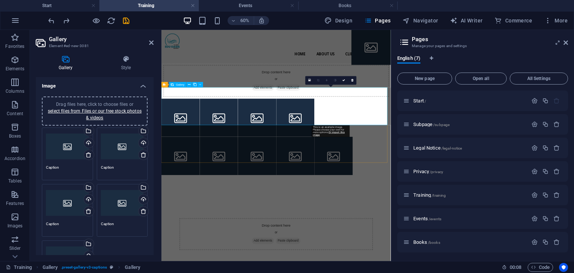
drag, startPoint x: 436, startPoint y: 165, endPoint x: 501, endPoint y: 160, distance: 65.5
drag, startPoint x: 436, startPoint y: 152, endPoint x: 509, endPoint y: 162, distance: 73.4
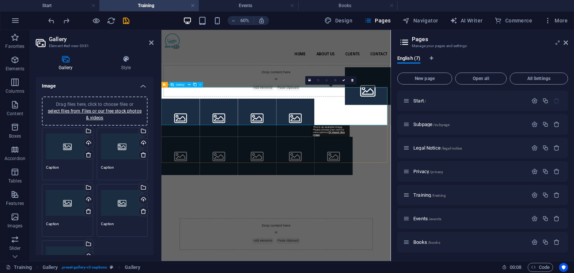
drag, startPoint x: 454, startPoint y: 165, endPoint x: 507, endPoint y: 226, distance: 81.3
drag, startPoint x: 458, startPoint y: 156, endPoint x: 510, endPoint y: 211, distance: 75.8
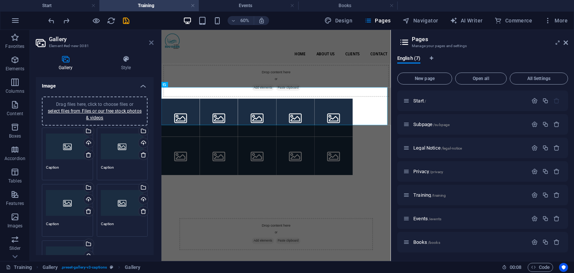
click at [151, 41] on icon at bounding box center [151, 43] width 4 height 6
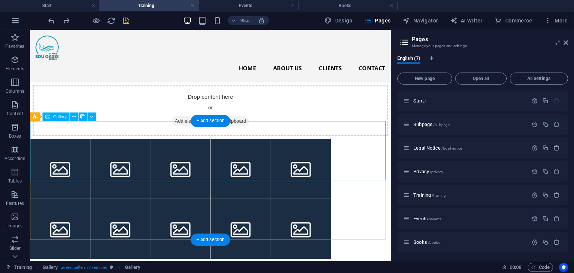
click at [283, 155] on li at bounding box center [315, 176] width 64 height 64
drag, startPoint x: 280, startPoint y: 155, endPoint x: 206, endPoint y: 229, distance: 104.3
click at [283, 155] on li at bounding box center [315, 176] width 64 height 64
select select "4"
select select "px"
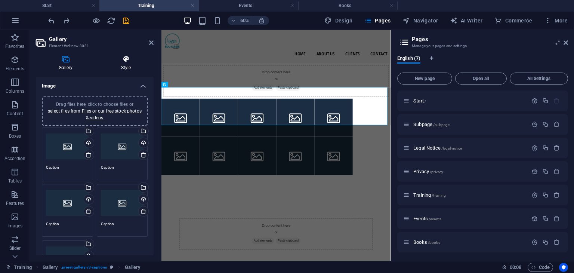
click at [124, 69] on h4 "Style" at bounding box center [125, 63] width 55 height 16
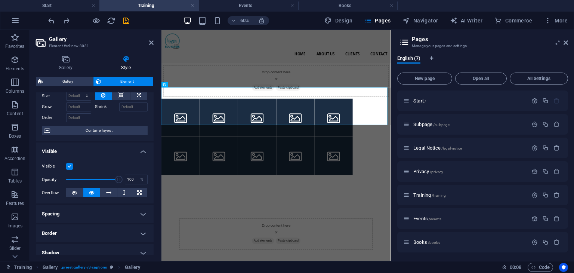
scroll to position [37, 0]
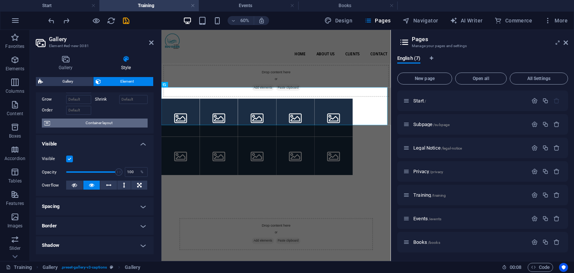
click at [106, 124] on span "Container layout" at bounding box center [98, 122] width 93 height 9
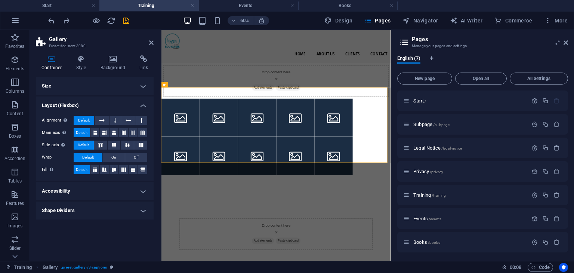
click at [141, 188] on h4 "Accessibility" at bounding box center [95, 191] width 118 height 18
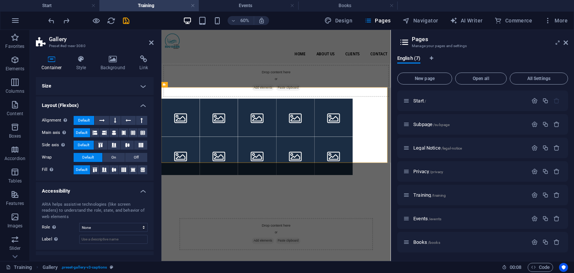
click at [141, 188] on h4 "Accessibility" at bounding box center [95, 188] width 118 height 13
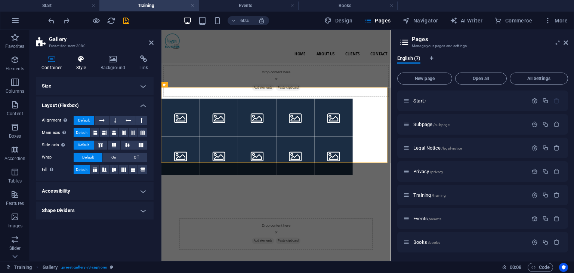
click at [89, 59] on icon at bounding box center [81, 58] width 21 height 7
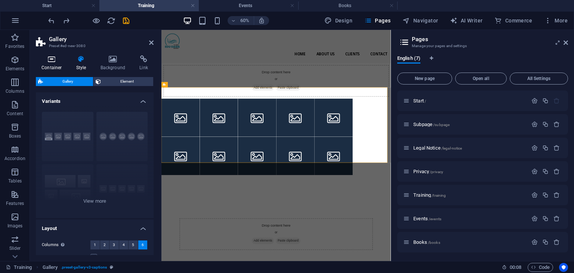
click at [60, 65] on h4 "Container" at bounding box center [53, 63] width 35 height 16
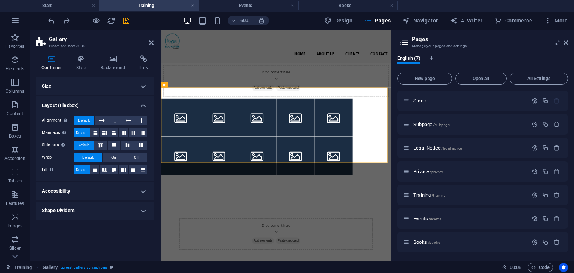
drag, startPoint x: 140, startPoint y: 86, endPoint x: 123, endPoint y: 95, distance: 18.7
click at [140, 85] on h4 "Size" at bounding box center [95, 86] width 118 height 18
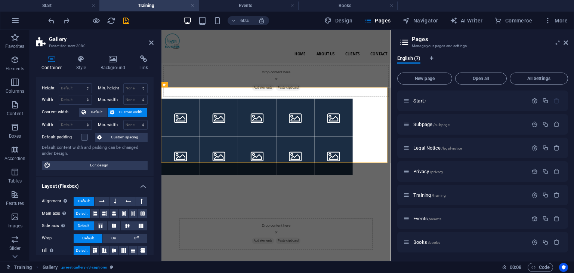
scroll to position [0, 0]
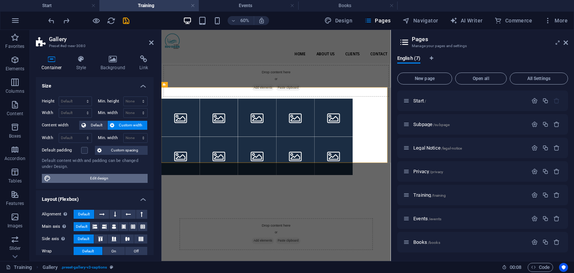
click at [107, 180] on span "Edit design" at bounding box center [99, 178] width 92 height 9
select select "px"
select select "400"
select select "px"
select select "rem"
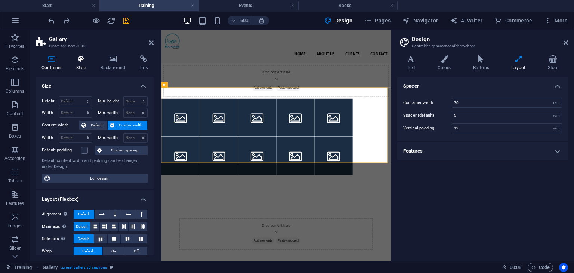
click at [81, 56] on icon at bounding box center [81, 58] width 21 height 7
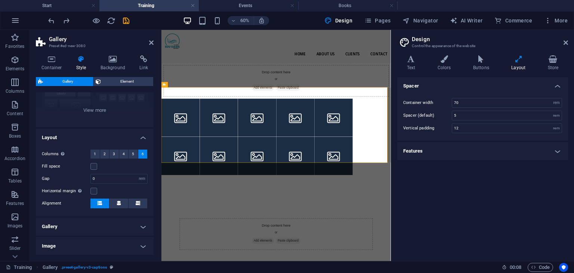
scroll to position [120, 0]
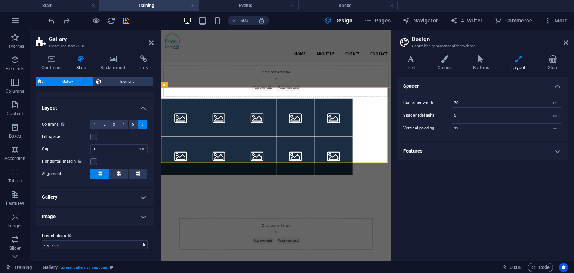
click at [91, 217] on h4 "Image" at bounding box center [95, 216] width 118 height 18
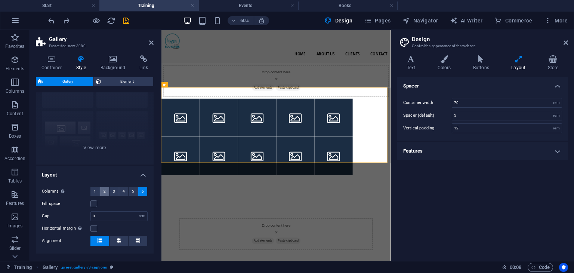
scroll to position [0, 0]
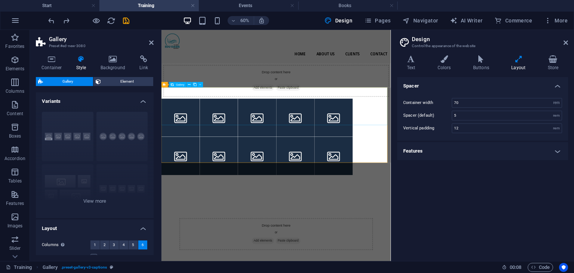
drag, startPoint x: 445, startPoint y: 148, endPoint x: 480, endPoint y: 105, distance: 56.3
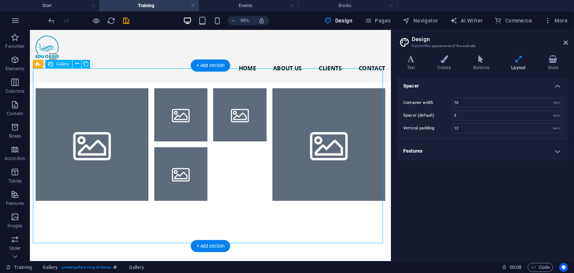
drag, startPoint x: 238, startPoint y: 121, endPoint x: 197, endPoint y: 157, distance: 54.5
click at [197, 160] on ul at bounding box center [220, 181] width 374 height 187
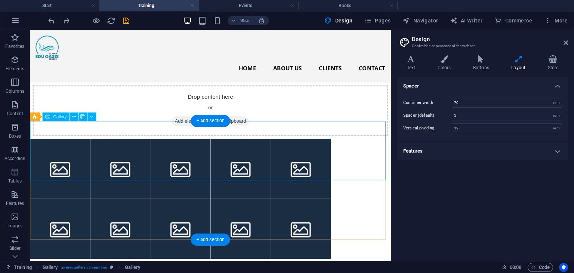
click at [328, 159] on li at bounding box center [315, 176] width 64 height 64
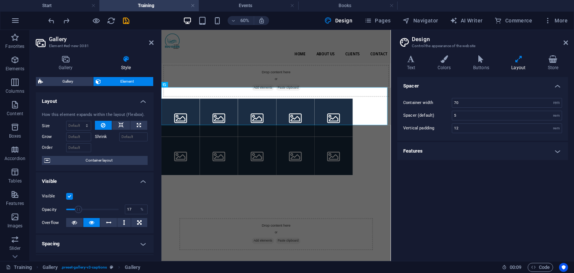
drag, startPoint x: 112, startPoint y: 211, endPoint x: 74, endPoint y: 205, distance: 38.2
click at [74, 205] on span at bounding box center [92, 209] width 53 height 11
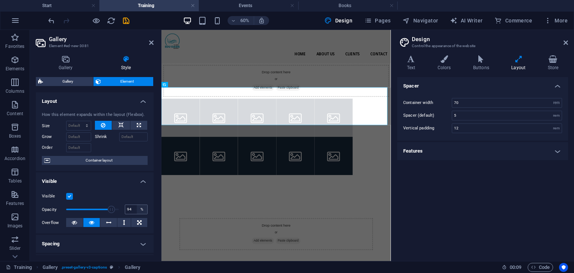
type input "100"
drag, startPoint x: 77, startPoint y: 208, endPoint x: 137, endPoint y: 207, distance: 60.1
click at [137, 207] on div "Opacity 100 %" at bounding box center [95, 209] width 106 height 11
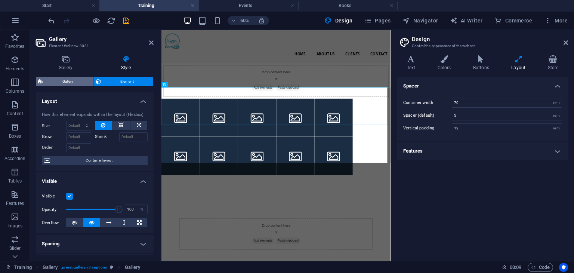
click at [66, 80] on span "Gallery" at bounding box center [68, 81] width 46 height 9
select select "rem"
select select "px"
select select "preset-gallery-v3-captions"
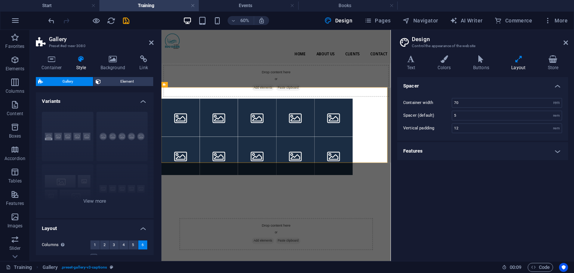
scroll to position [112, 0]
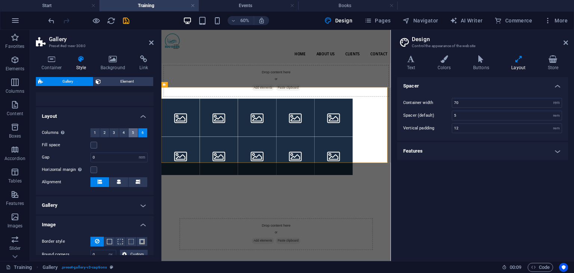
click at [132, 133] on span "5" at bounding box center [133, 132] width 2 height 9
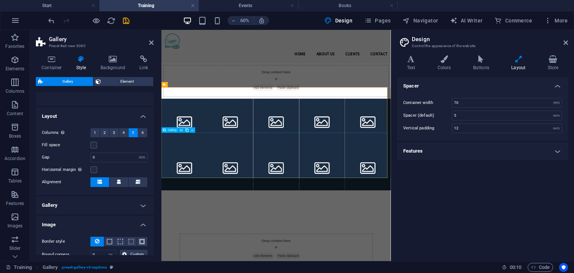
click at [201, 223] on li at bounding box center [199, 258] width 77 height 77
click at [187, 130] on icon at bounding box center [186, 129] width 3 height 5
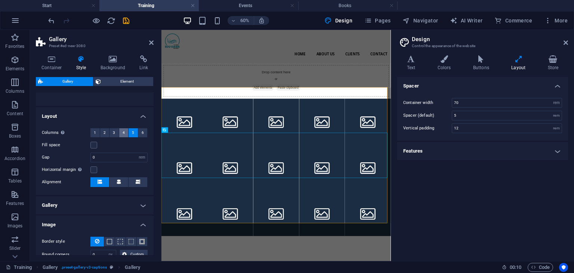
click at [123, 131] on span "4" at bounding box center [124, 132] width 2 height 9
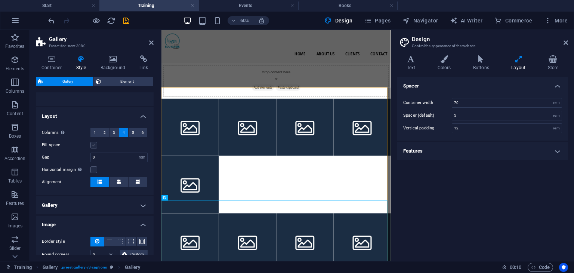
click at [94, 145] on label at bounding box center [93, 145] width 7 height 7
click at [0, 0] on input "Fill space" at bounding box center [0, 0] width 0 height 0
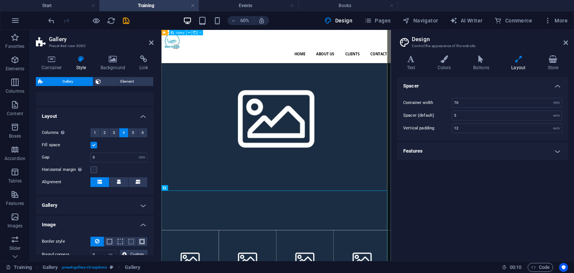
scroll to position [149, 0]
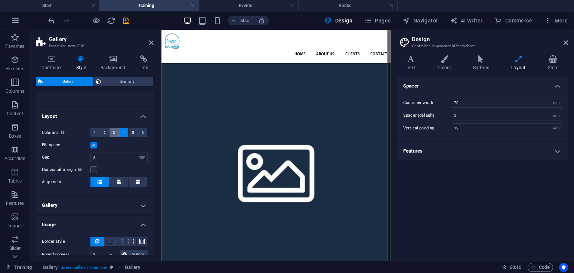
click at [114, 133] on span "3" at bounding box center [114, 132] width 2 height 9
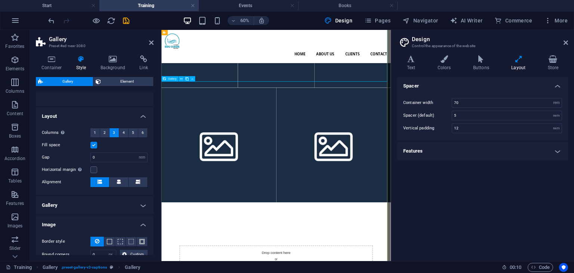
scroll to position [822, 0]
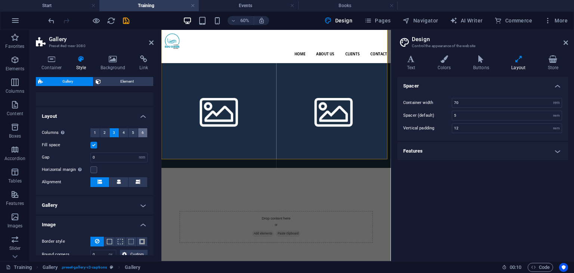
click at [143, 135] on button "6" at bounding box center [142, 132] width 9 height 9
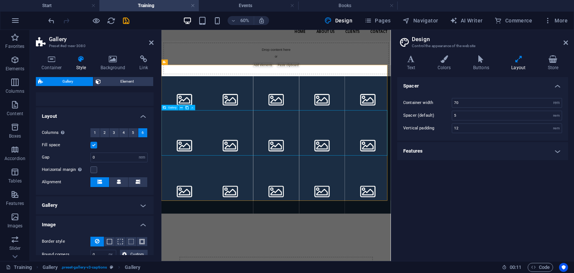
scroll to position [0, 0]
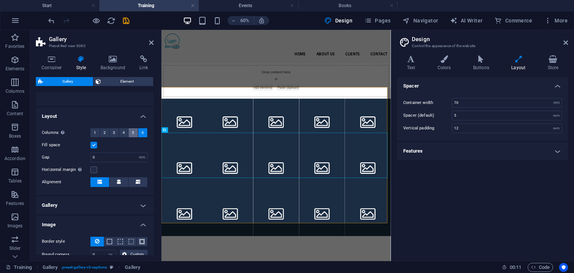
drag, startPoint x: 131, startPoint y: 129, endPoint x: 51, endPoint y: 174, distance: 92.0
click at [132, 129] on span "5" at bounding box center [133, 132] width 2 height 9
click at [142, 131] on span "6" at bounding box center [143, 132] width 2 height 9
click at [128, 132] on button "5" at bounding box center [132, 132] width 9 height 9
click at [96, 145] on label at bounding box center [93, 145] width 7 height 7
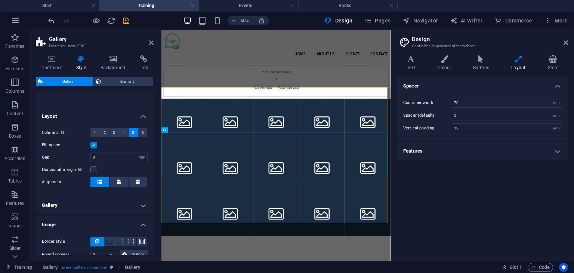
click at [0, 0] on input "Fill space" at bounding box center [0, 0] width 0 height 0
click at [138, 133] on button "6" at bounding box center [142, 132] width 9 height 9
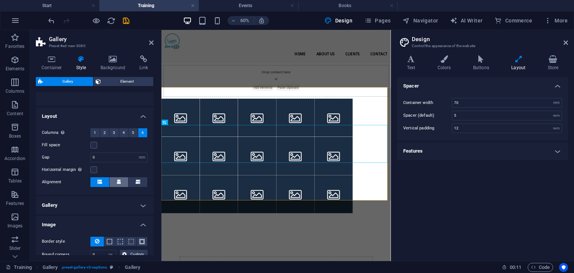
click at [114, 183] on button at bounding box center [118, 182] width 19 height 10
click at [133, 170] on div "Horizontal margin Only if the containers "Content width" is not set to "Default"" at bounding box center [95, 169] width 106 height 9
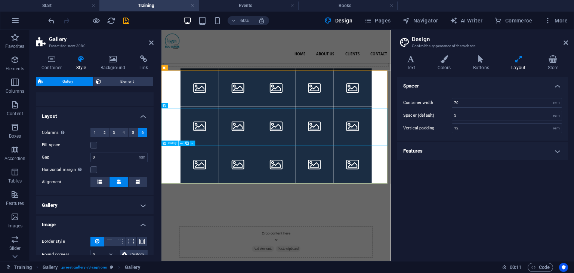
scroll to position [37, 0]
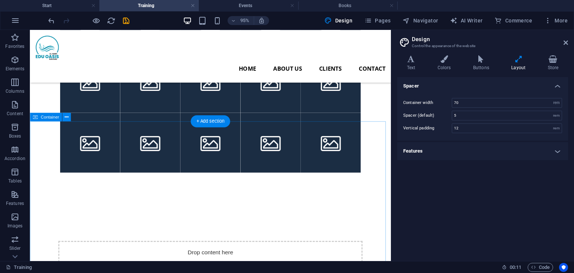
scroll to position [187, 0]
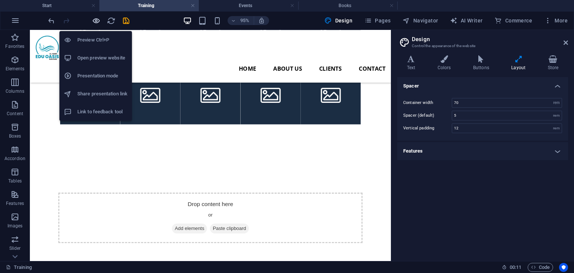
click at [97, 21] on icon "button" at bounding box center [96, 20] width 9 height 9
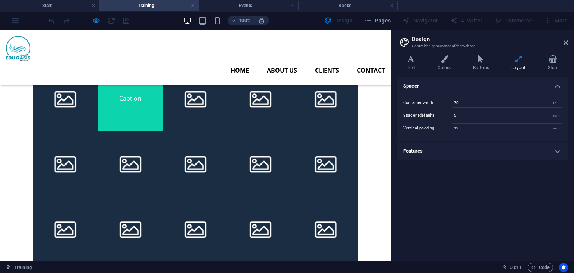
scroll to position [0, 0]
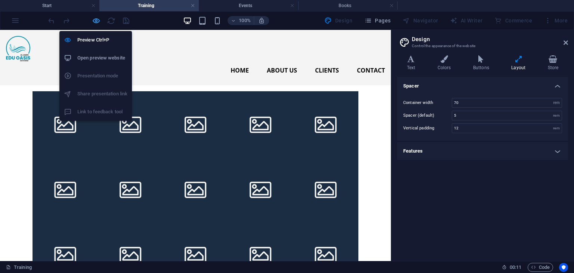
click at [97, 21] on icon "button" at bounding box center [96, 20] width 9 height 9
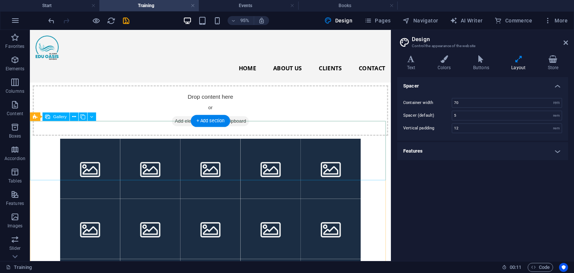
click at [80, 155] on li at bounding box center [94, 176] width 64 height 64
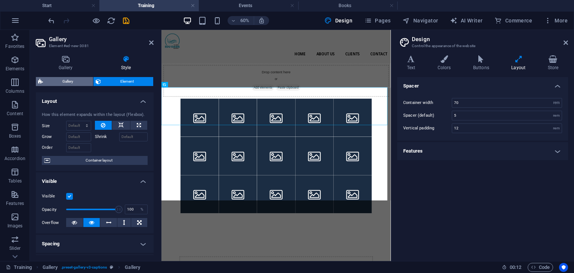
click at [79, 83] on span "Gallery" at bounding box center [68, 81] width 46 height 9
select select "rem"
select select "captions"
select select "rem"
select select "px"
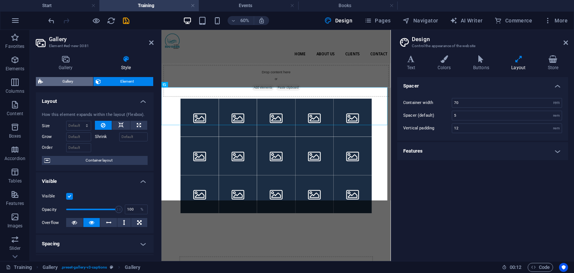
select select "preset-gallery-v3-captions"
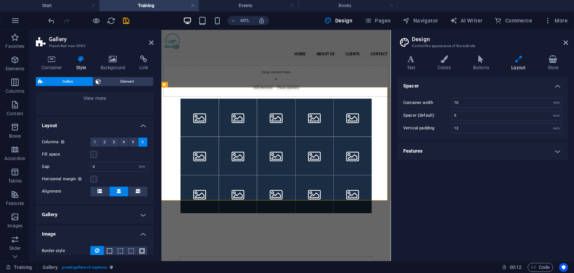
scroll to position [75, 0]
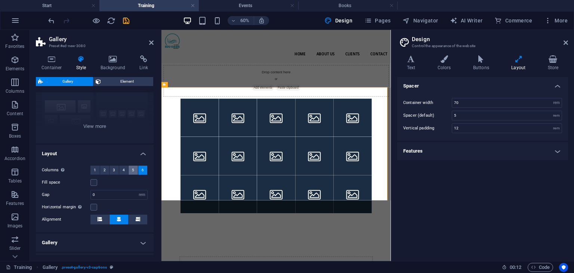
click at [135, 169] on button "5" at bounding box center [132, 169] width 9 height 9
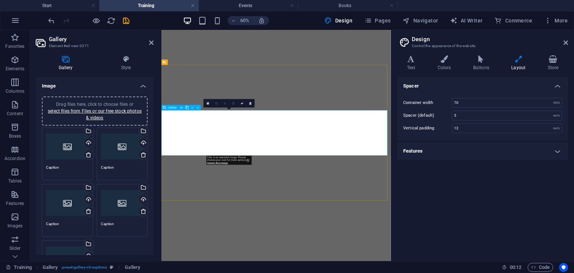
select select "4"
select select "px"
select select "rem"
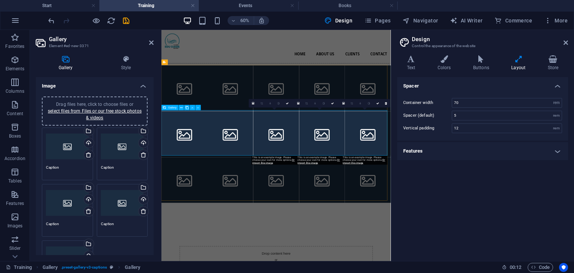
scroll to position [37, 0]
